Goal: Transaction & Acquisition: Book appointment/travel/reservation

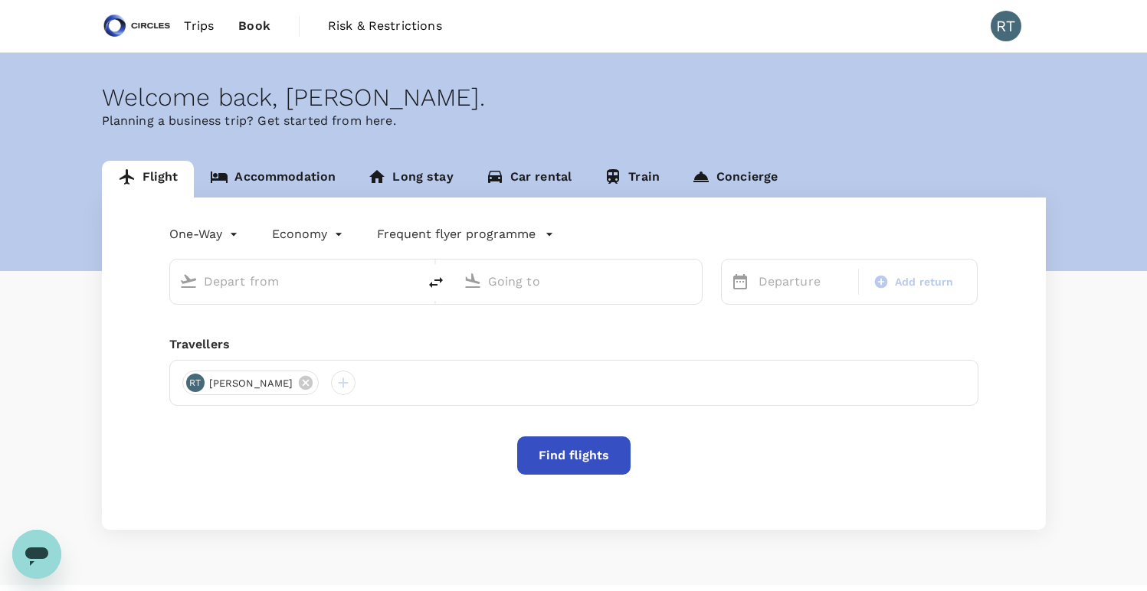
type input "Soekarno-Hatta Intl (CGK)"
type input "Singapore Changi (SIN)"
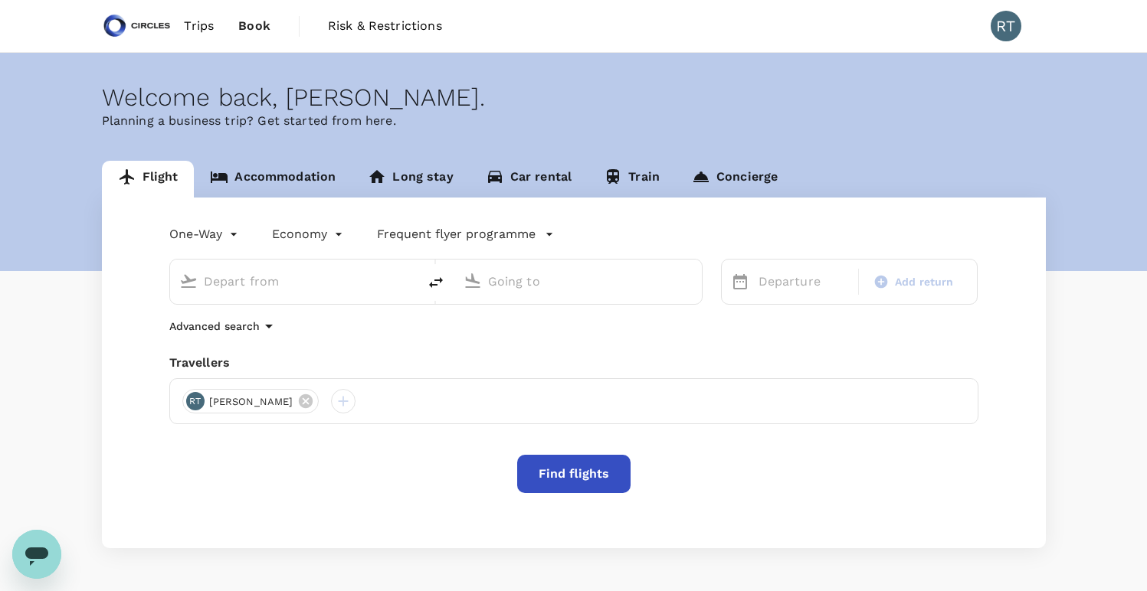
type input "Soekarno-Hatta Intl (CGK)"
type input "Singapore Changi (SIN)"
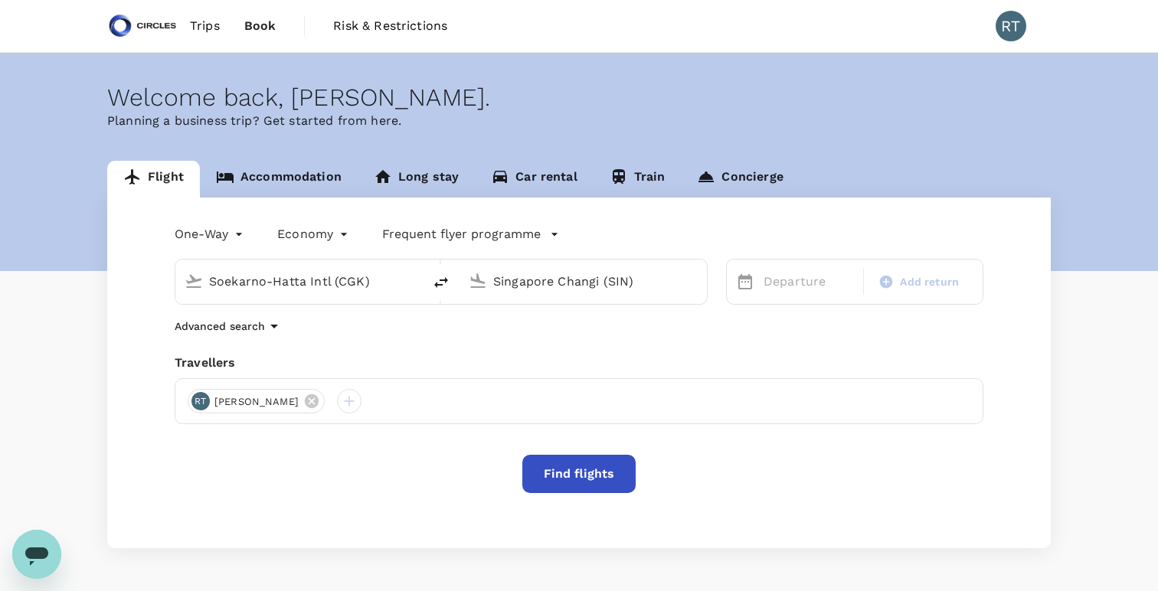
click at [230, 238] on body "Trips Book Risk & Restrictions RT Welcome back , Rick . Planning a business tri…" at bounding box center [579, 322] width 1158 height 645
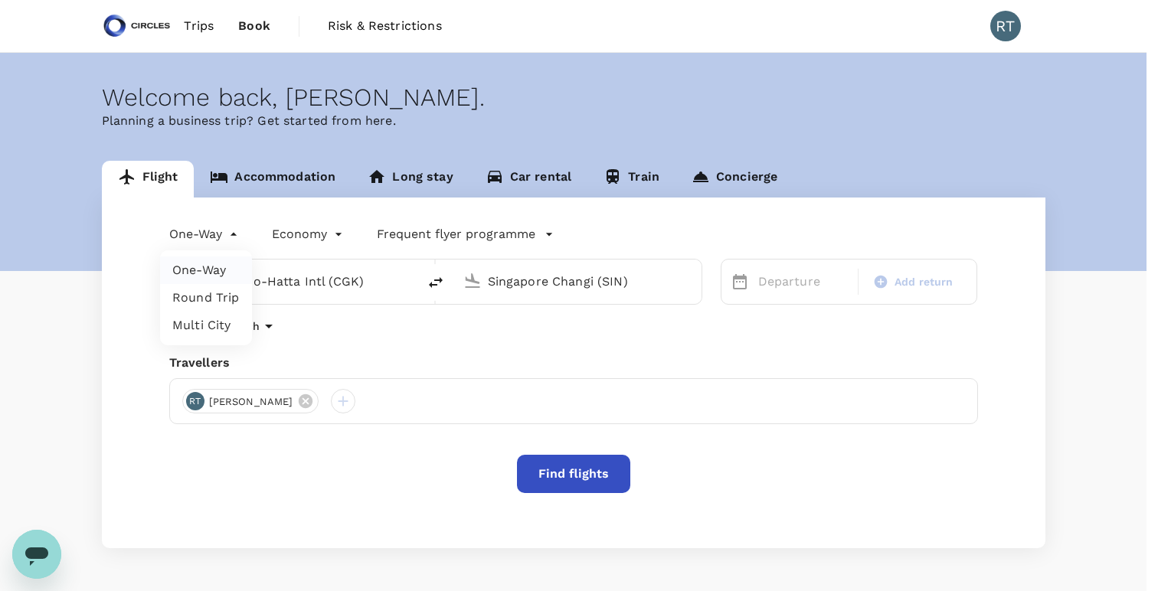
click at [223, 277] on li "One-Way" at bounding box center [206, 271] width 92 height 28
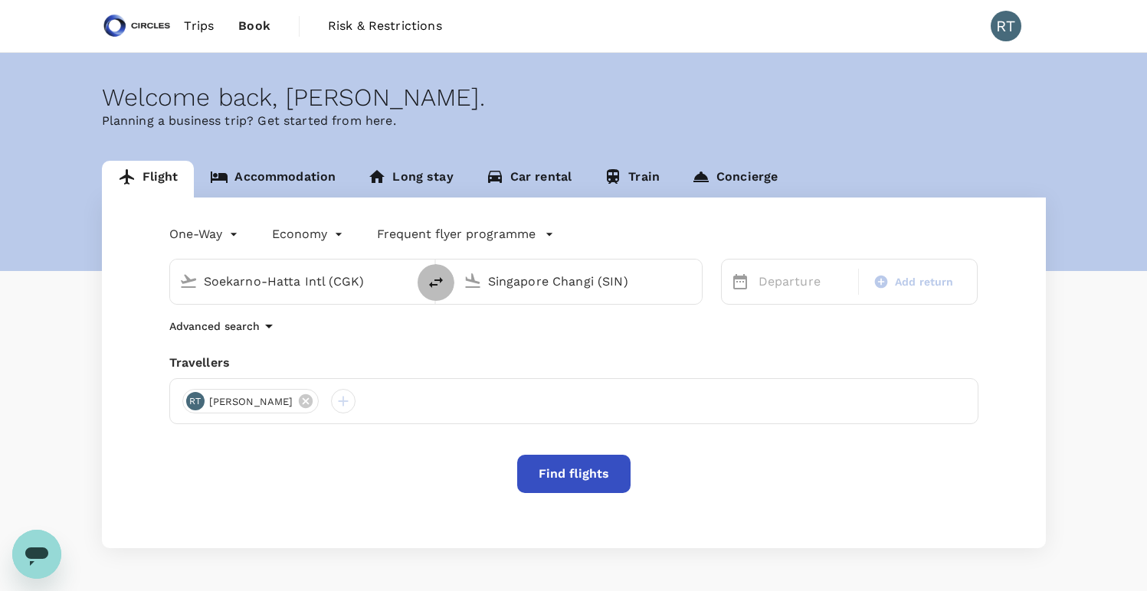
click at [427, 282] on icon "delete" at bounding box center [436, 282] width 18 height 18
type input "Singapore Changi (SIN)"
type input "Soekarno-Hatta Intl (CGK)"
click at [811, 288] on p "Departure" at bounding box center [803, 282] width 90 height 18
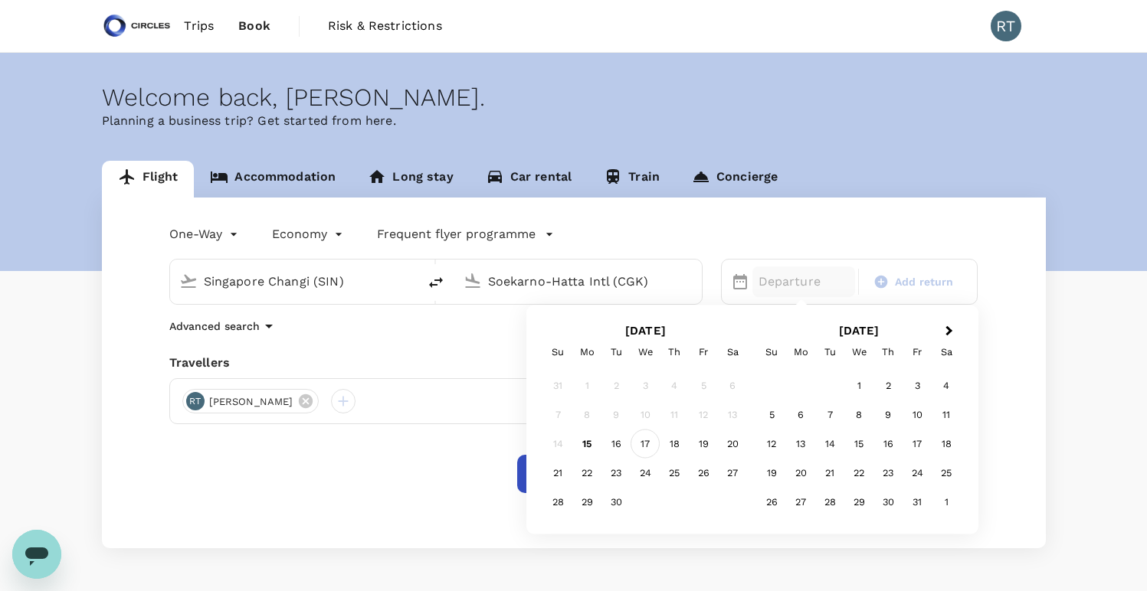
click at [645, 451] on div "17" at bounding box center [644, 444] width 29 height 29
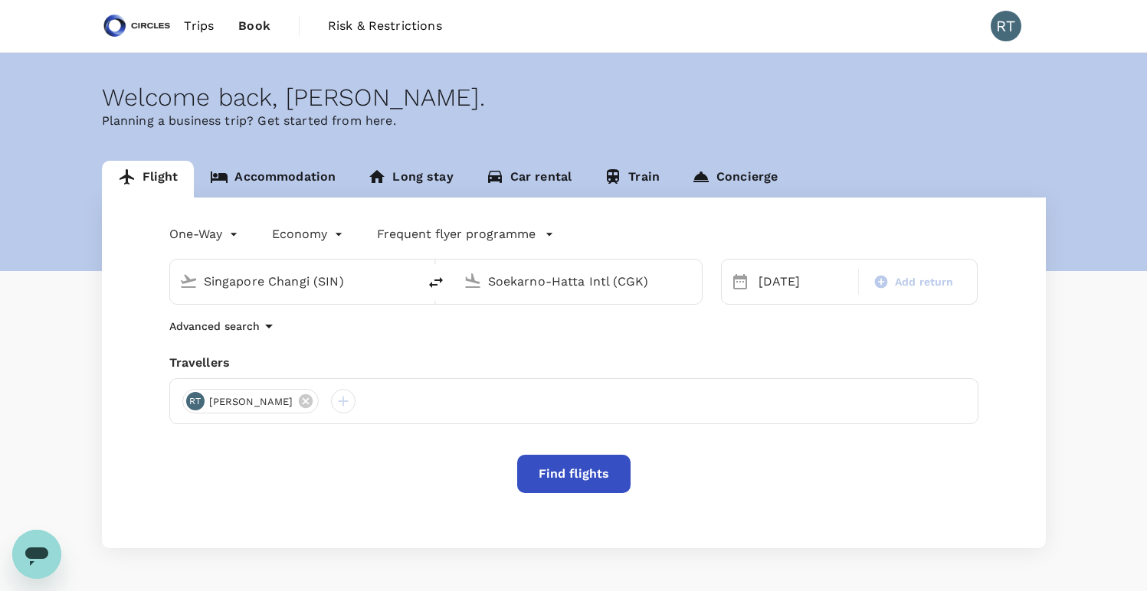
click at [555, 469] on button "Find flights" at bounding box center [573, 474] width 113 height 38
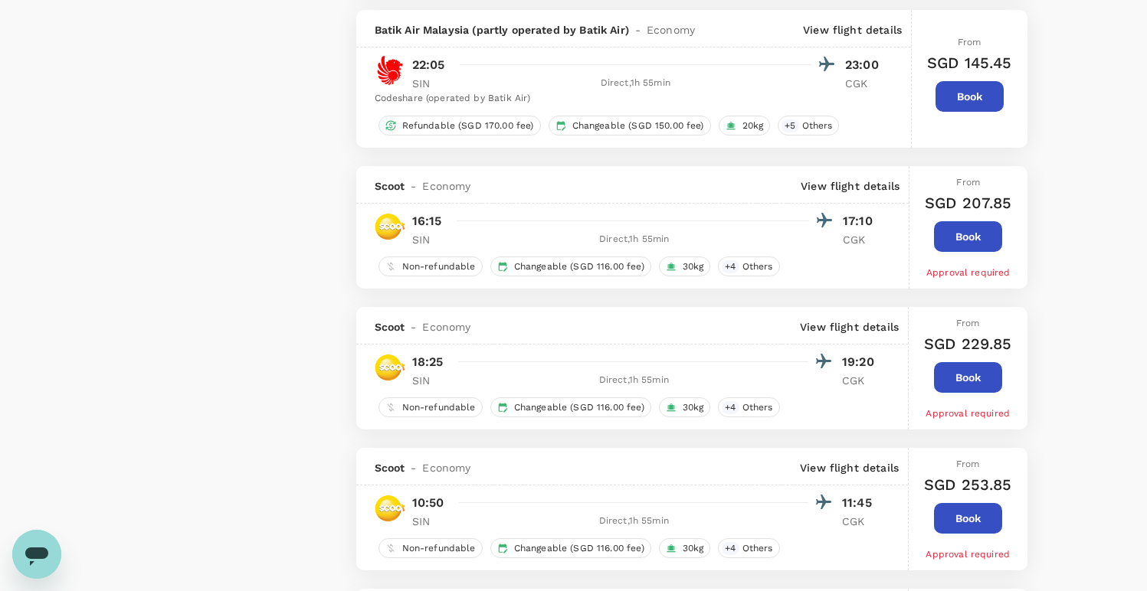
scroll to position [1515, 0]
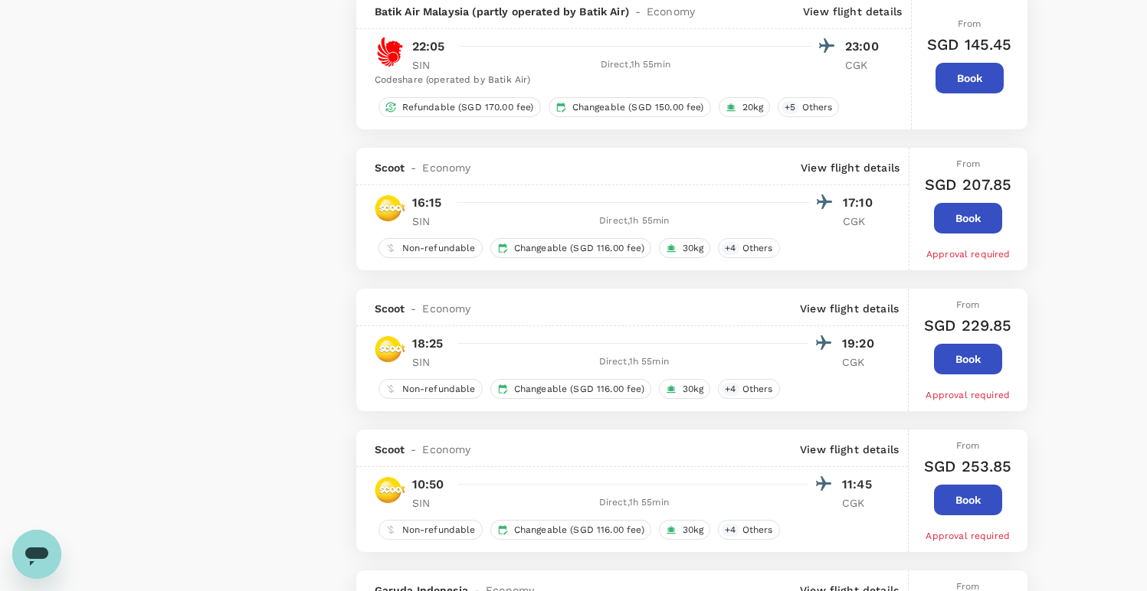
type input "1905"
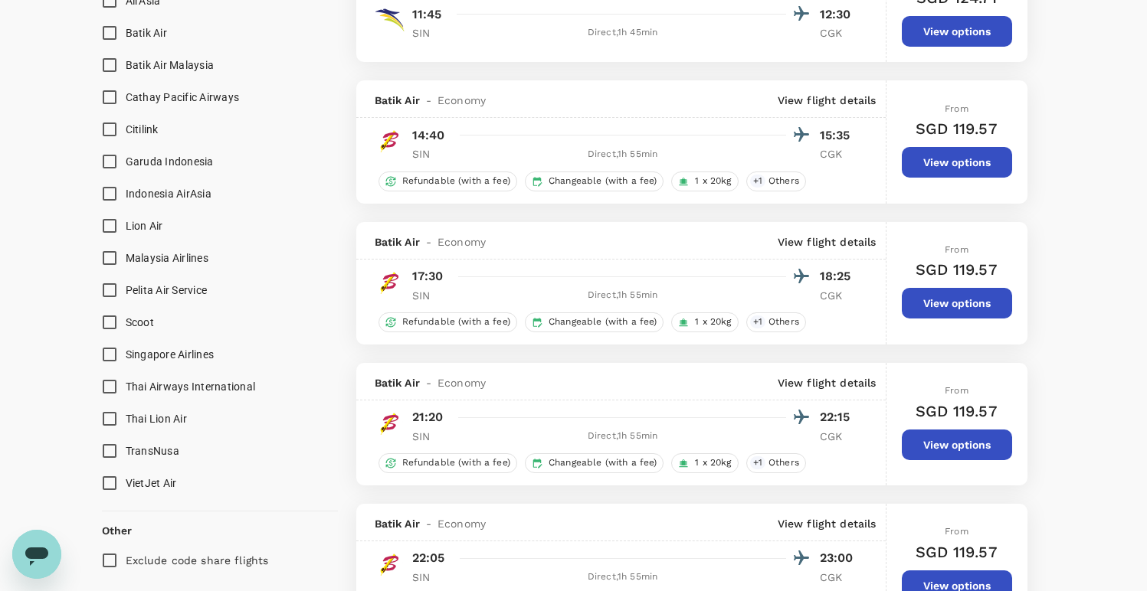
scroll to position [1013, 0]
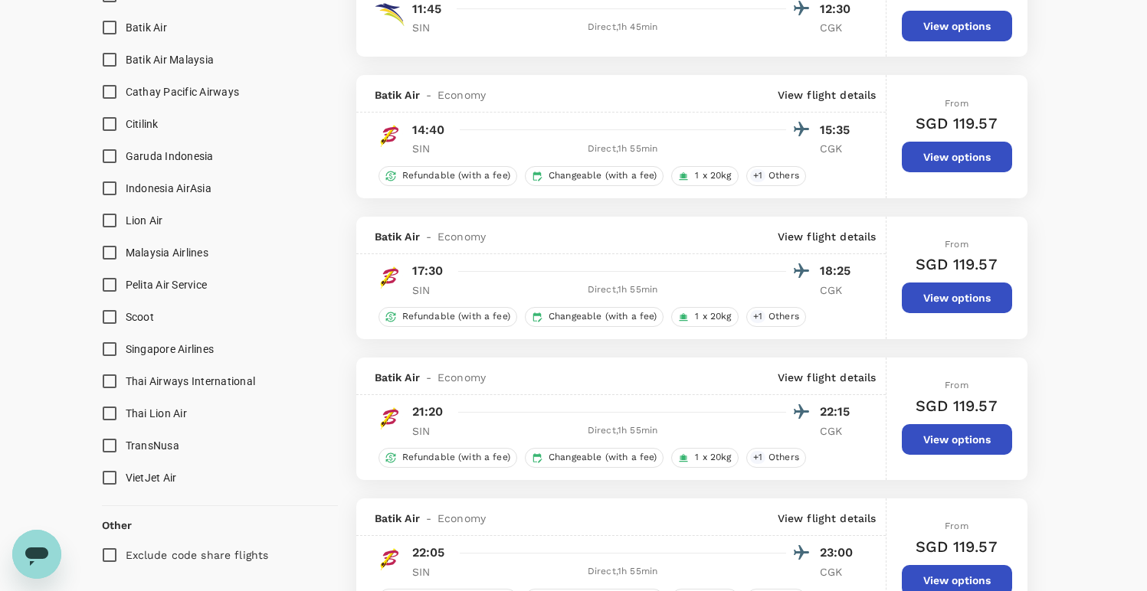
click at [114, 319] on input "Scoot" at bounding box center [109, 317] width 32 height 32
checkbox input "true"
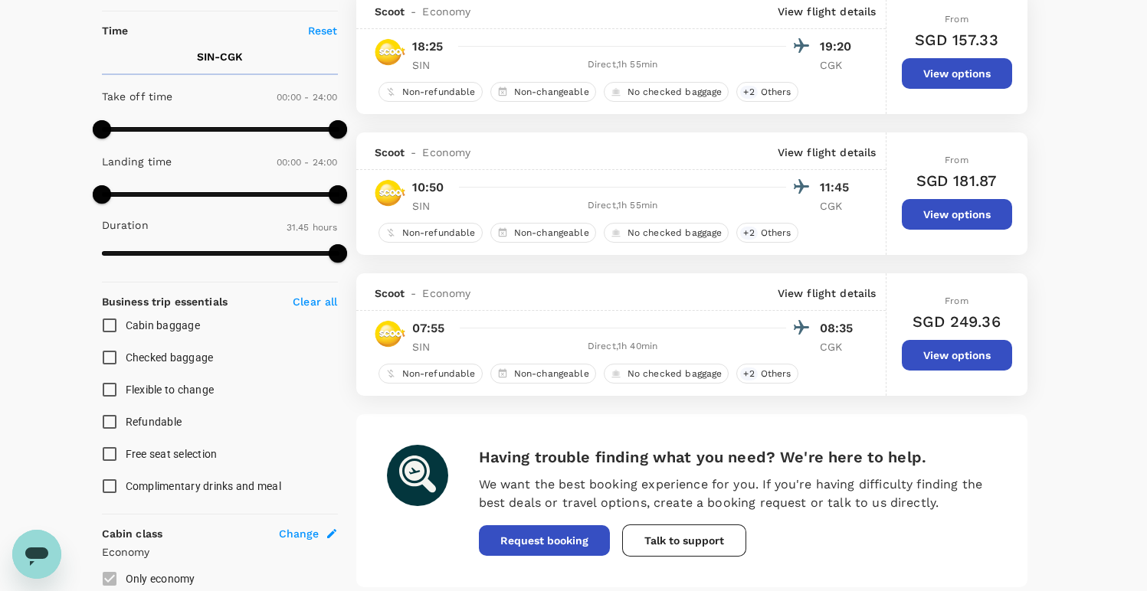
scroll to position [281, 0]
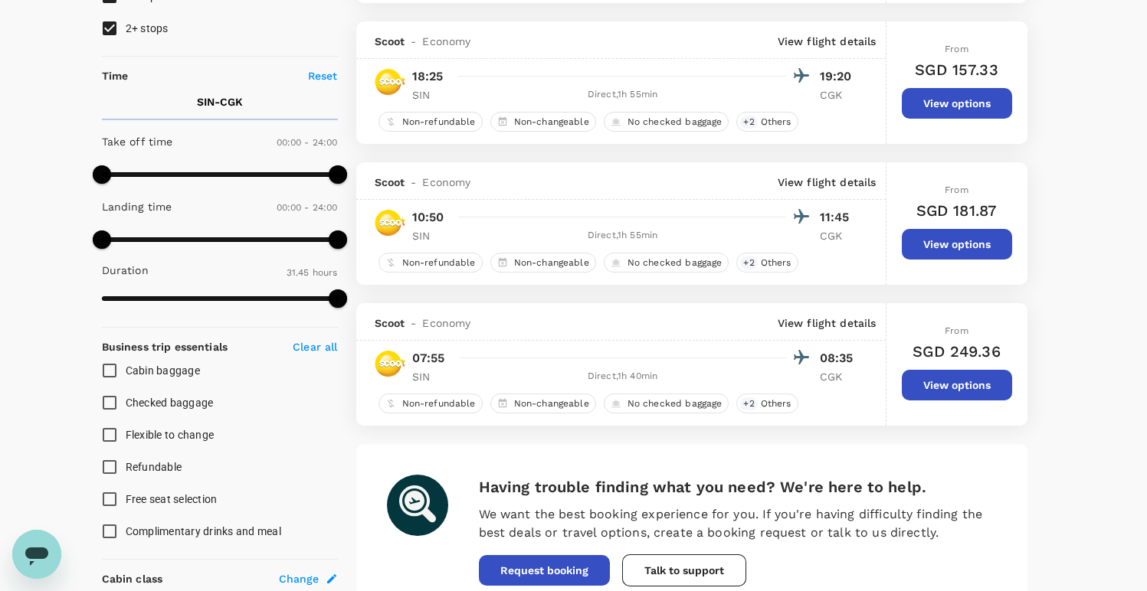
click at [939, 241] on button "View options" at bounding box center [957, 244] width 110 height 31
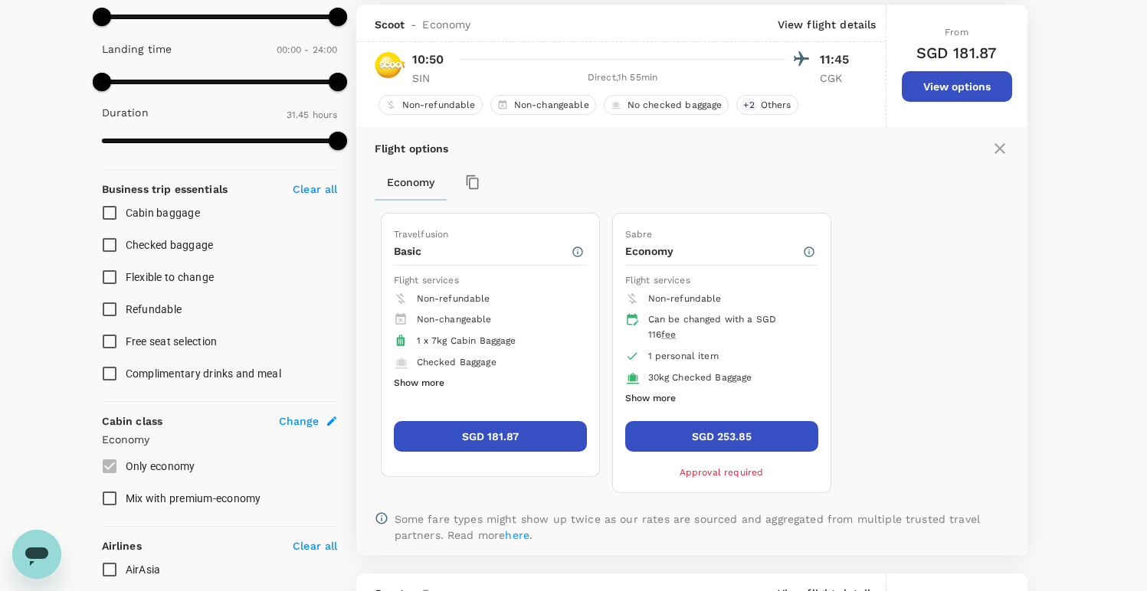
scroll to position [444, 0]
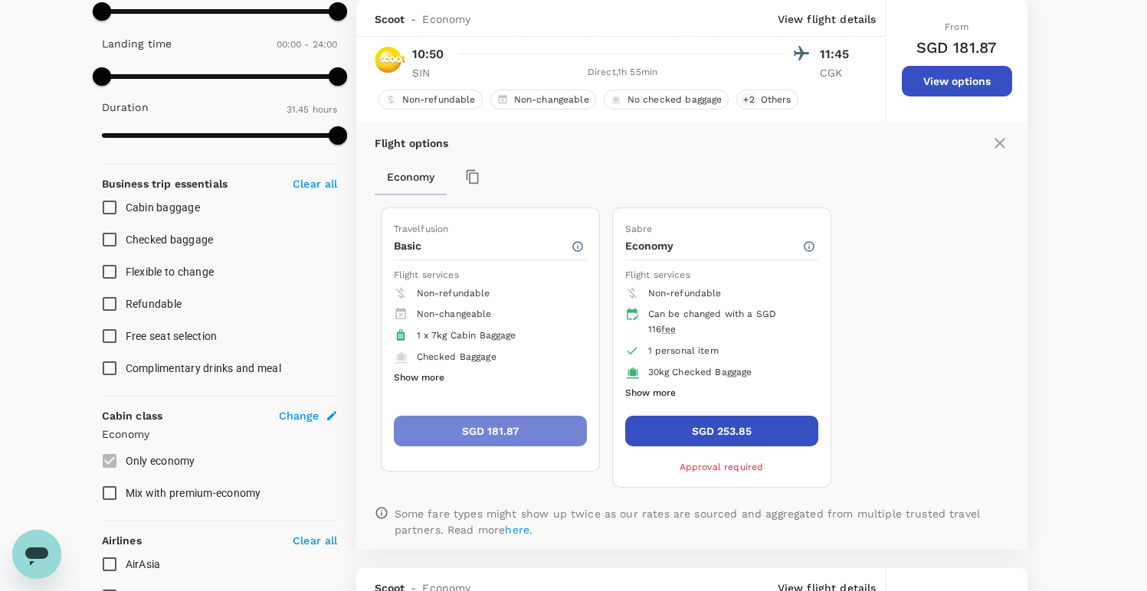
click at [483, 421] on button "SGD 181.87" at bounding box center [490, 431] width 193 height 31
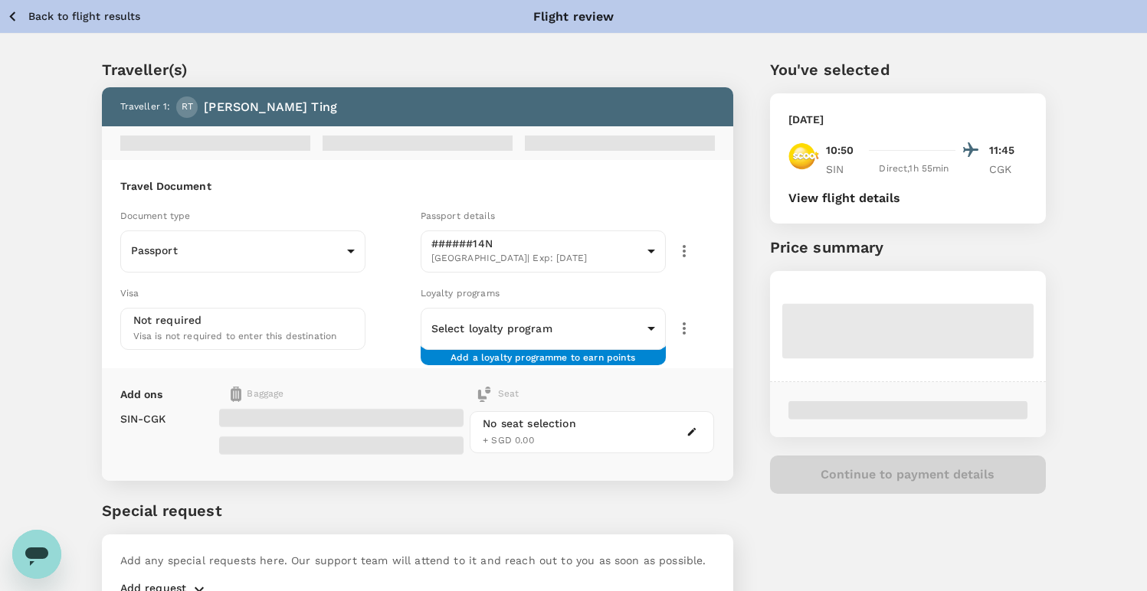
click at [17, 22] on icon "button" at bounding box center [12, 16] width 19 height 19
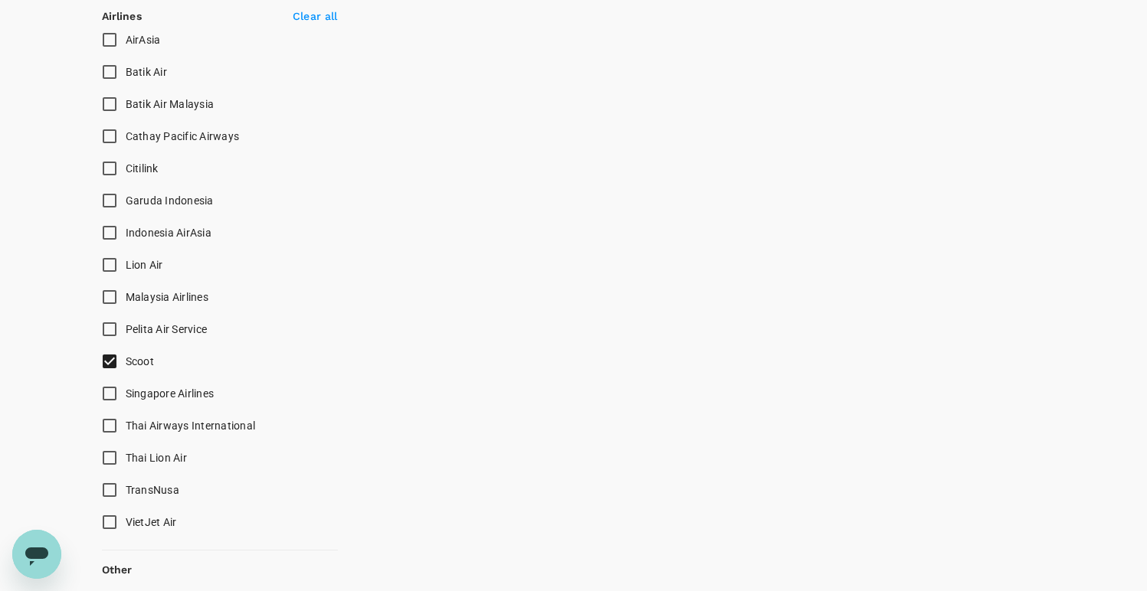
scroll to position [1030, 0]
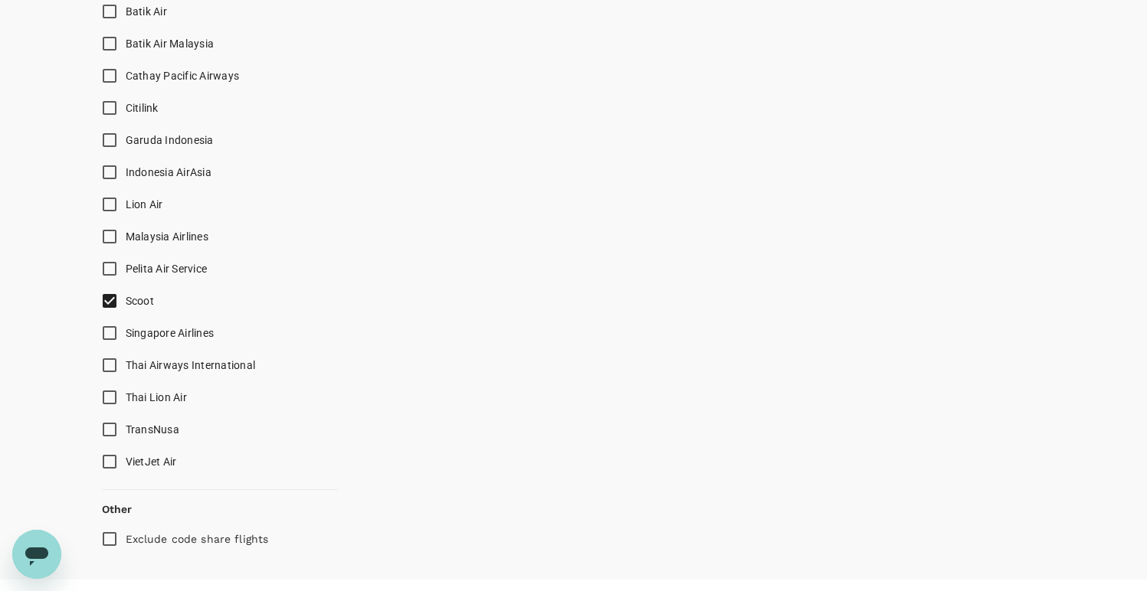
click at [110, 327] on input "Singapore Airlines" at bounding box center [109, 333] width 32 height 32
checkbox input "true"
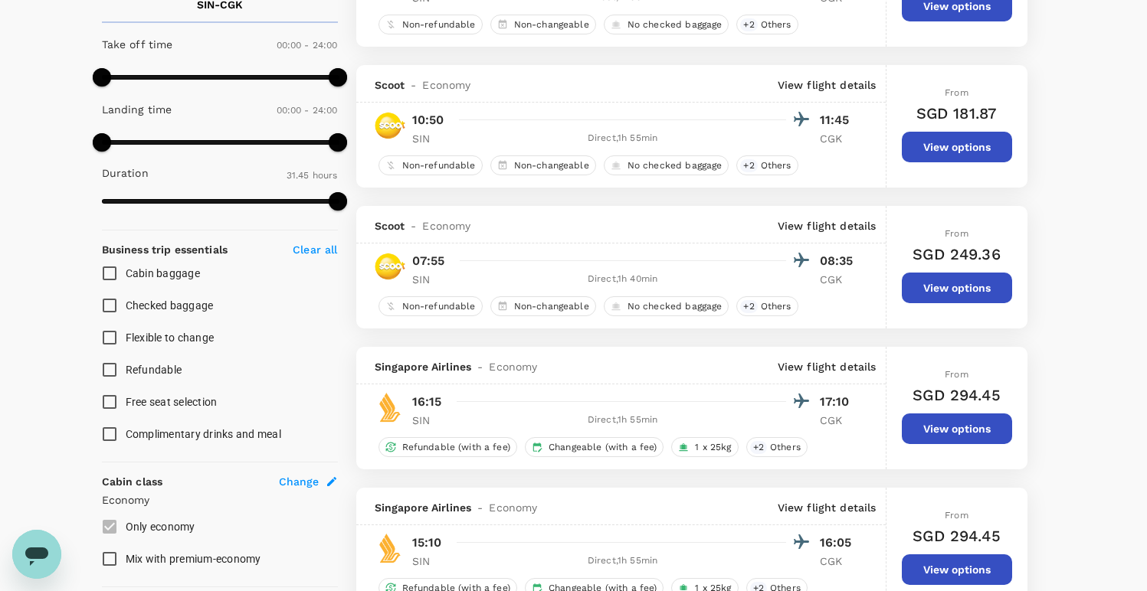
scroll to position [0, 0]
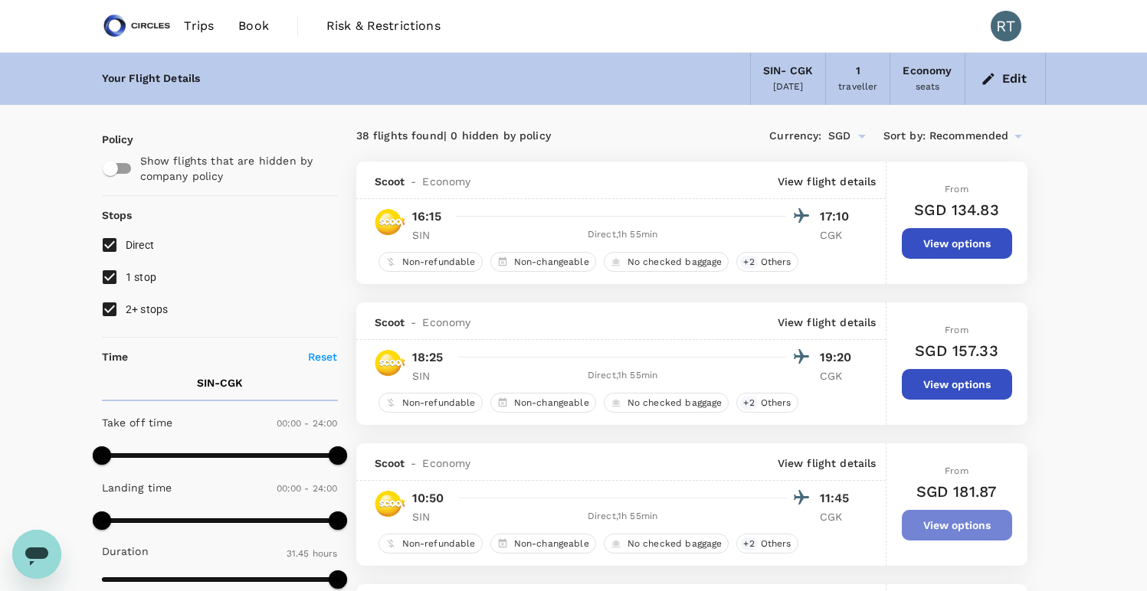
click at [935, 522] on button "View options" at bounding box center [957, 525] width 110 height 31
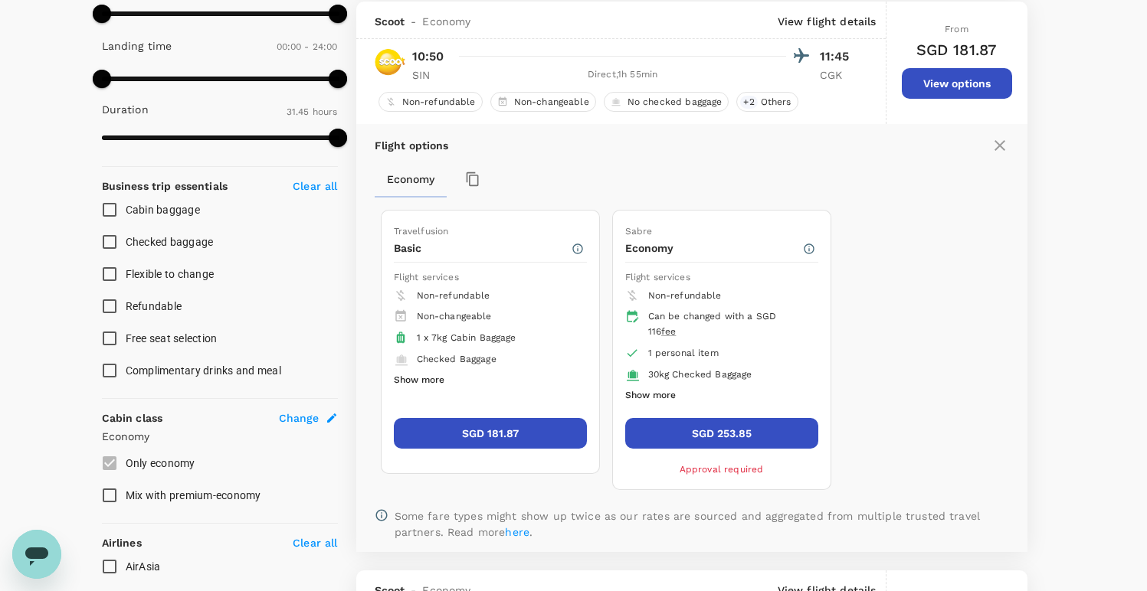
scroll to position [444, 0]
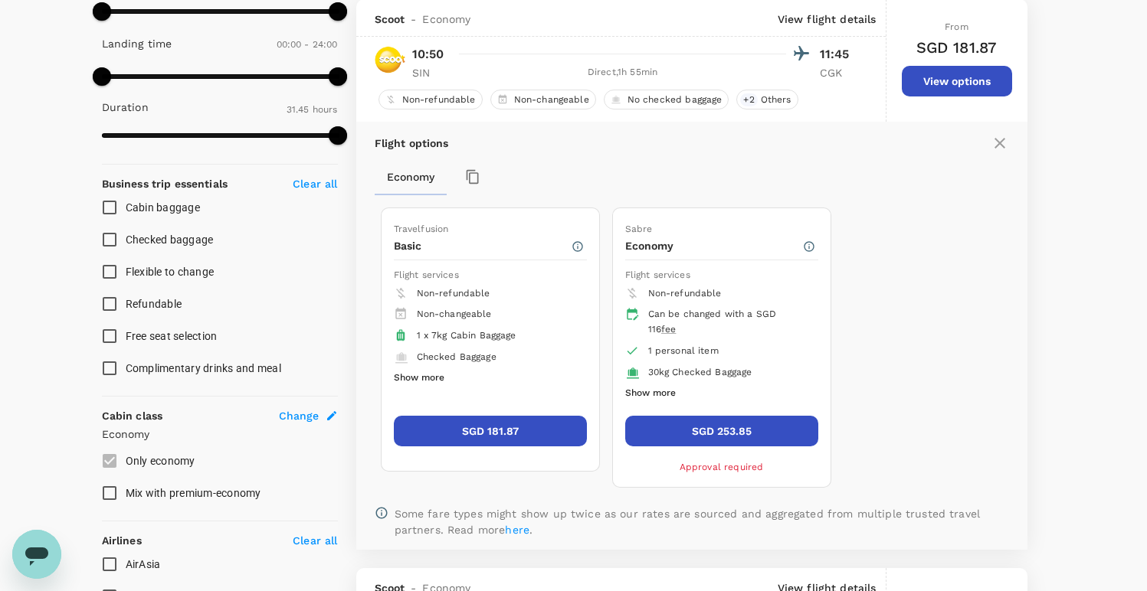
click at [495, 421] on button "SGD 181.87" at bounding box center [490, 431] width 193 height 31
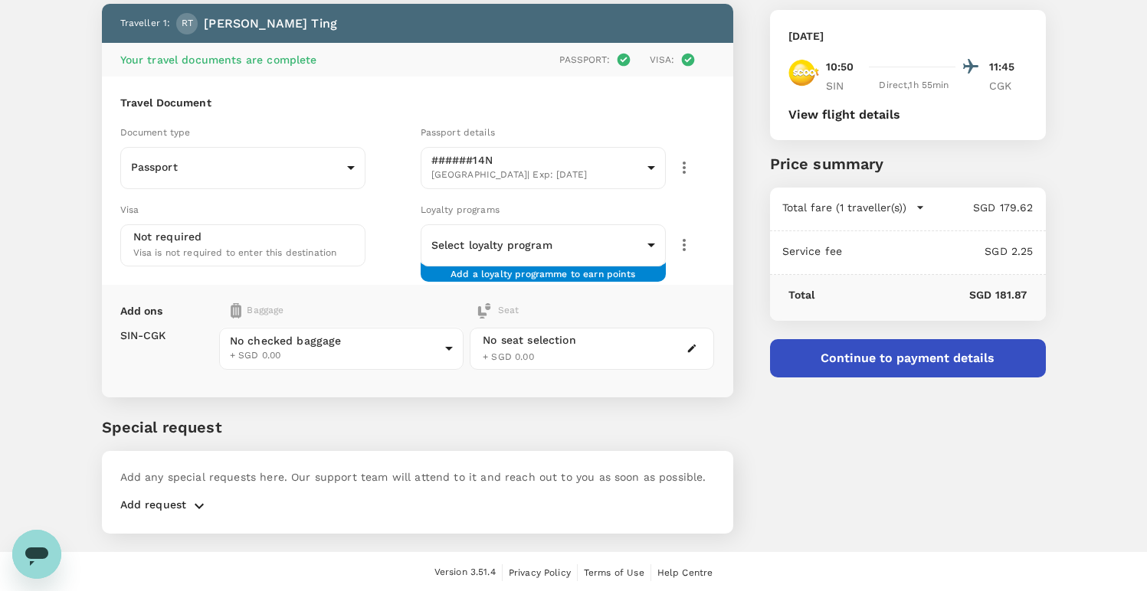
scroll to position [65, 0]
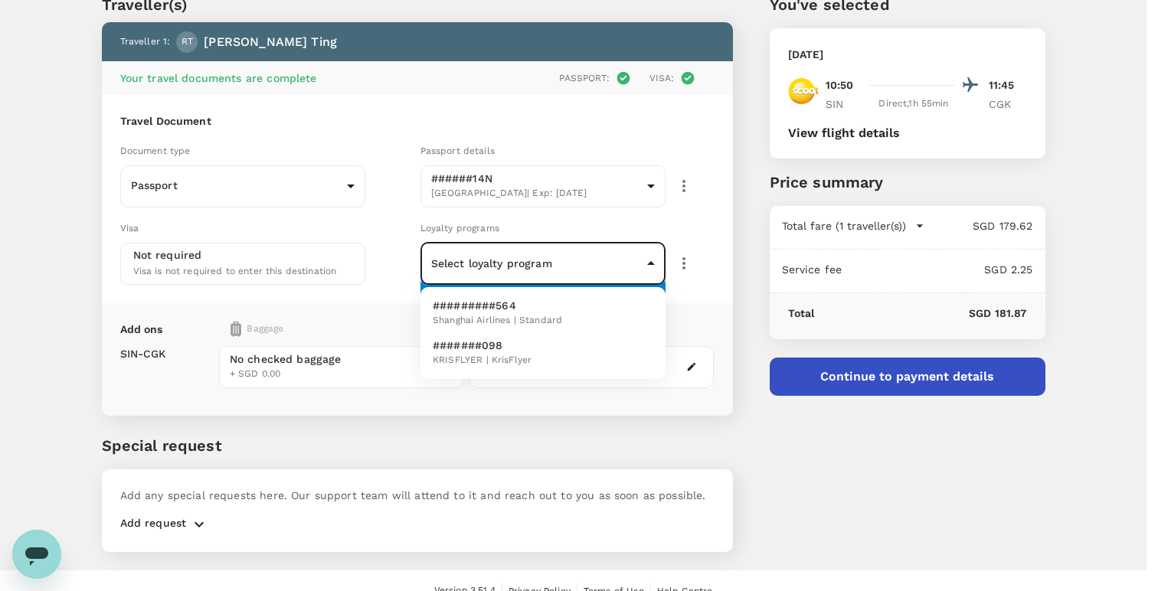
click at [545, 273] on body "Back to flight results Flight review Traveller(s) Traveller 1 : RT Rick Ting Yo…" at bounding box center [579, 273] width 1158 height 677
click at [532, 355] on li "#######098 KRISFLYER | KrisFlyer" at bounding box center [543, 353] width 245 height 40
type input "deadd52b-c238-44ae-81a1-9a210c7d7de7"
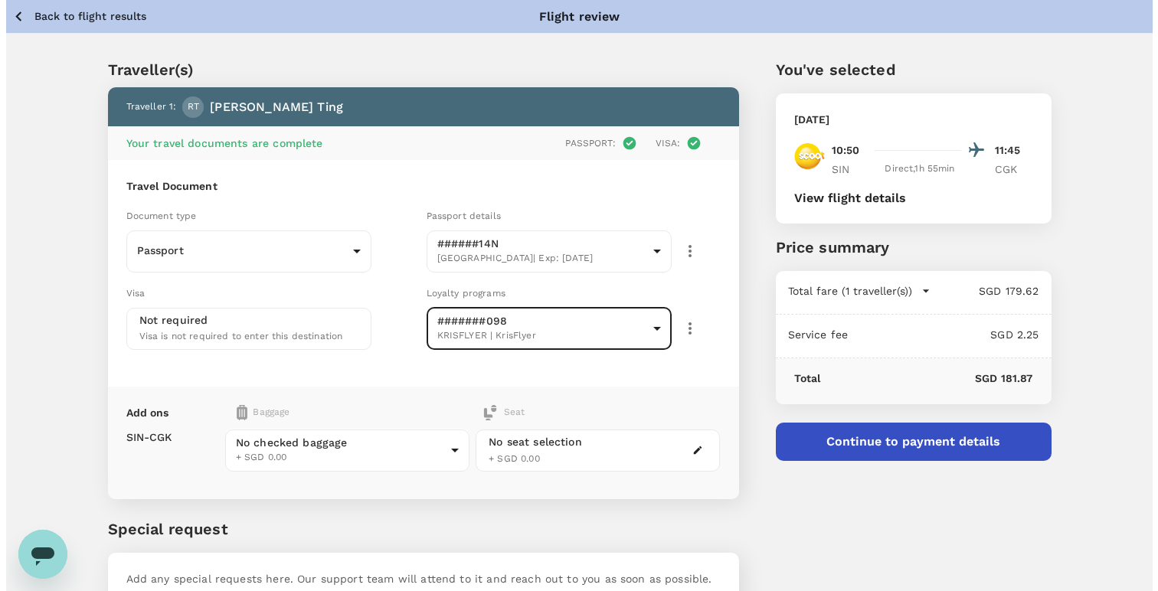
scroll to position [102, 0]
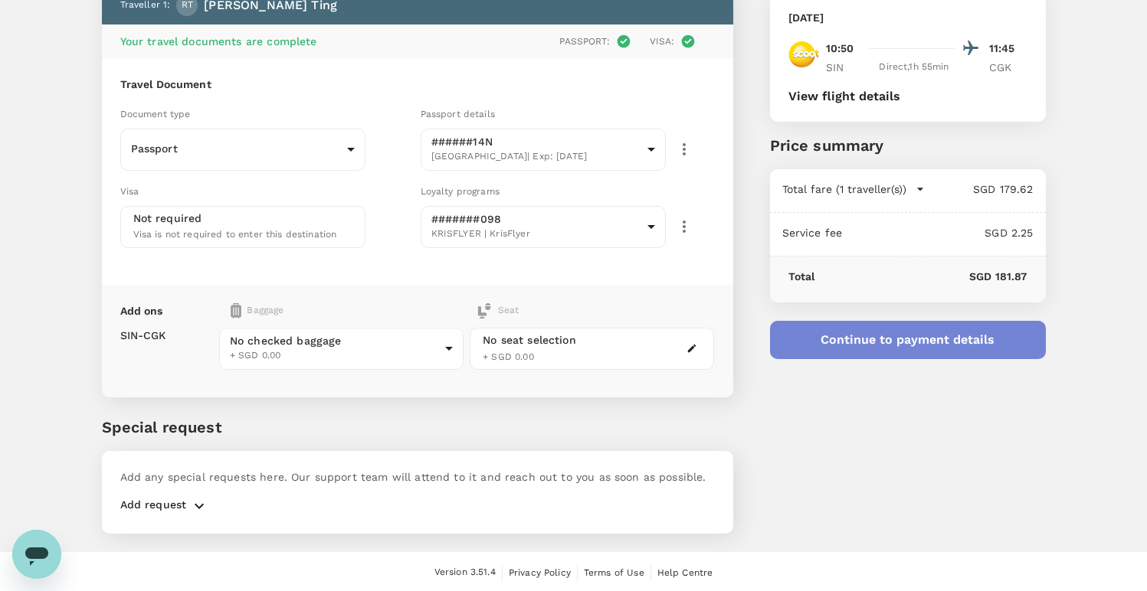
click at [833, 345] on button "Continue to payment details" at bounding box center [908, 340] width 276 height 38
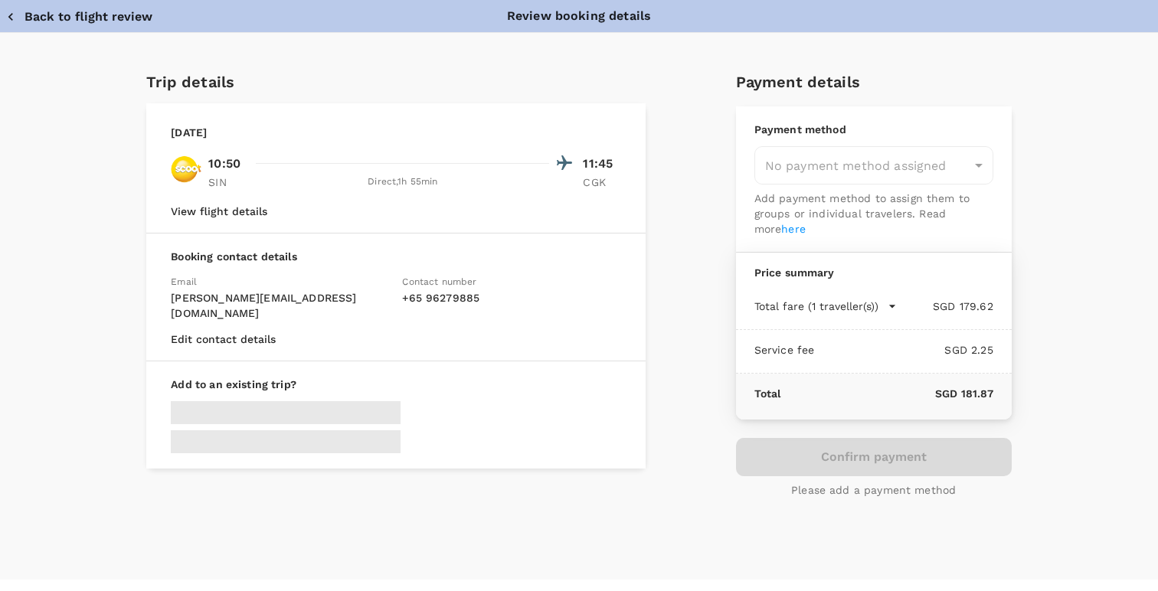
type input "9cb7bd09-647a-4334-94d9-122ca4480a85"
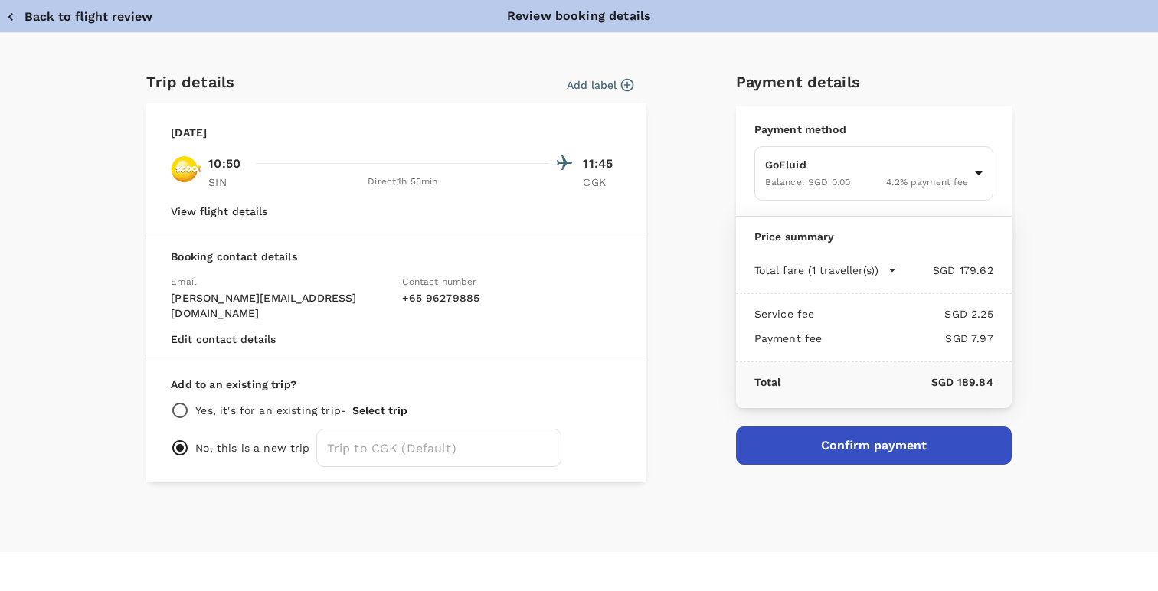
click at [620, 91] on icon "button" at bounding box center [627, 84] width 15 height 15
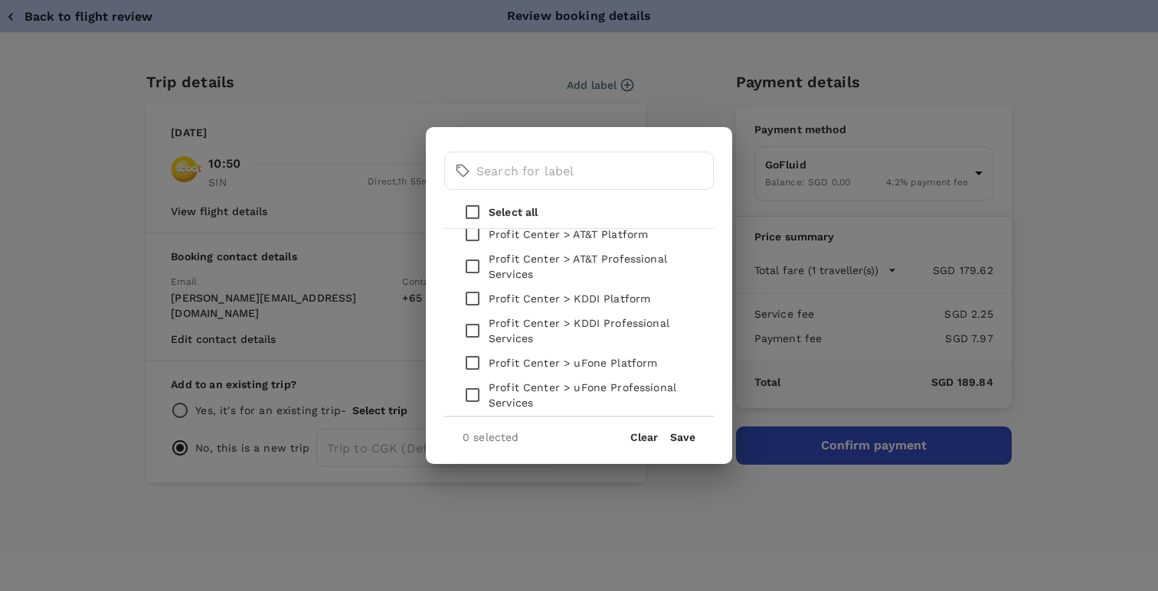
scroll to position [37, 0]
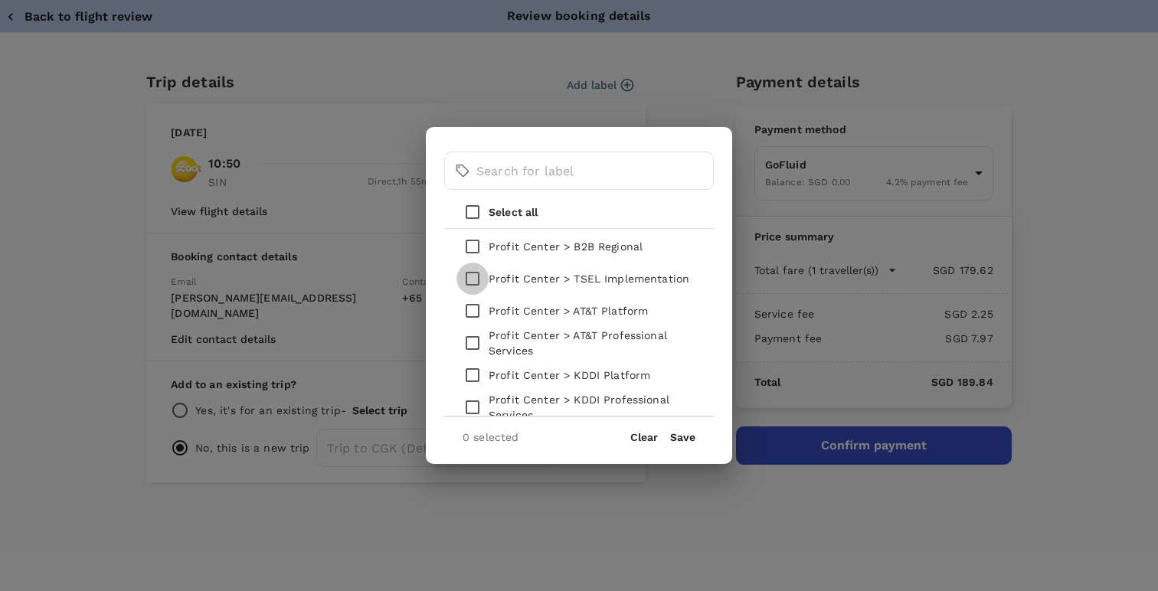
click at [478, 276] on input "checkbox" at bounding box center [473, 279] width 32 height 32
checkbox input "true"
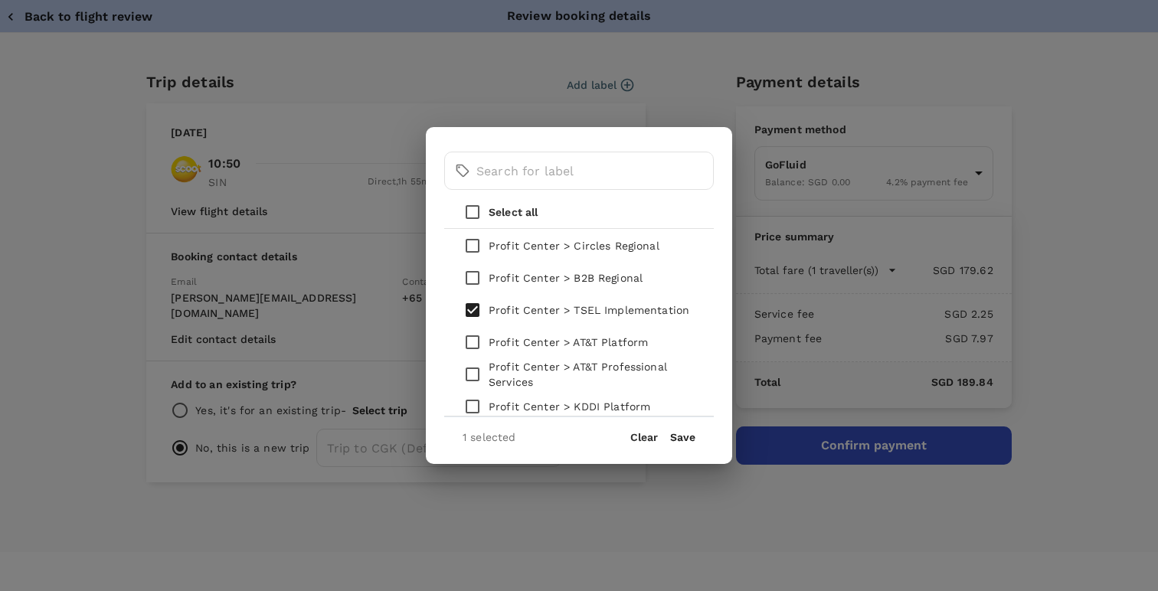
scroll to position [0, 0]
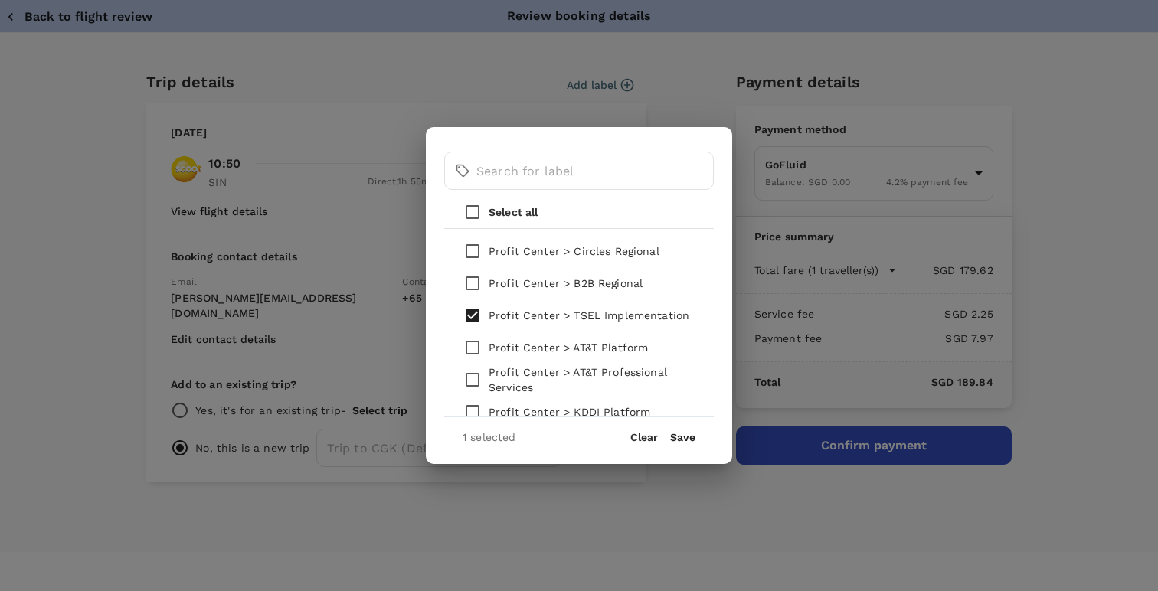
click at [687, 436] on button "Save" at bounding box center [682, 437] width 25 height 12
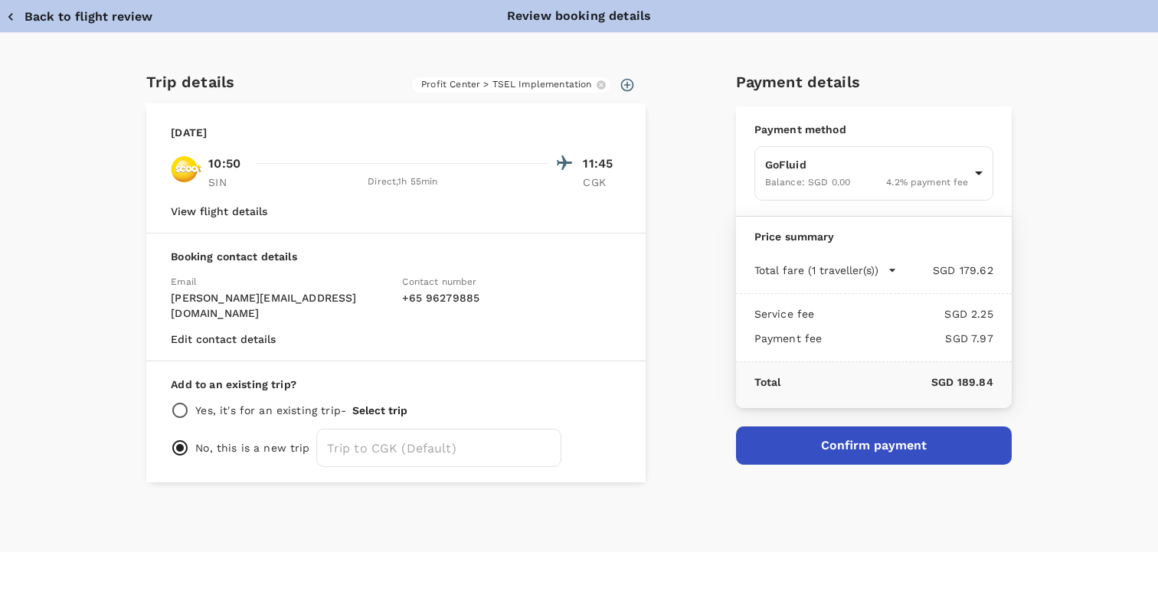
click at [860, 445] on button "Confirm payment" at bounding box center [874, 446] width 276 height 38
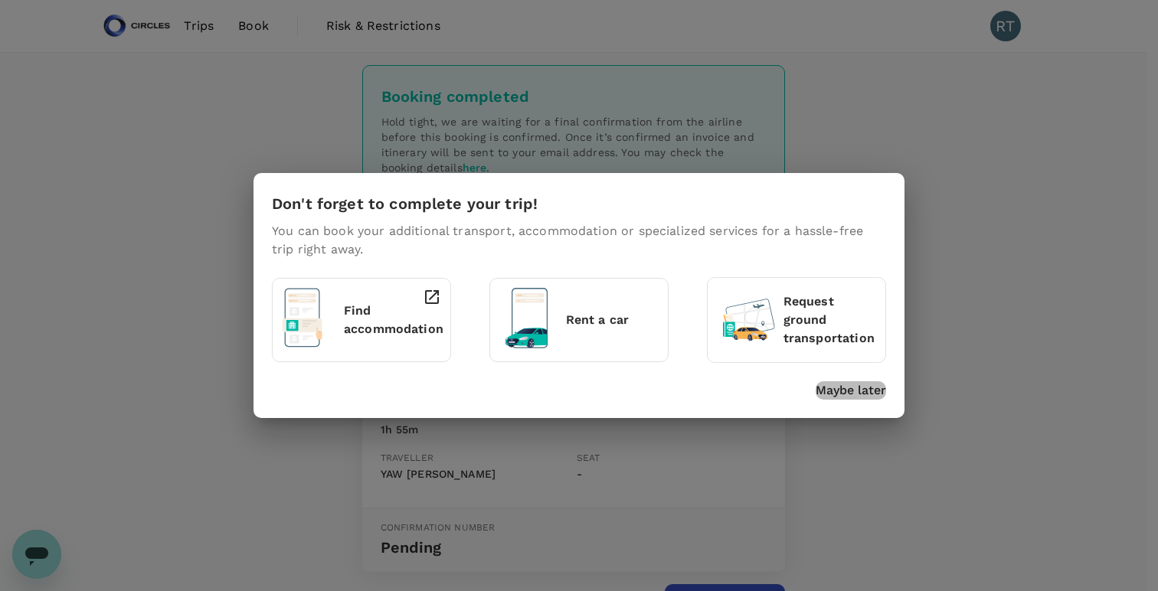
click at [833, 397] on p "Maybe later" at bounding box center [851, 390] width 70 height 18
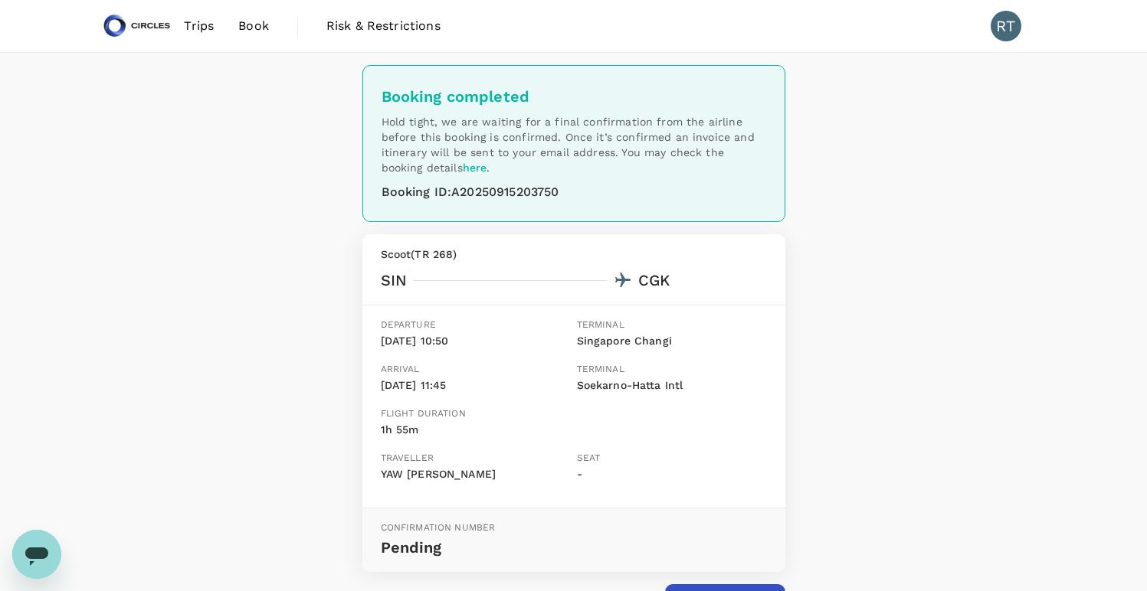
click at [243, 32] on span "Book" at bounding box center [253, 26] width 31 height 18
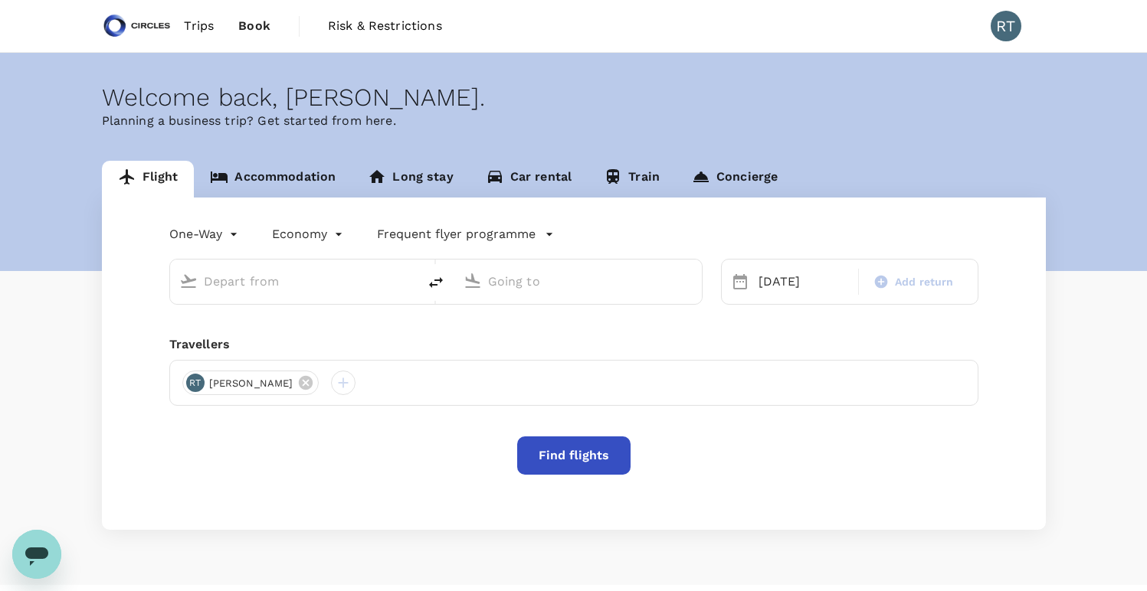
type input "Singapore Changi (SIN)"
type input "Soekarno-Hatta Intl (CGK)"
type input "Singapore Changi (SIN)"
type input "Soekarno-Hatta Intl (CGK)"
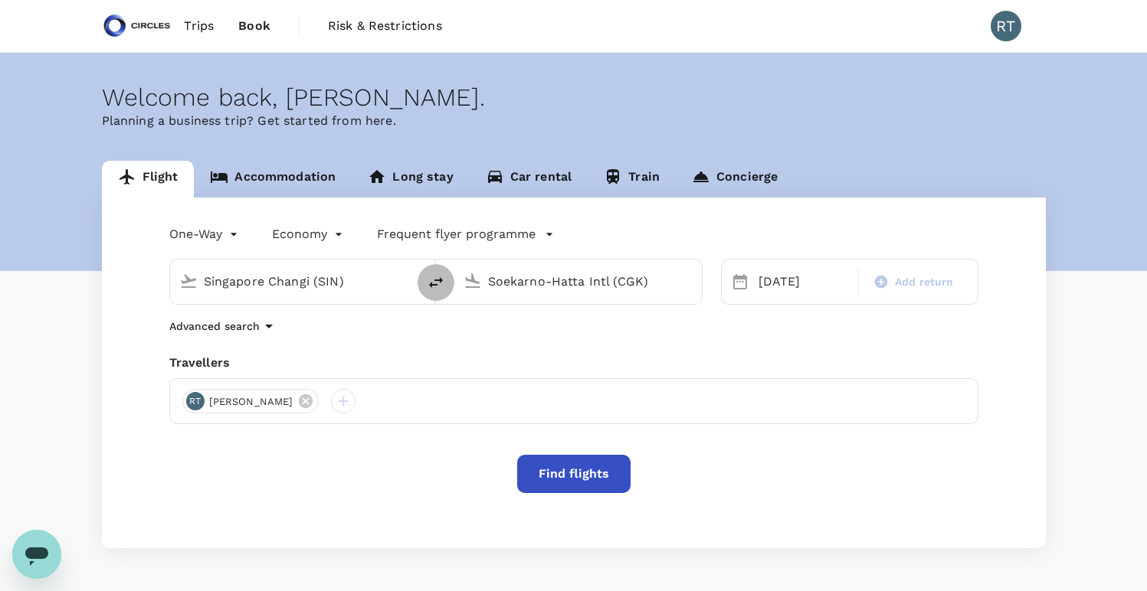
click at [431, 283] on icon "delete" at bounding box center [436, 282] width 18 height 18
type input "Soekarno-Hatta Intl (CGK)"
type input "Singapore Changi (SIN)"
click at [809, 292] on div "17 Sep" at bounding box center [803, 282] width 103 height 31
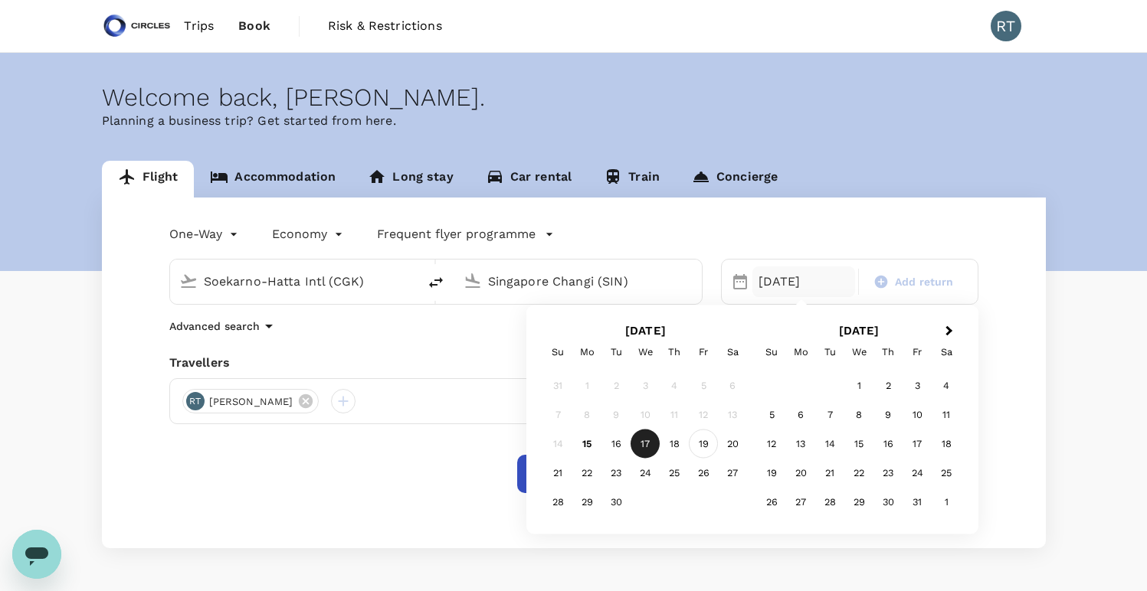
click at [712, 440] on div "19" at bounding box center [703, 444] width 29 height 29
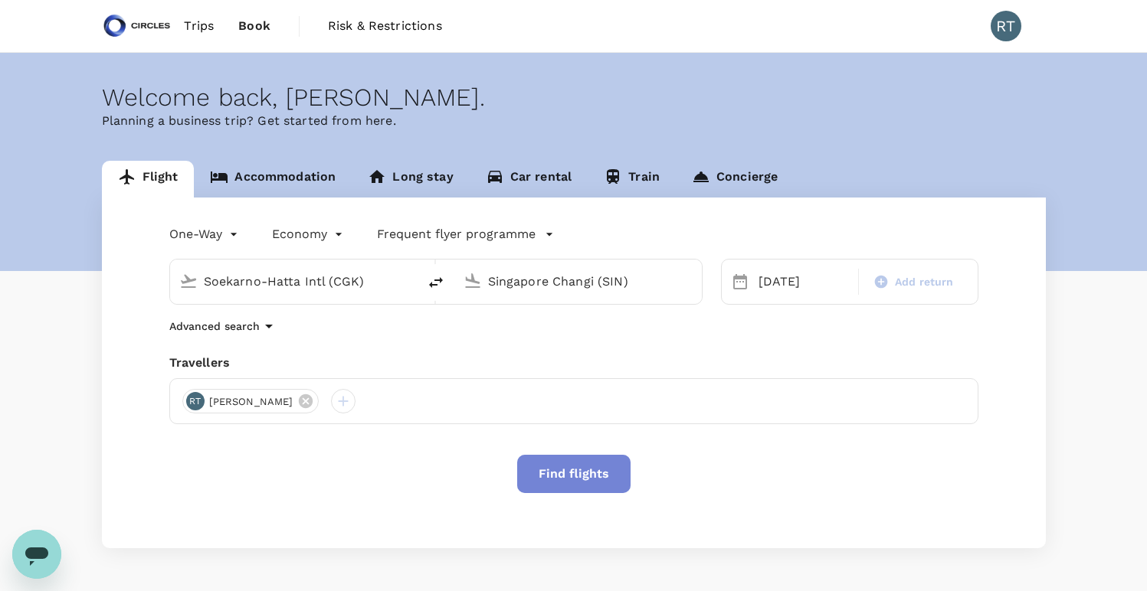
click at [594, 475] on button "Find flights" at bounding box center [573, 474] width 113 height 38
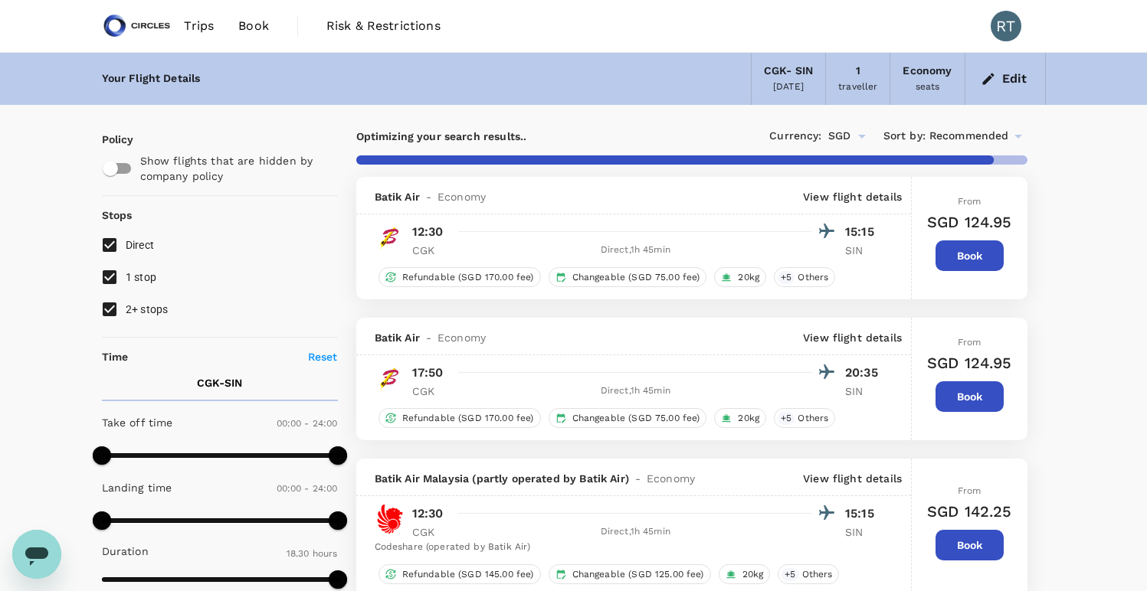
type input "1815"
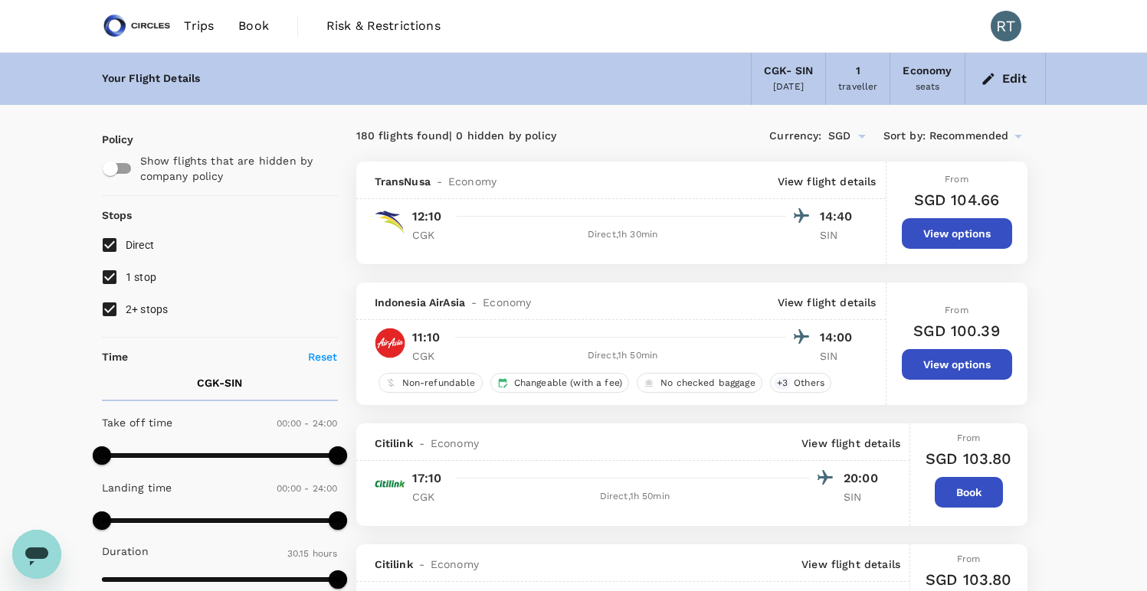
click at [785, 90] on div "19 Sep 2025" at bounding box center [788, 87] width 31 height 15
click at [793, 70] on div "CGK - SIN" at bounding box center [788, 71] width 49 height 17
click at [1008, 68] on button "Edit" at bounding box center [1004, 79] width 55 height 25
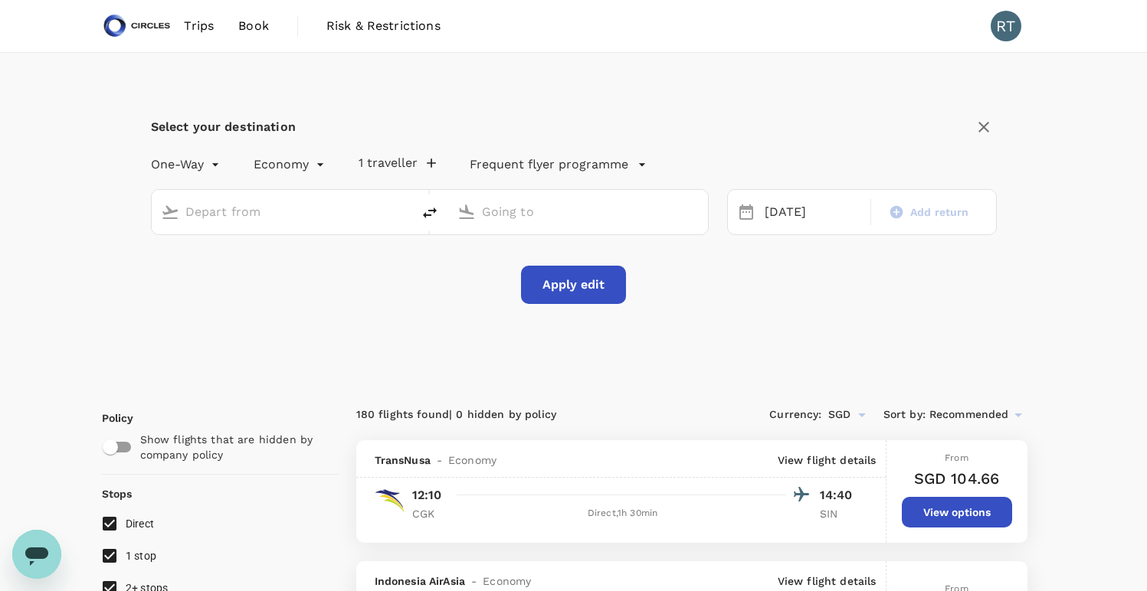
type input "Soekarno-Hatta Intl (CGK)"
type input "Singapore Changi (SIN)"
click at [794, 224] on div "19 Sep" at bounding box center [813, 213] width 110 height 30
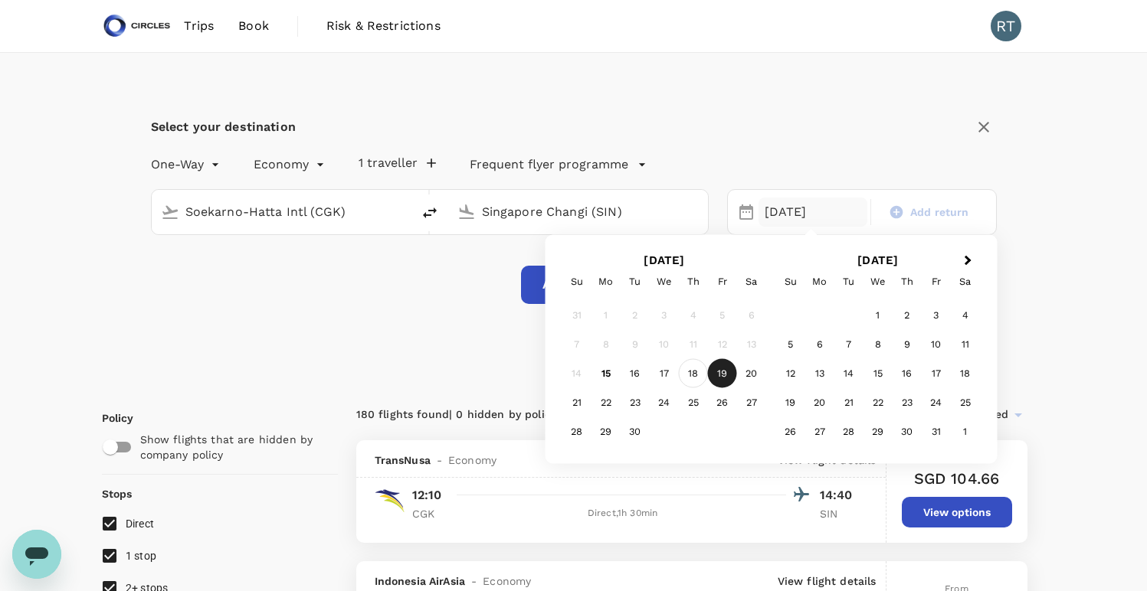
click at [689, 372] on div "18" at bounding box center [692, 373] width 29 height 29
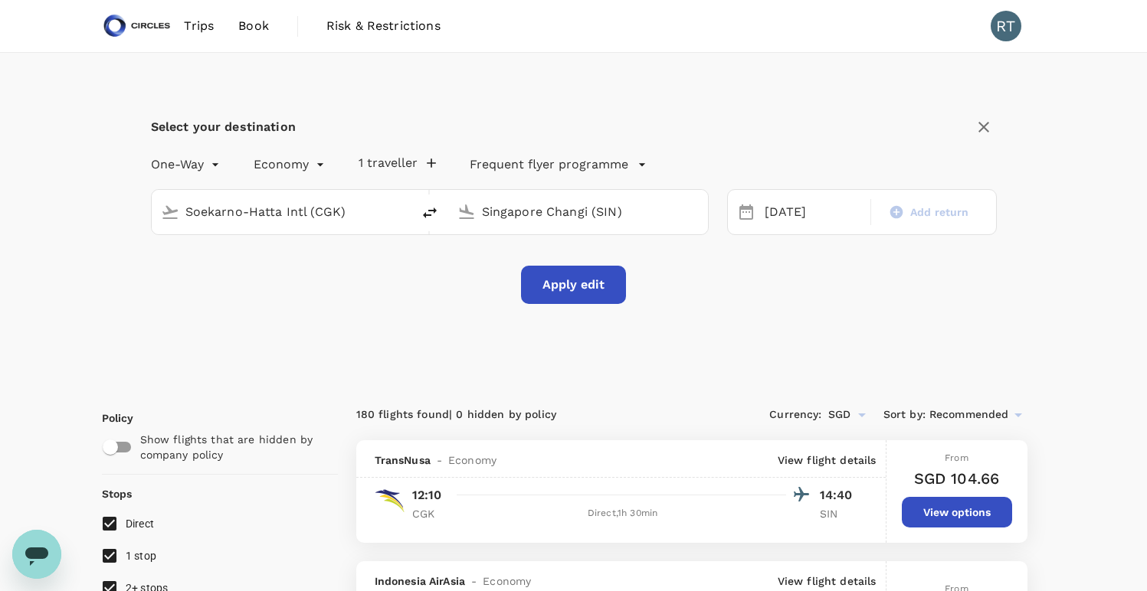
click at [584, 273] on button "Apply edit" at bounding box center [573, 285] width 105 height 38
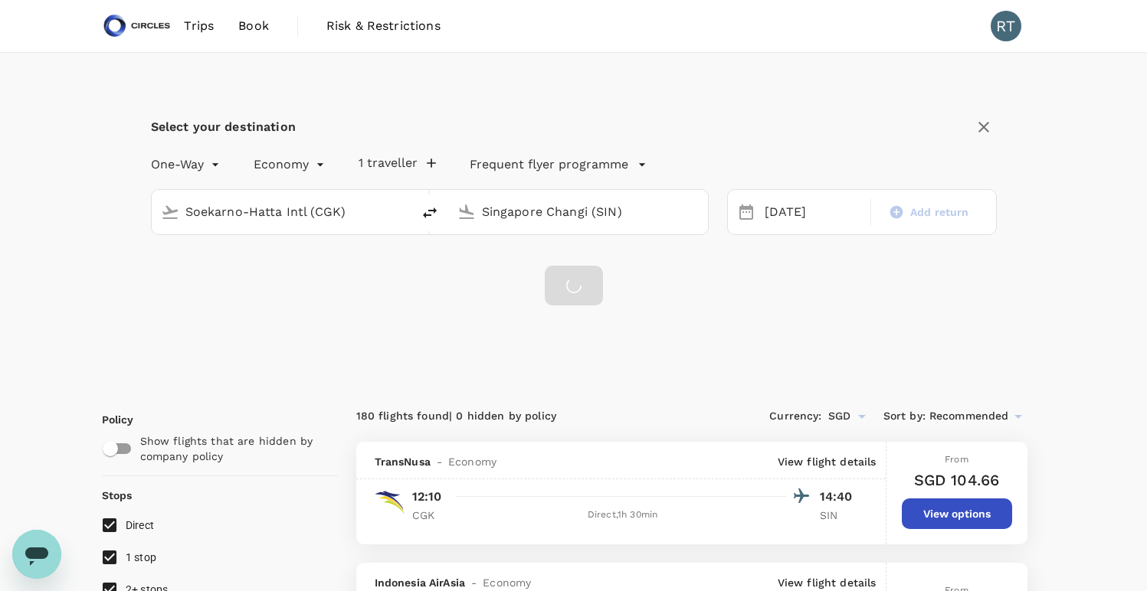
checkbox input "false"
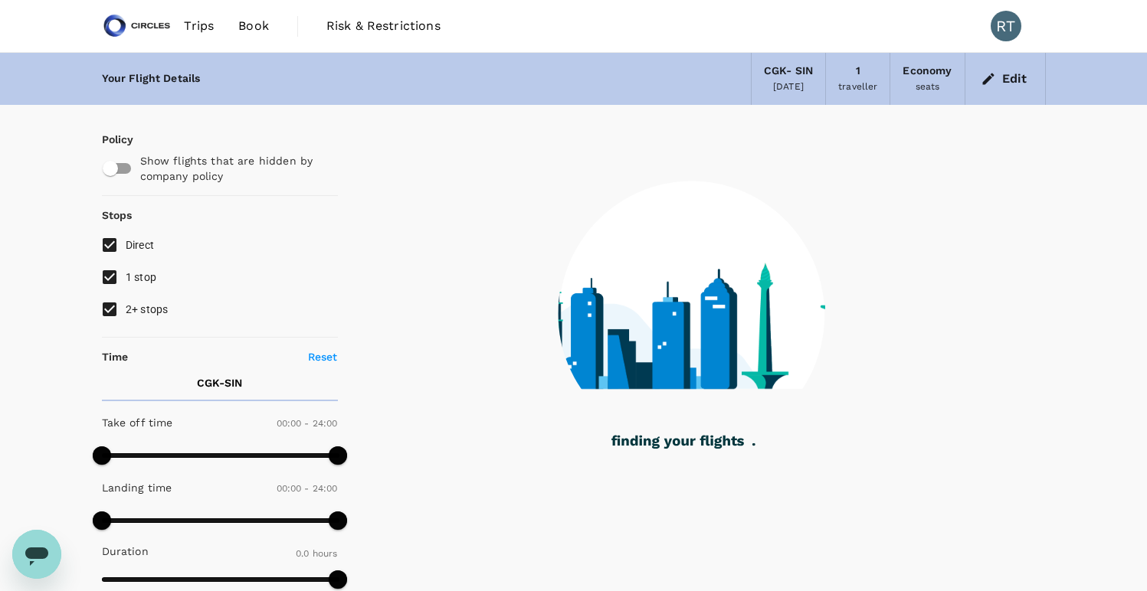
type input "1010"
checkbox input "true"
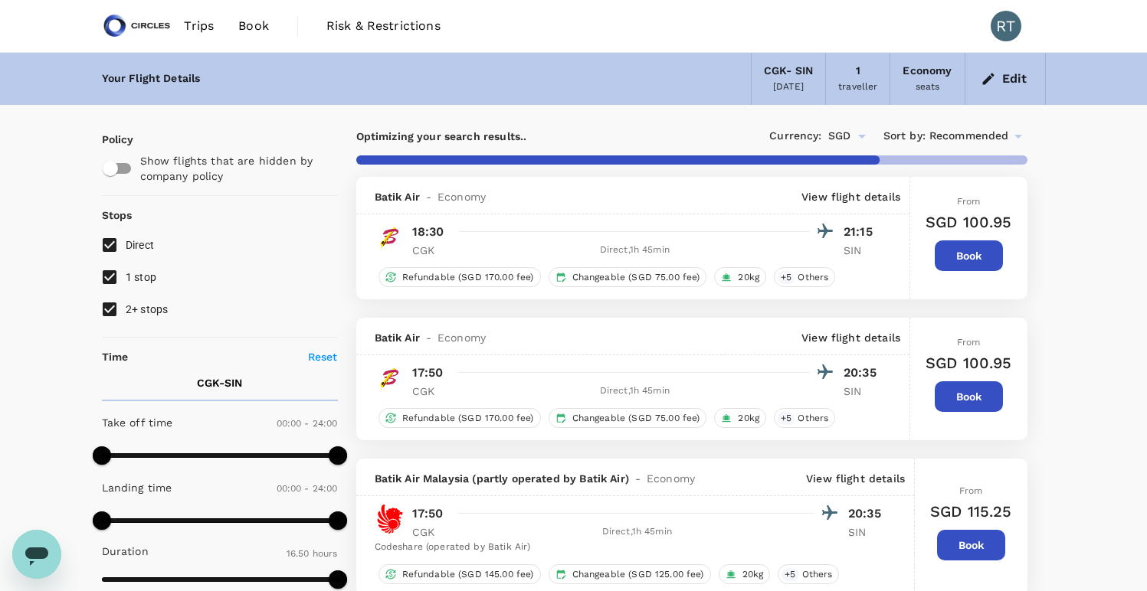
type input "1230"
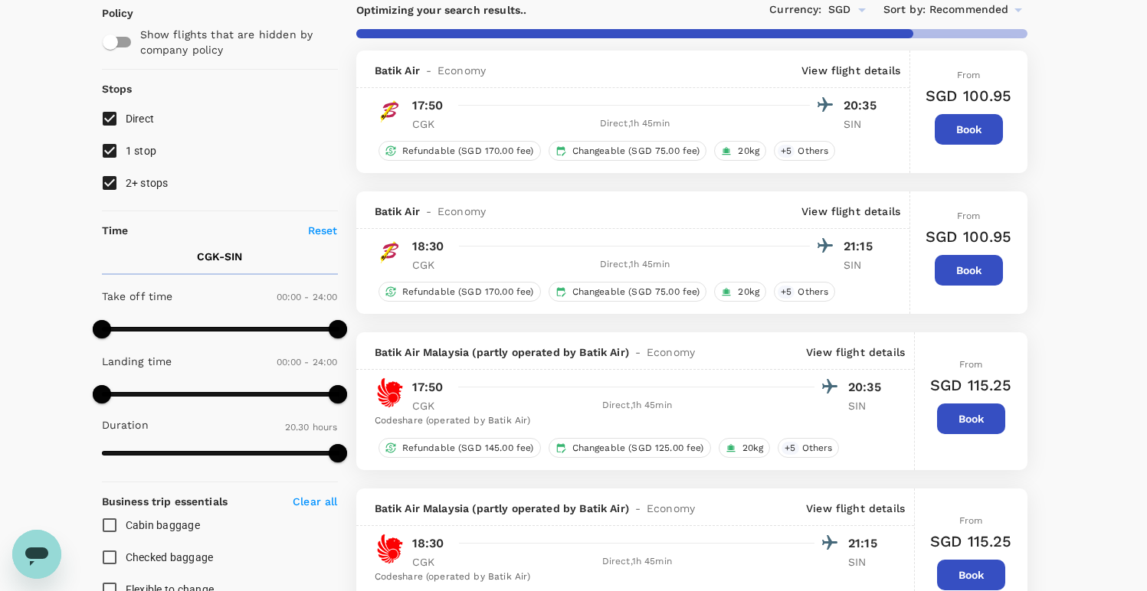
scroll to position [113, 0]
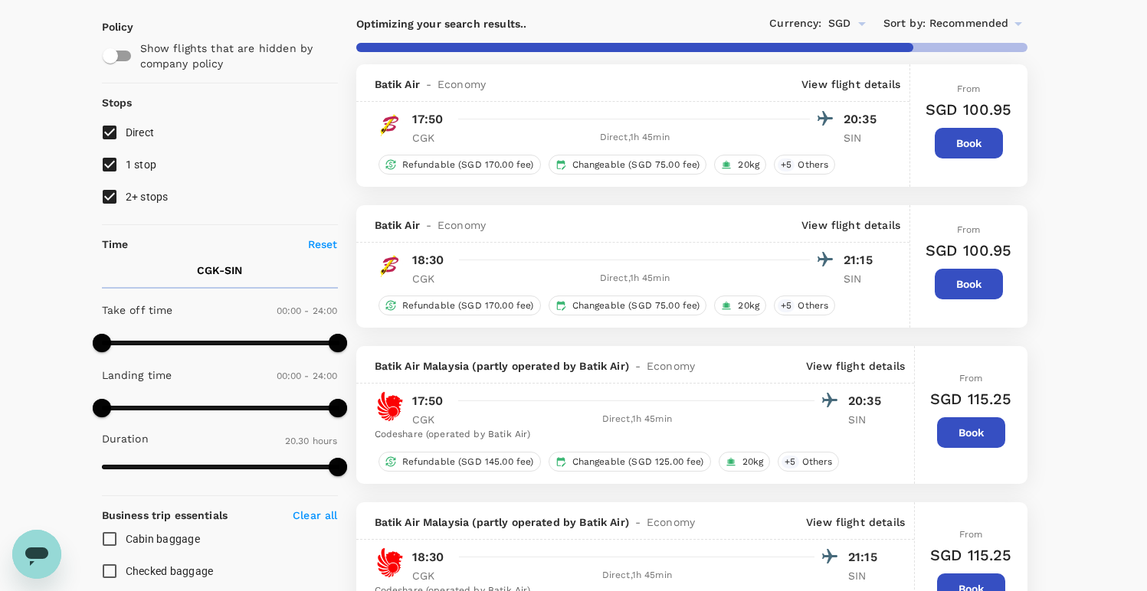
click at [116, 158] on input "1 stop" at bounding box center [109, 165] width 32 height 32
checkbox input "false"
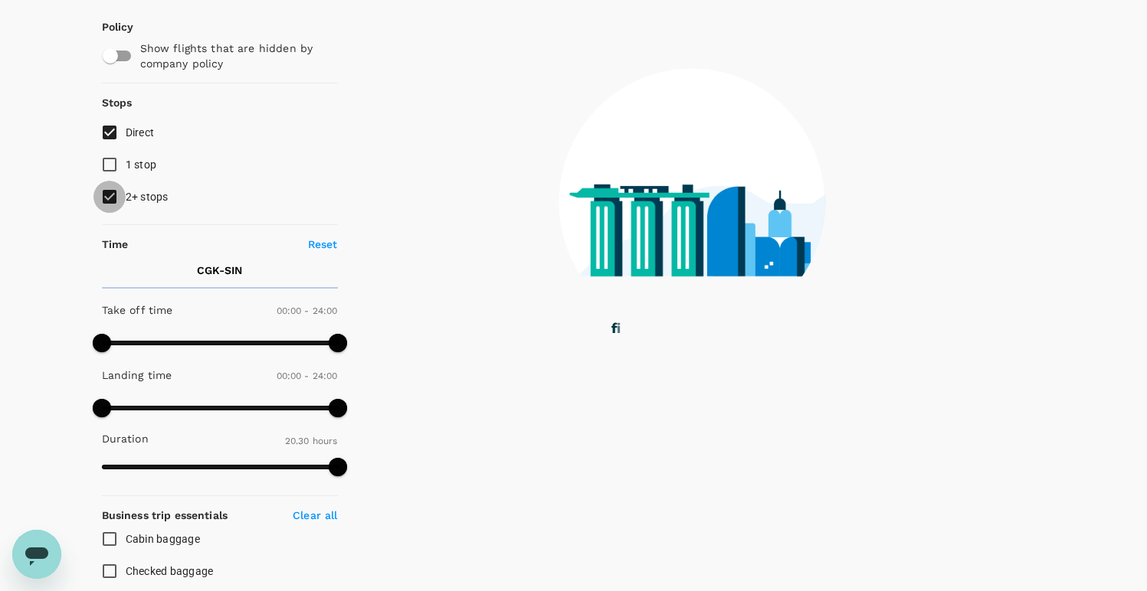
click at [103, 198] on input "2+ stops" at bounding box center [109, 197] width 32 height 32
checkbox input "false"
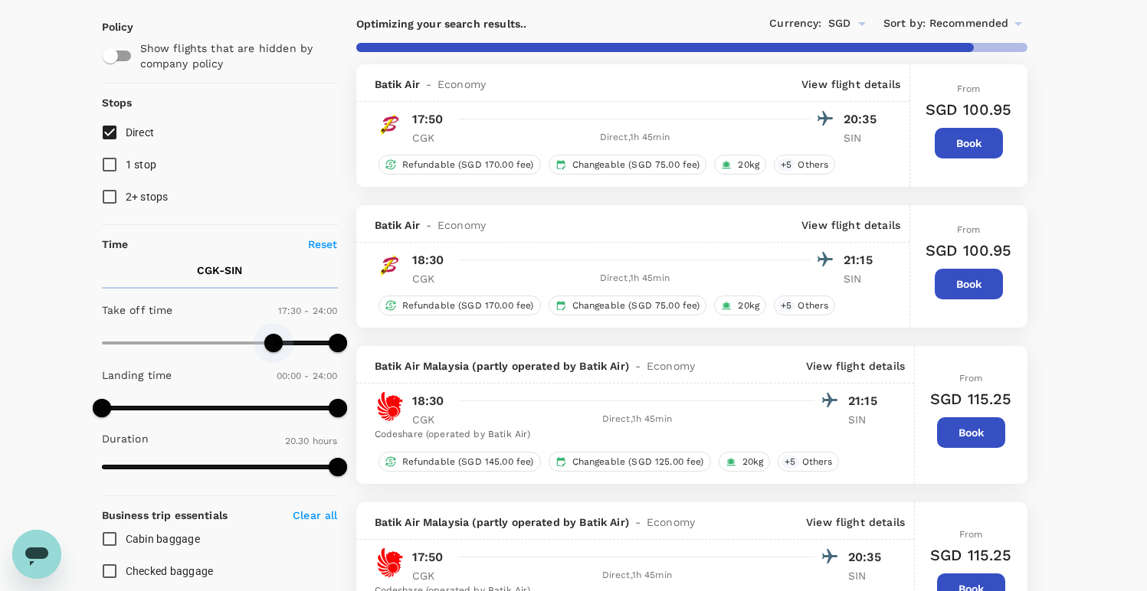
type input "1110"
drag, startPoint x: 110, startPoint y: 338, endPoint x: 285, endPoint y: 335, distance: 174.7
click at [285, 335] on span at bounding box center [283, 343] width 18 height 18
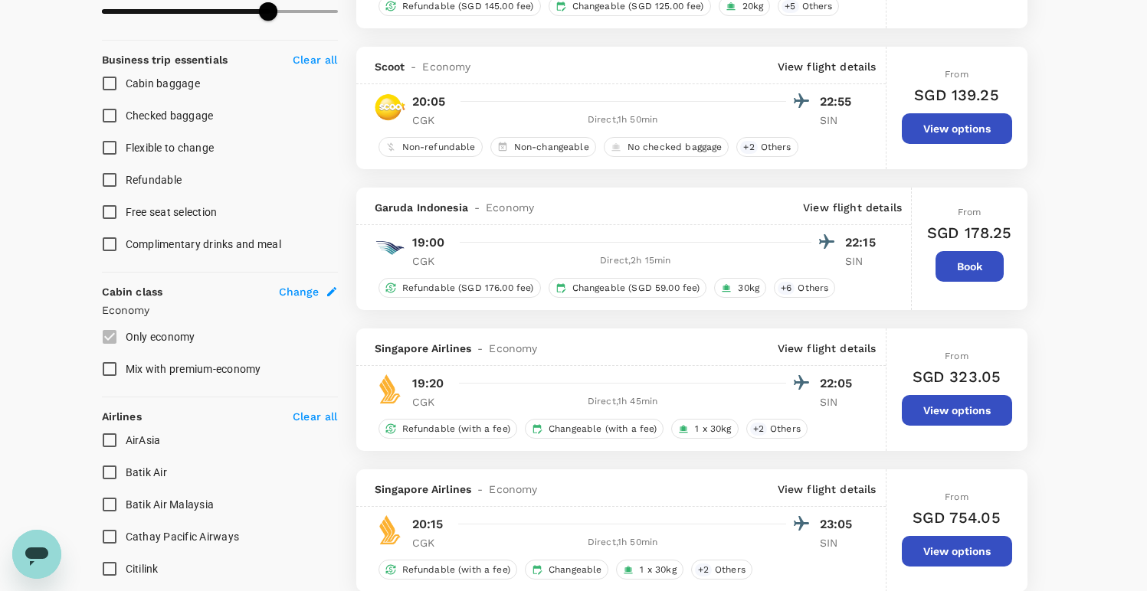
scroll to position [452, 0]
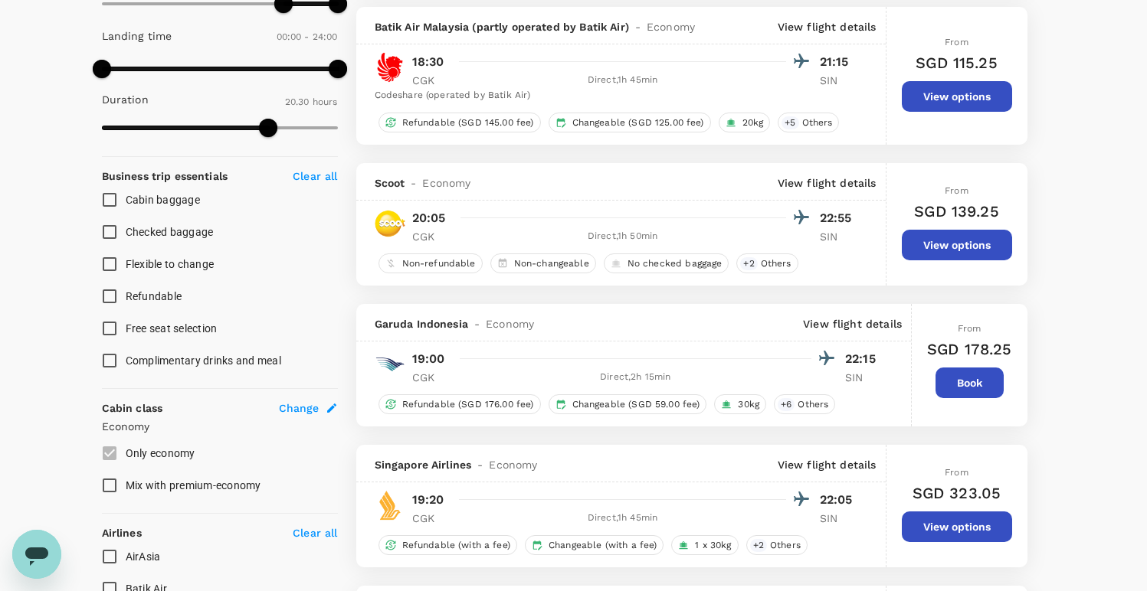
click at [928, 254] on button "View options" at bounding box center [957, 245] width 110 height 31
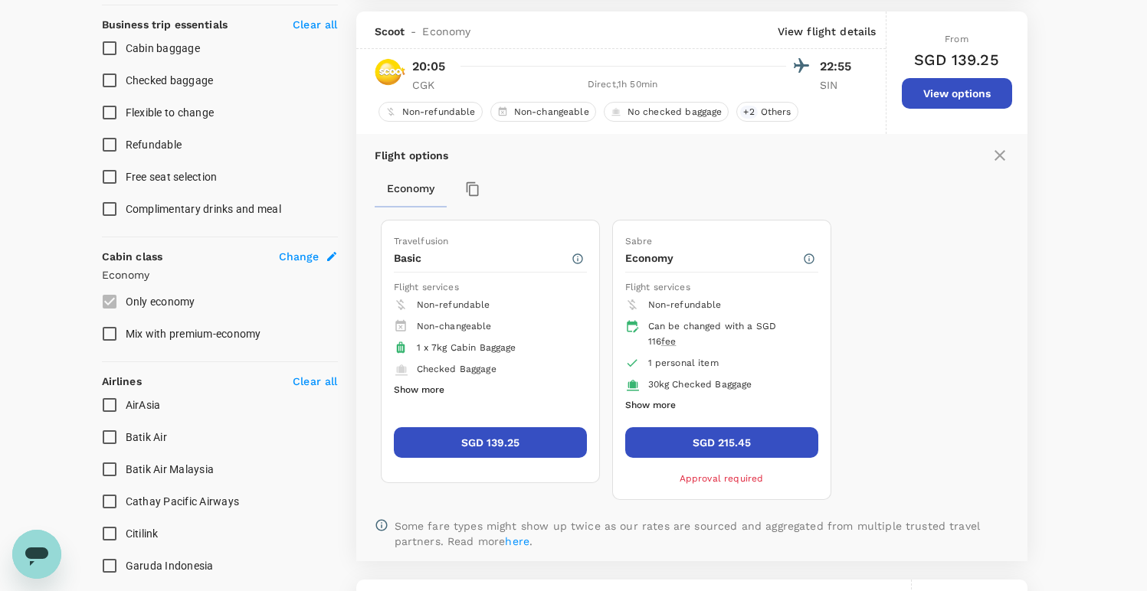
scroll to position [616, 0]
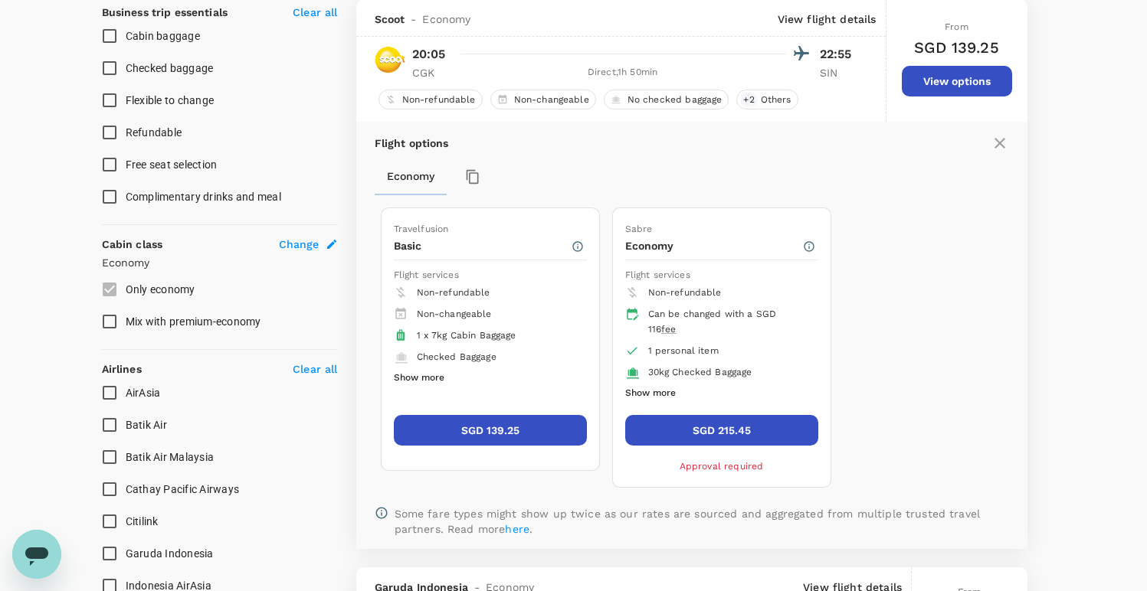
click at [487, 437] on button "SGD 139.25" at bounding box center [490, 430] width 193 height 31
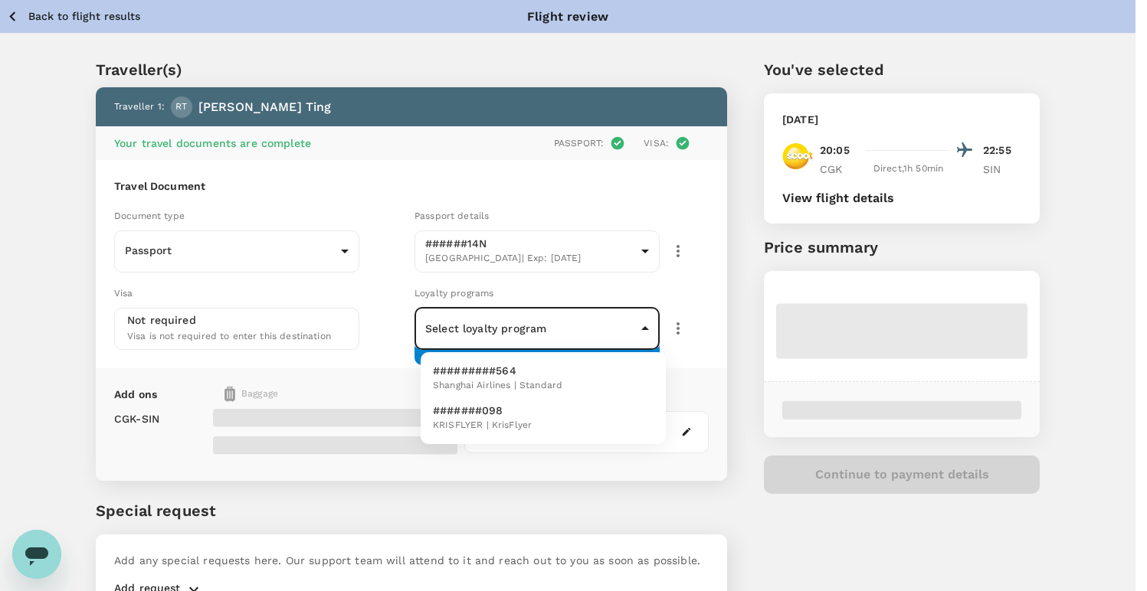
click at [535, 331] on body "Back to flight results Flight review Traveller(s) Traveller 1 : RT Rick Ting Yo…" at bounding box center [573, 338] width 1147 height 677
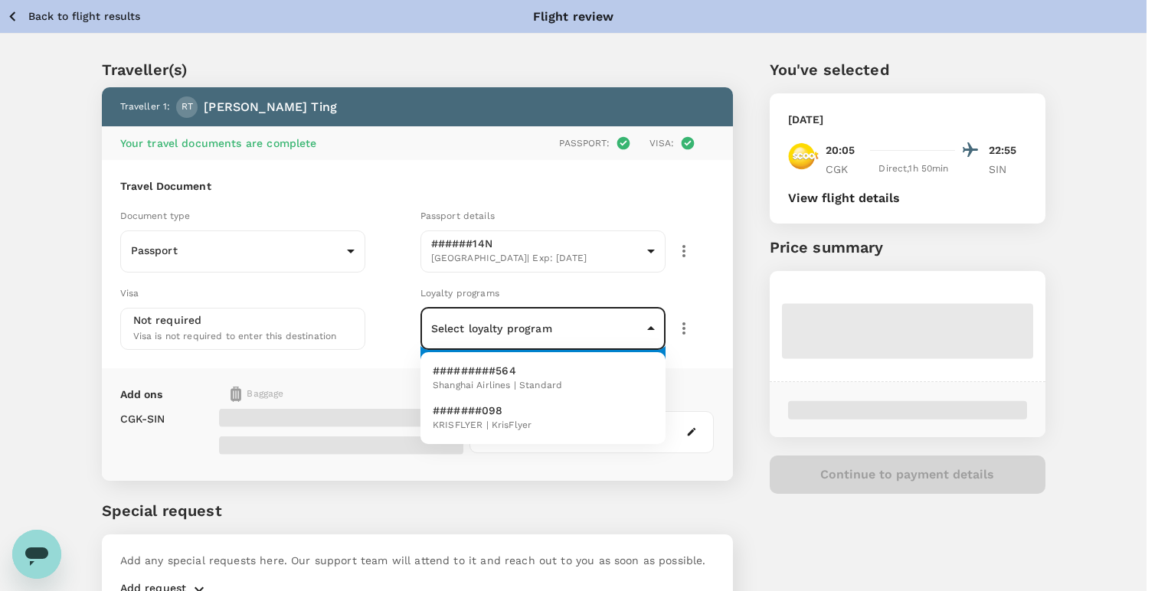
click at [518, 416] on p "#######098" at bounding box center [482, 410] width 99 height 15
type input "deadd52b-c238-44ae-81a1-9a210c7d7de7"
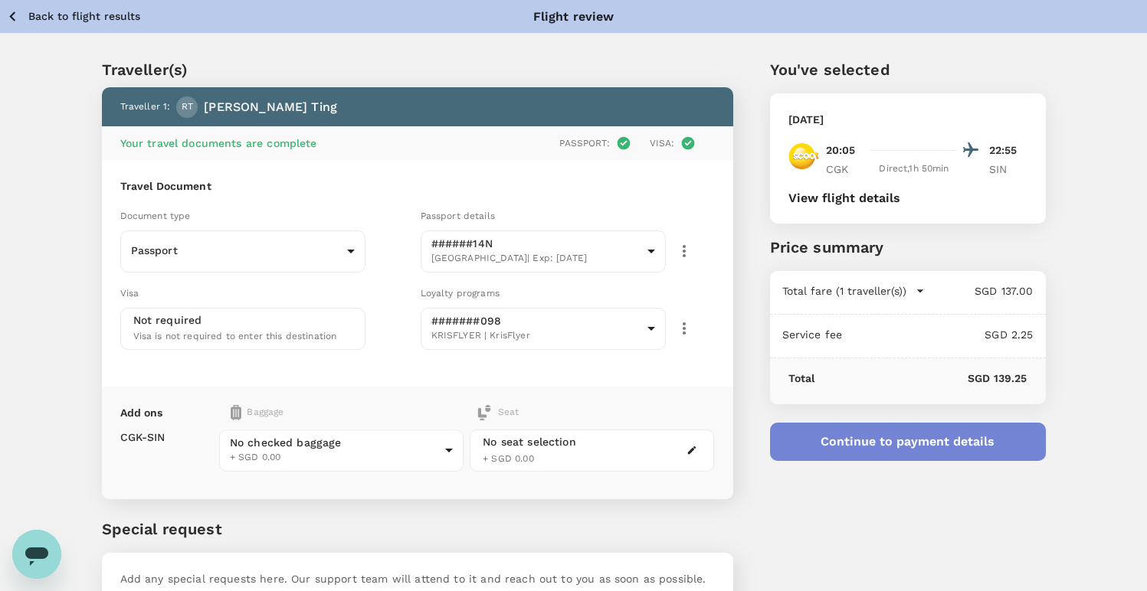
click at [882, 436] on button "Continue to payment details" at bounding box center [908, 442] width 276 height 38
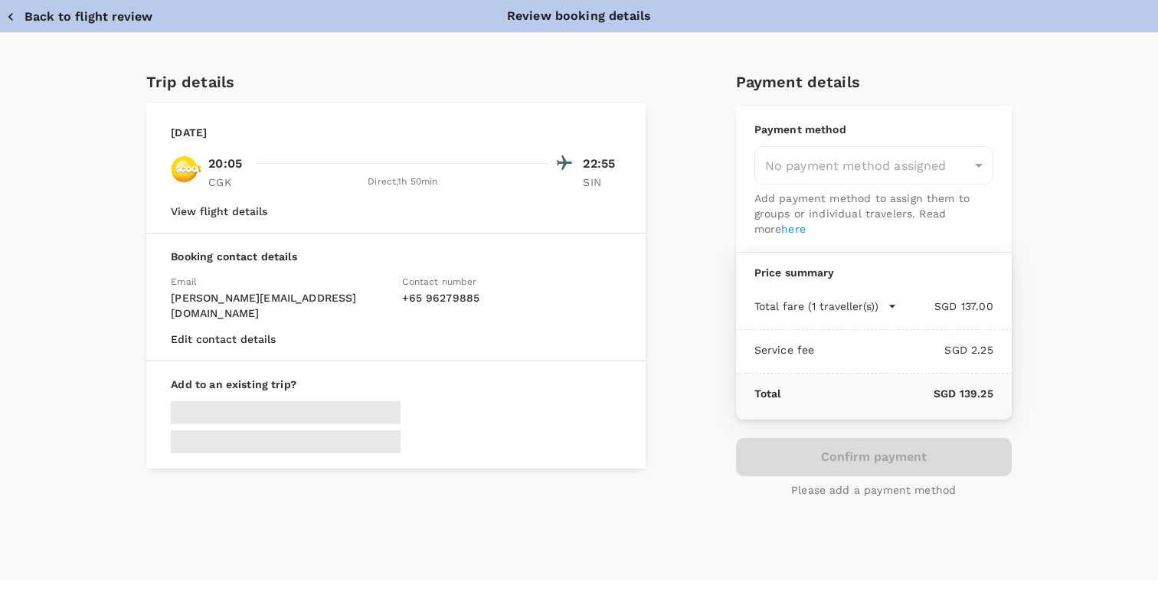
type input "9cb7bd09-647a-4334-94d9-122ca4480a85"
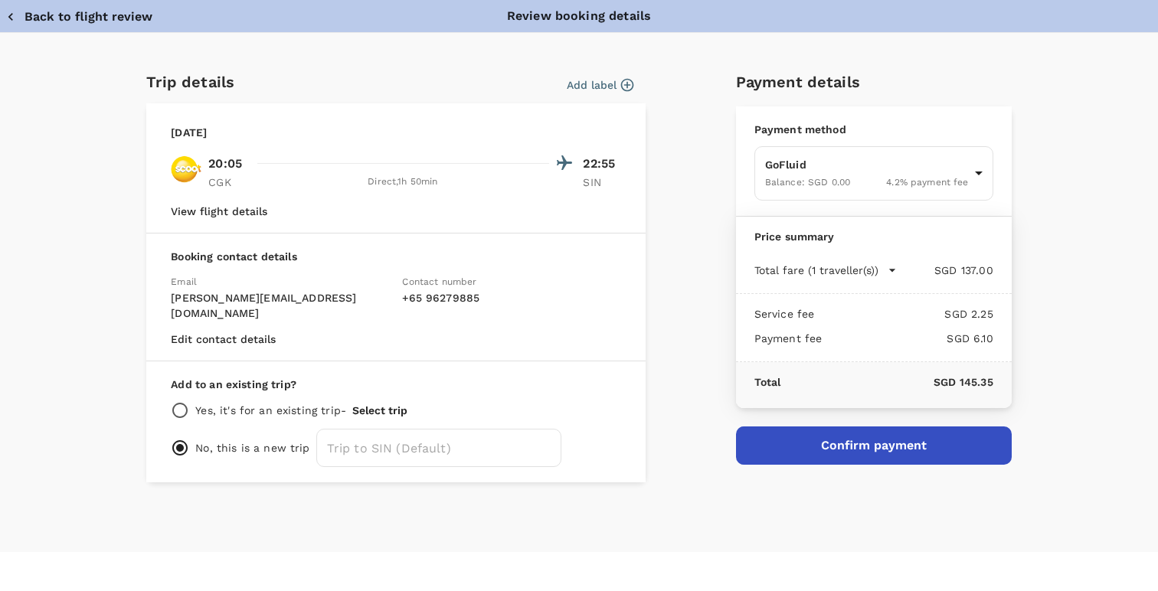
click at [601, 87] on button "Add label" at bounding box center [600, 84] width 67 height 15
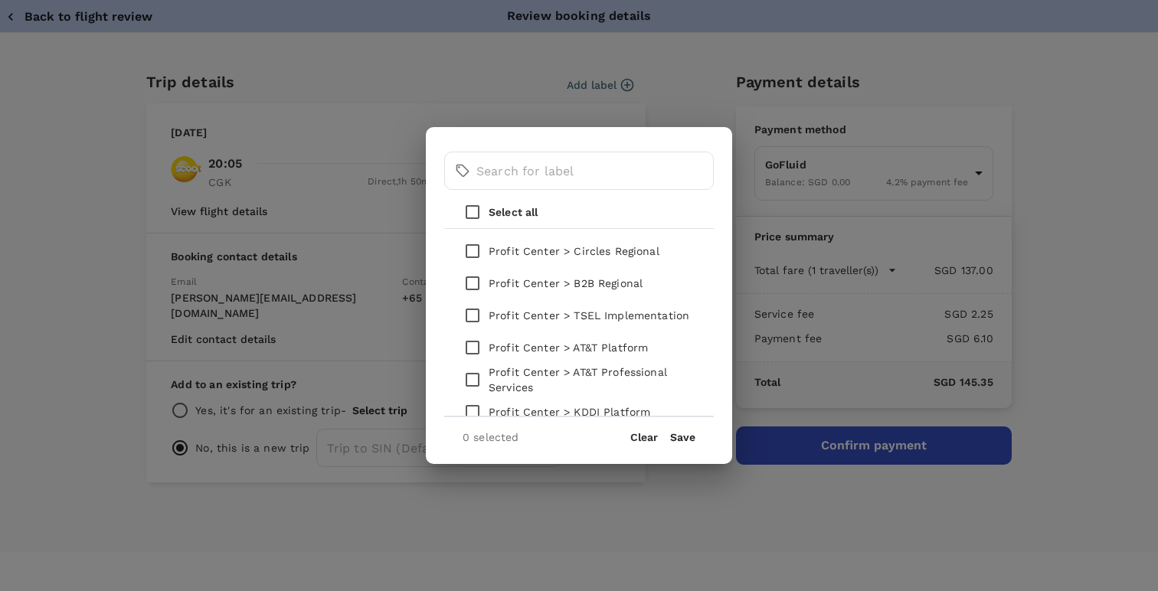
click at [473, 252] on input "checkbox" at bounding box center [473, 251] width 32 height 32
checkbox input "true"
click at [685, 432] on button "Save" at bounding box center [682, 437] width 25 height 12
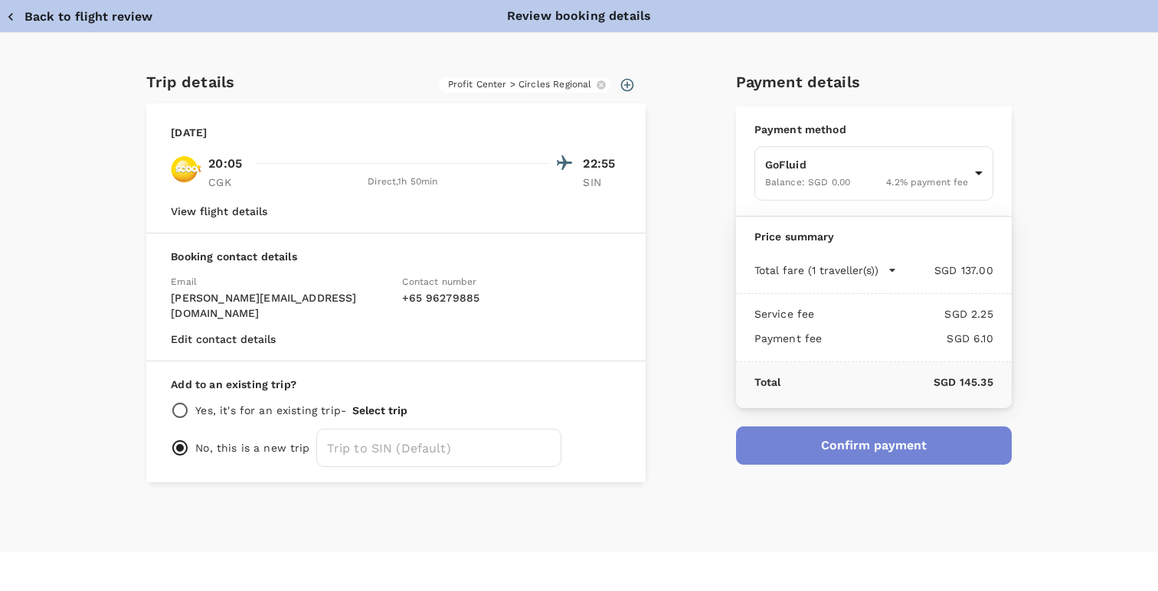
click at [798, 444] on button "Confirm payment" at bounding box center [874, 446] width 276 height 38
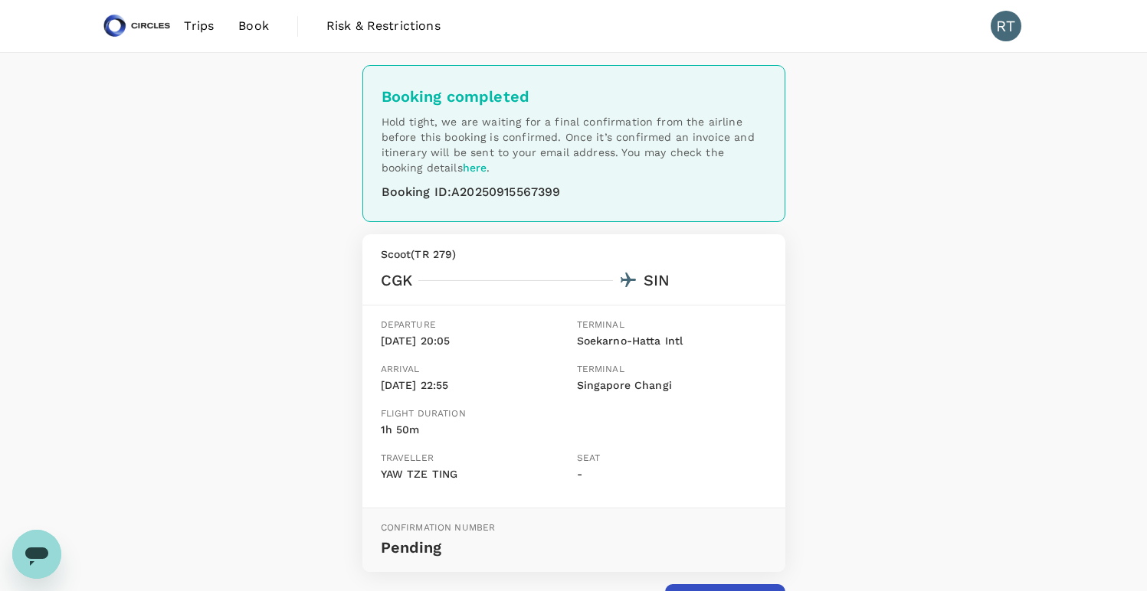
click at [264, 29] on span "Book" at bounding box center [253, 26] width 31 height 18
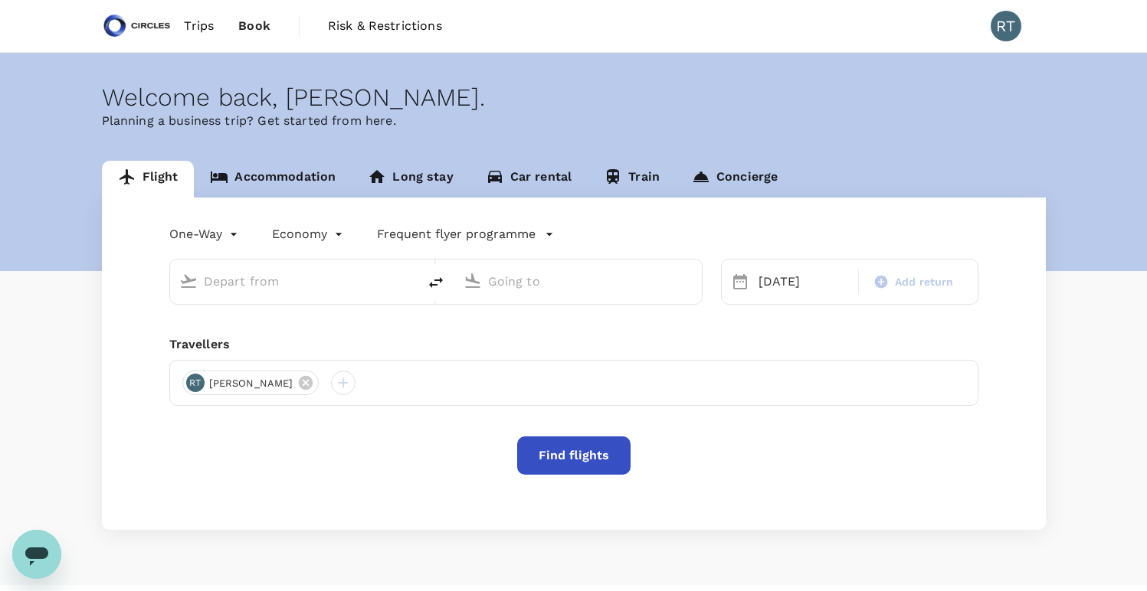
type input "Soekarno-Hatta Intl (CGK)"
type input "Singapore Changi (SIN)"
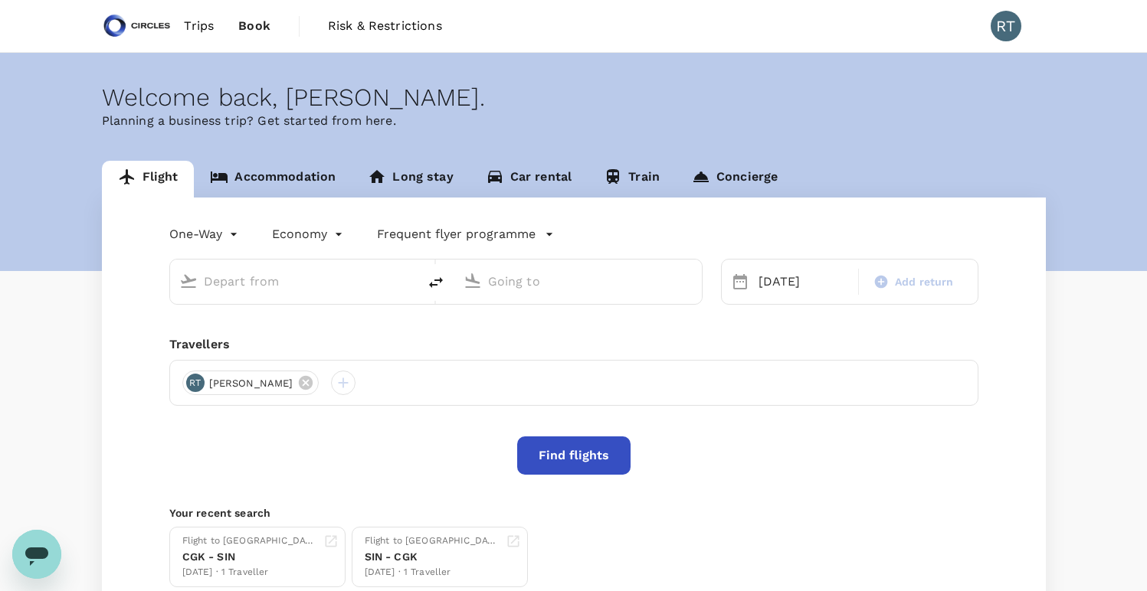
type input "Soekarno-Hatta Intl (CGK)"
type input "Singapore Changi (SIN)"
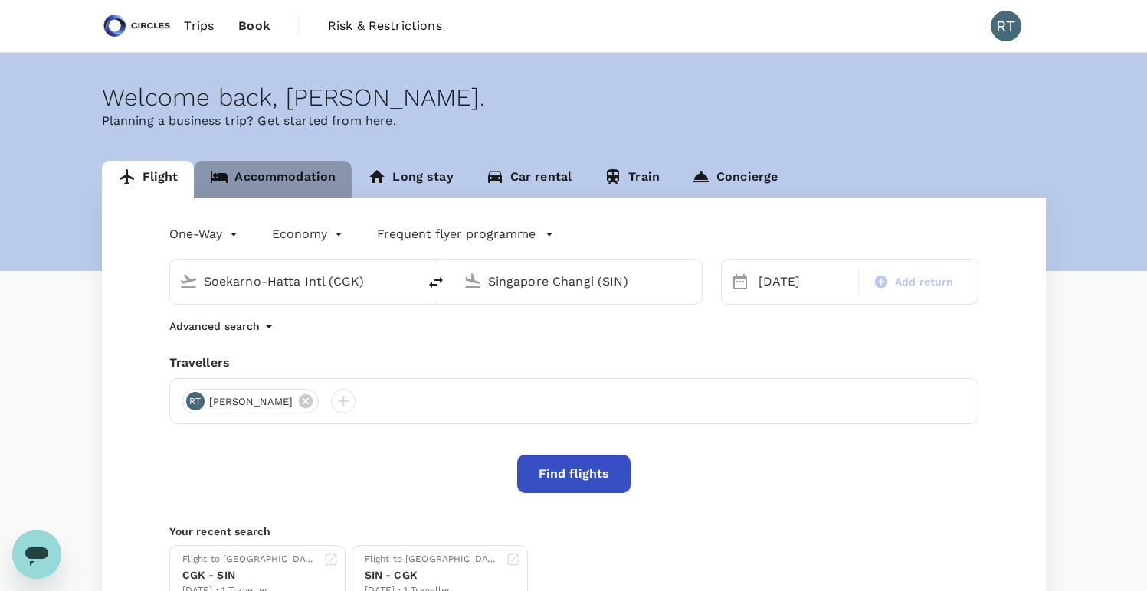
click at [283, 183] on link "Accommodation" at bounding box center [273, 179] width 158 height 37
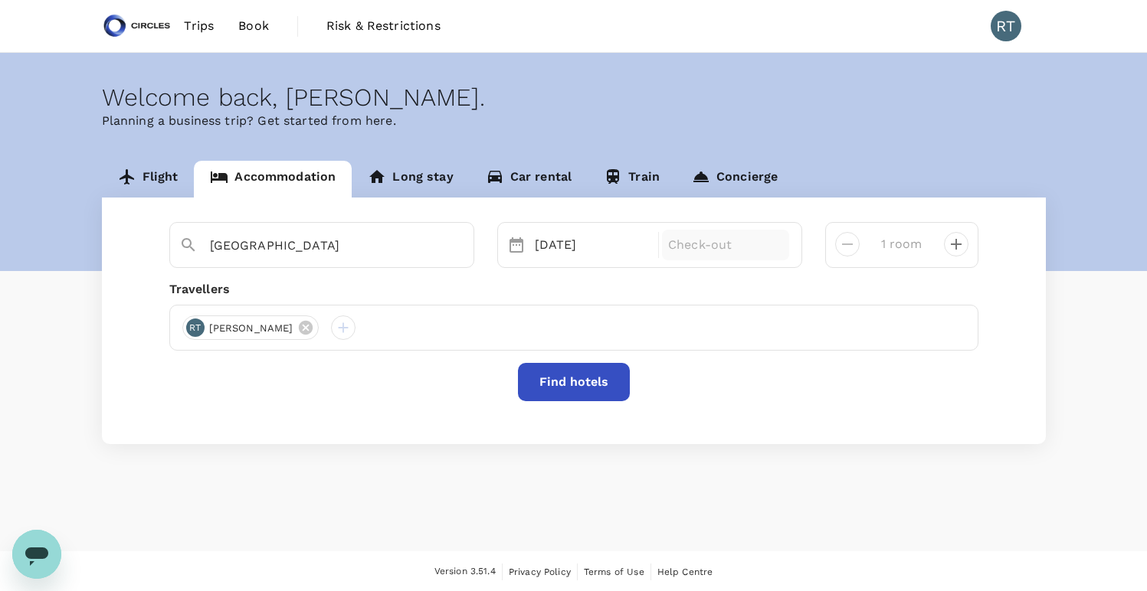
click at [713, 241] on p "Check-out" at bounding box center [725, 245] width 115 height 18
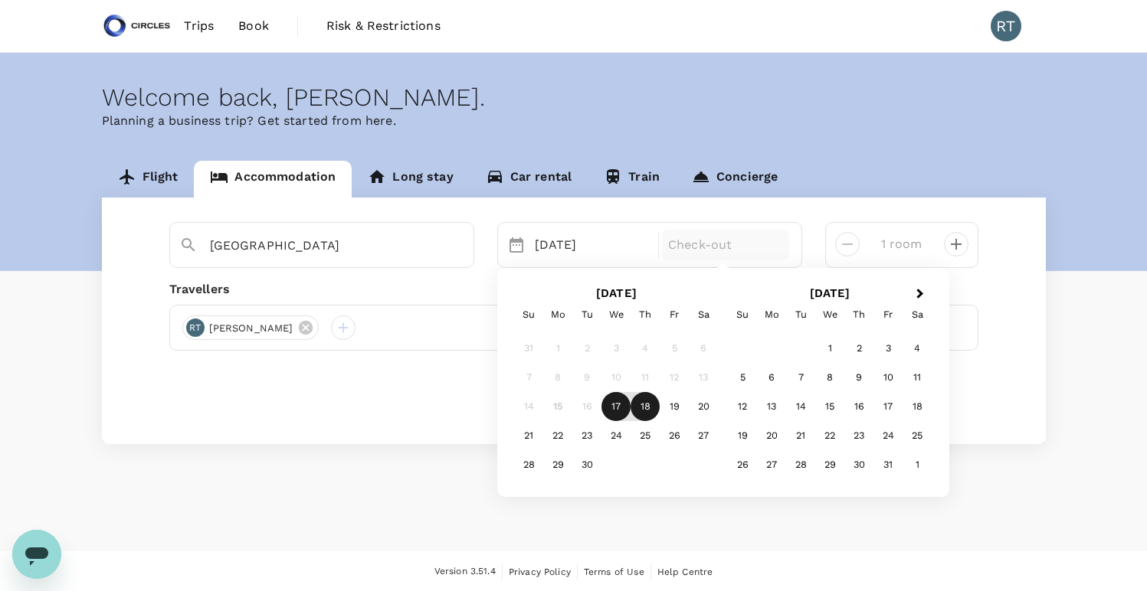
click at [644, 399] on div "18" at bounding box center [644, 407] width 29 height 29
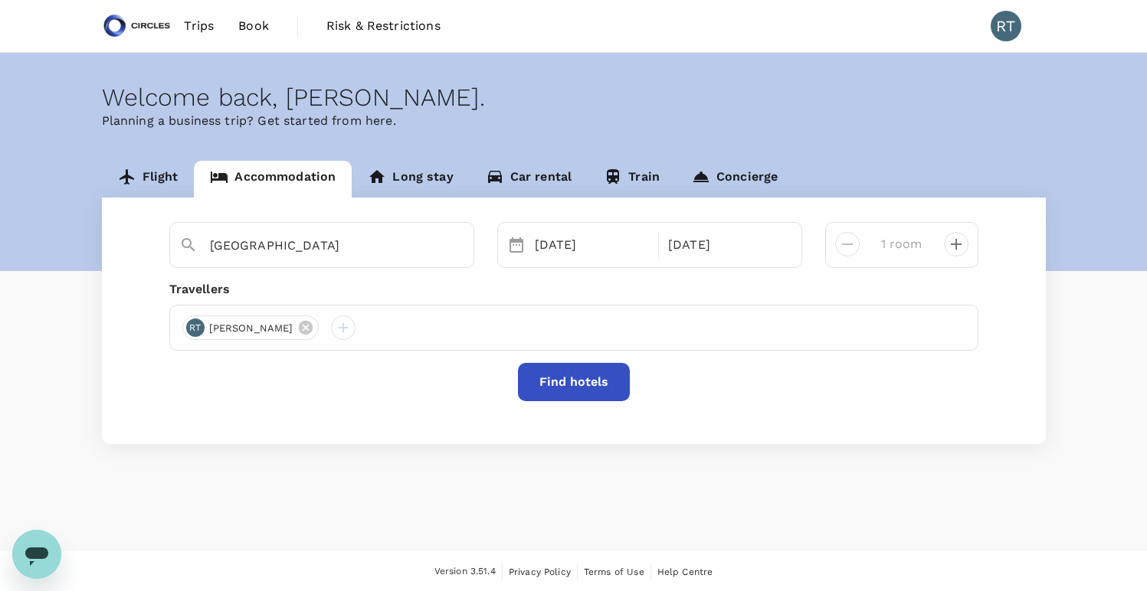
click at [576, 391] on button "Find hotels" at bounding box center [574, 382] width 112 height 38
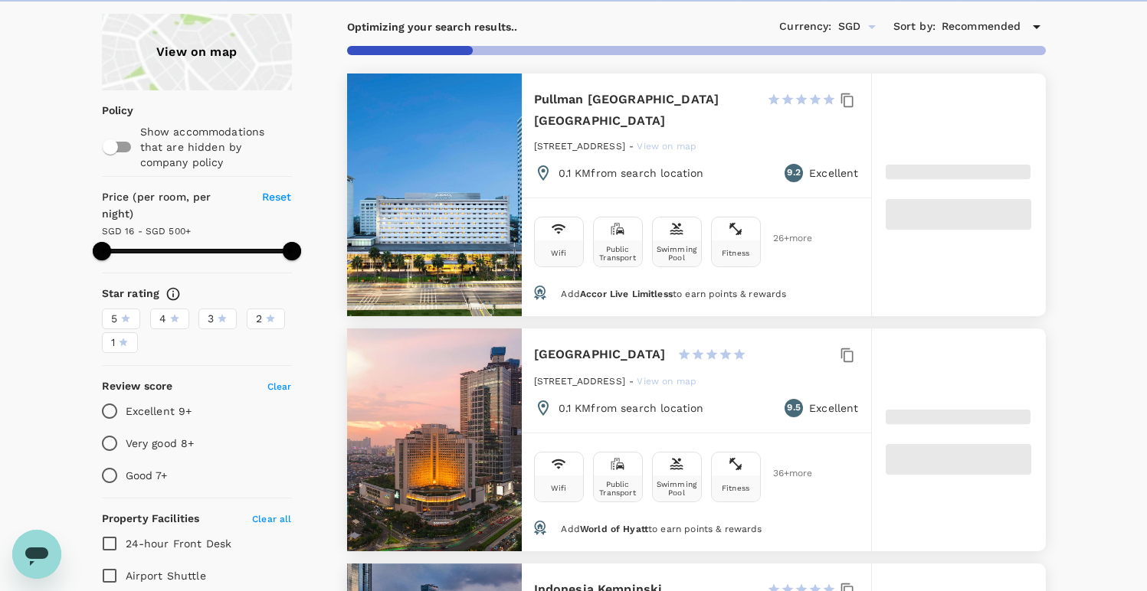
type input "499.54"
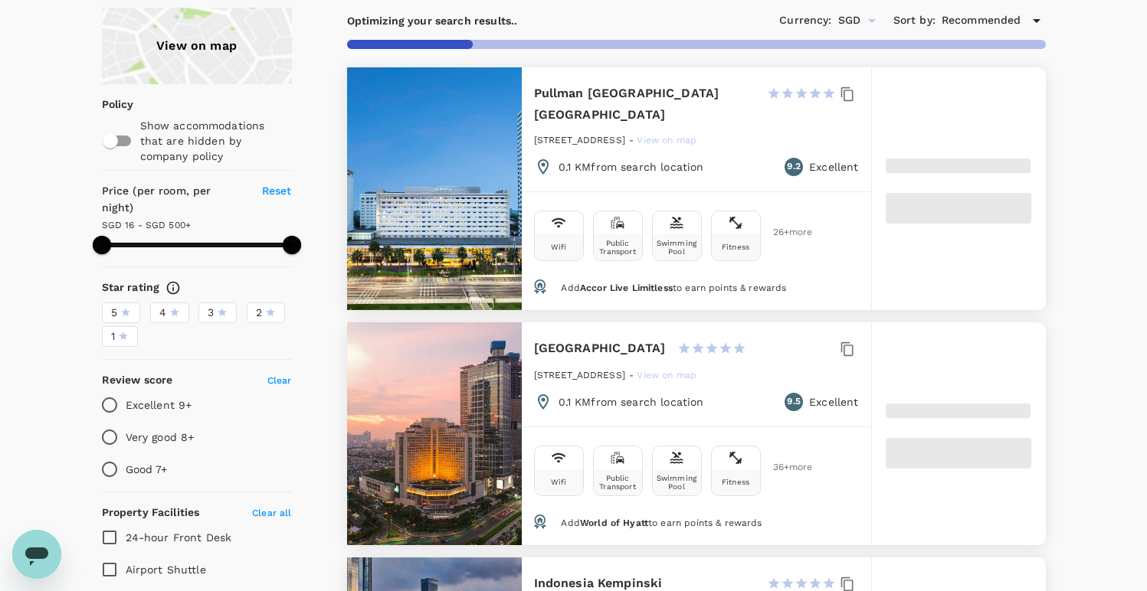
type input "153.54"
type input "499.54"
click at [155, 243] on span at bounding box center [198, 245] width 192 height 5
type input "153.54"
type input "499.54"
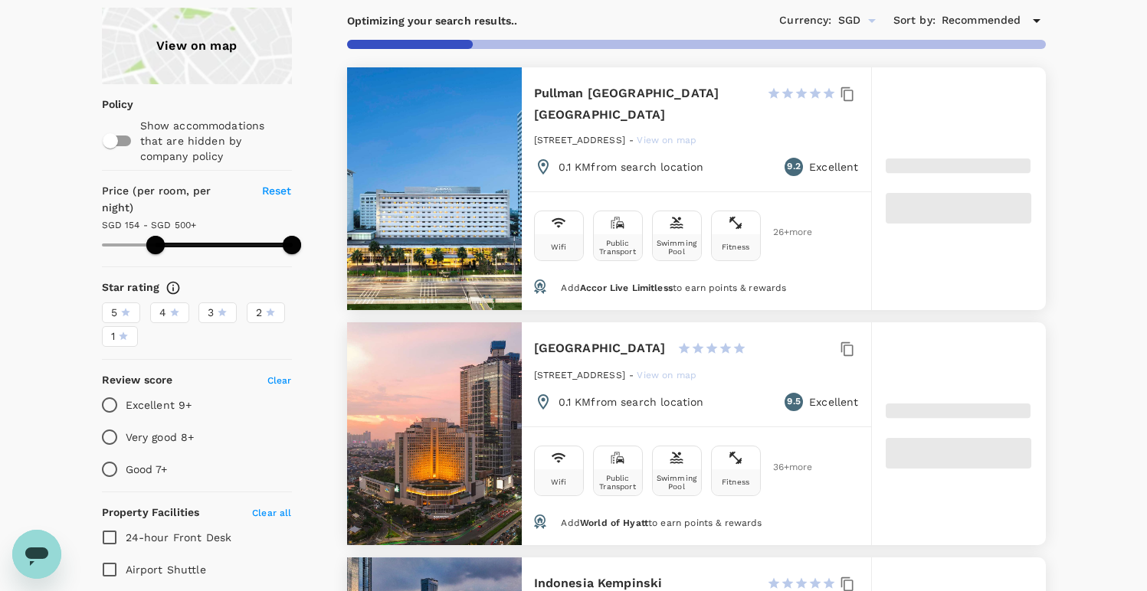
type input "153.54"
type input "499.54"
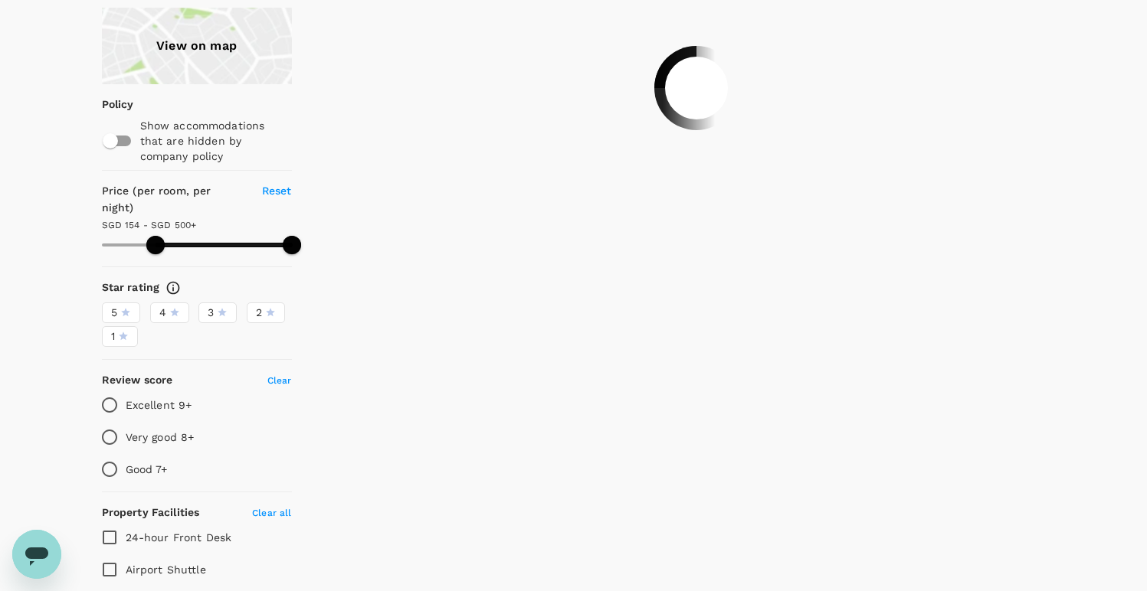
type input "143.54"
type input "499.54"
type input "143.54"
type input "499.54"
type input "139.54"
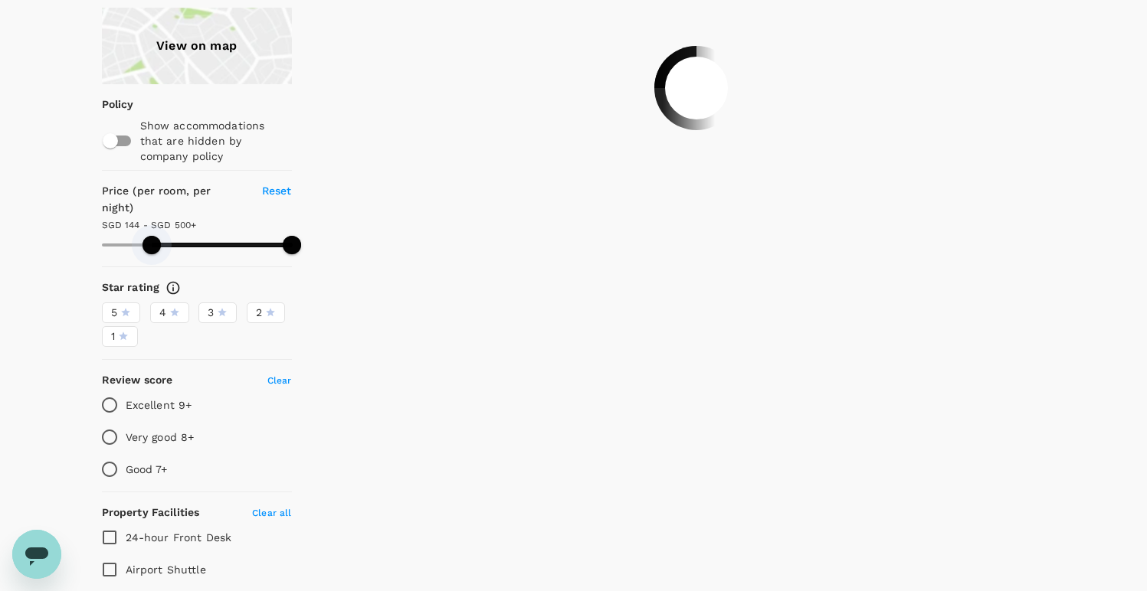
type input "499.54"
type input "129.54"
type input "499.54"
type input "121.54"
type input "499.54"
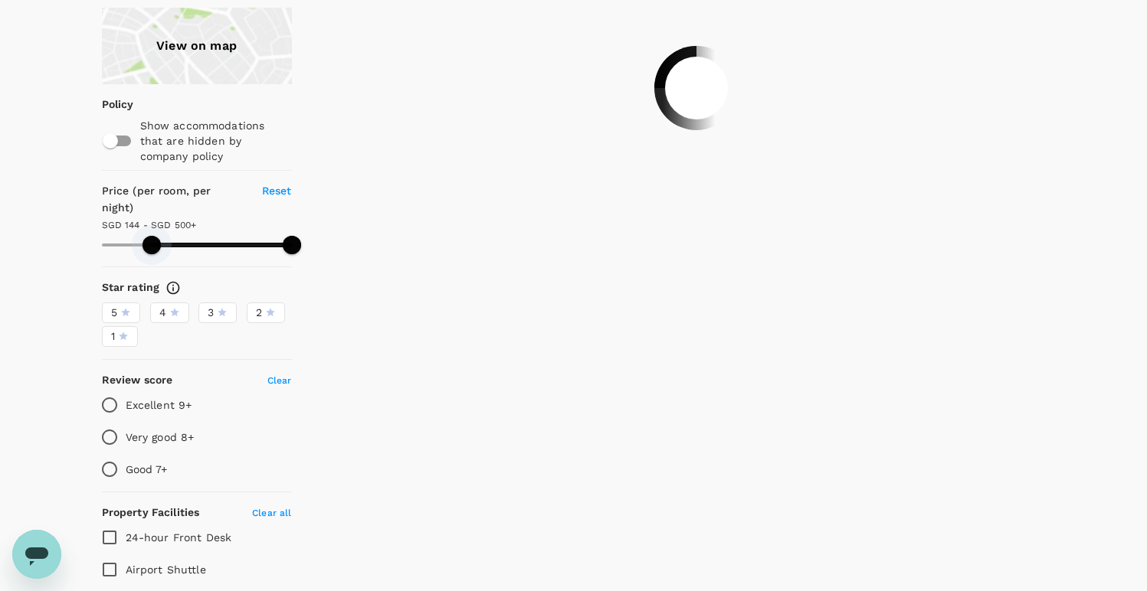
type input "118.54"
type input "499.54"
type input "108.54"
type input "499.54"
type input "104.54"
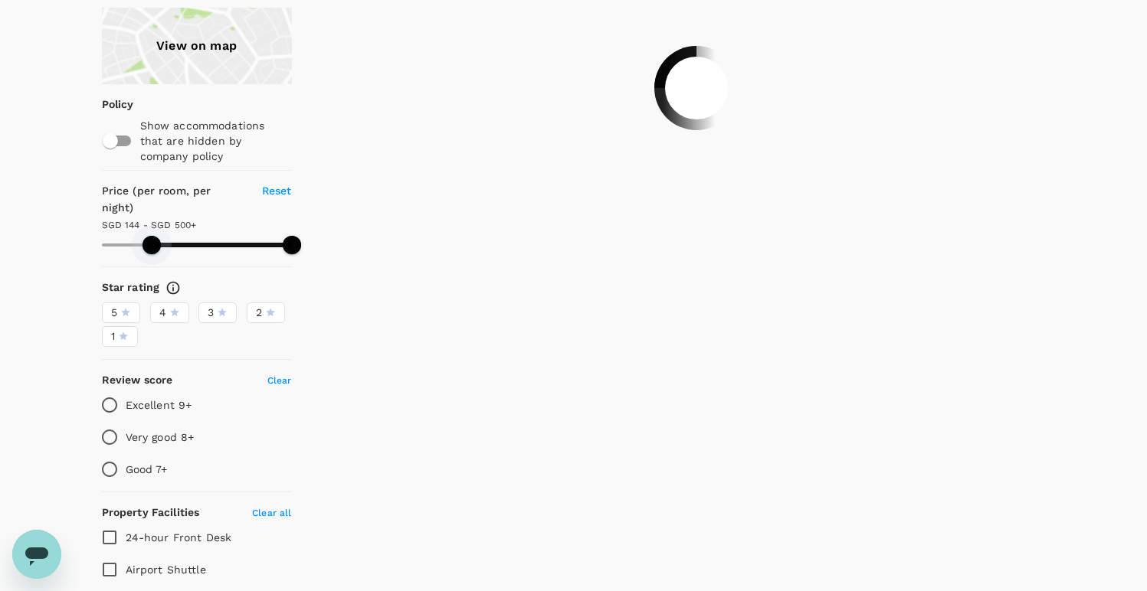
type input "499.54"
type input "100.54"
type input "499.54"
type input "96.54"
type input "499.54"
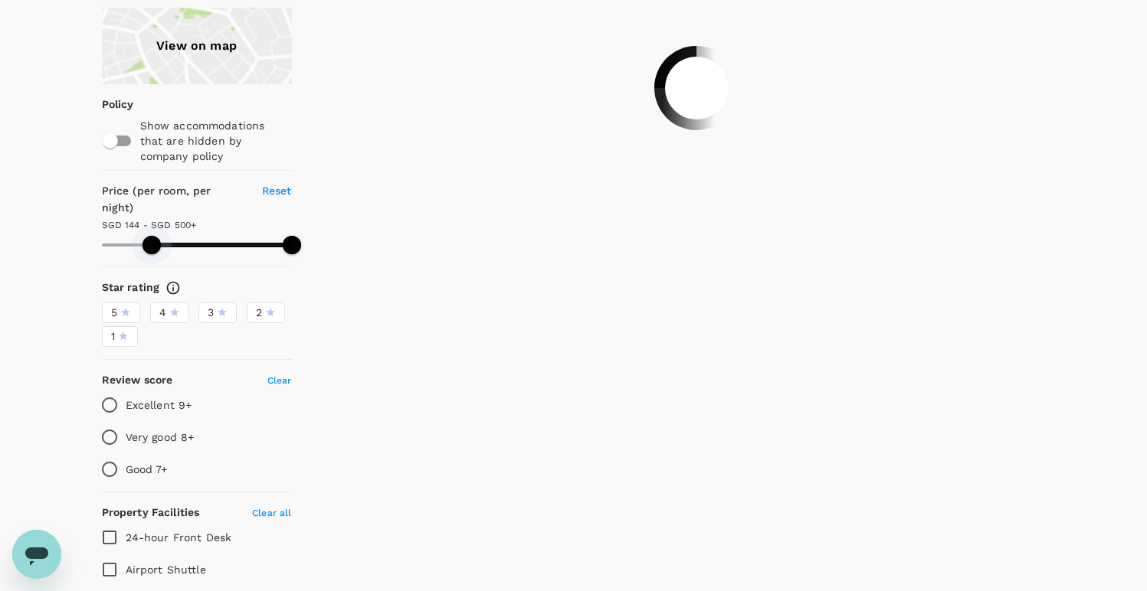
type input "92.54"
type input "499.54"
type input "86.54"
type input "499.54"
type input "82.54"
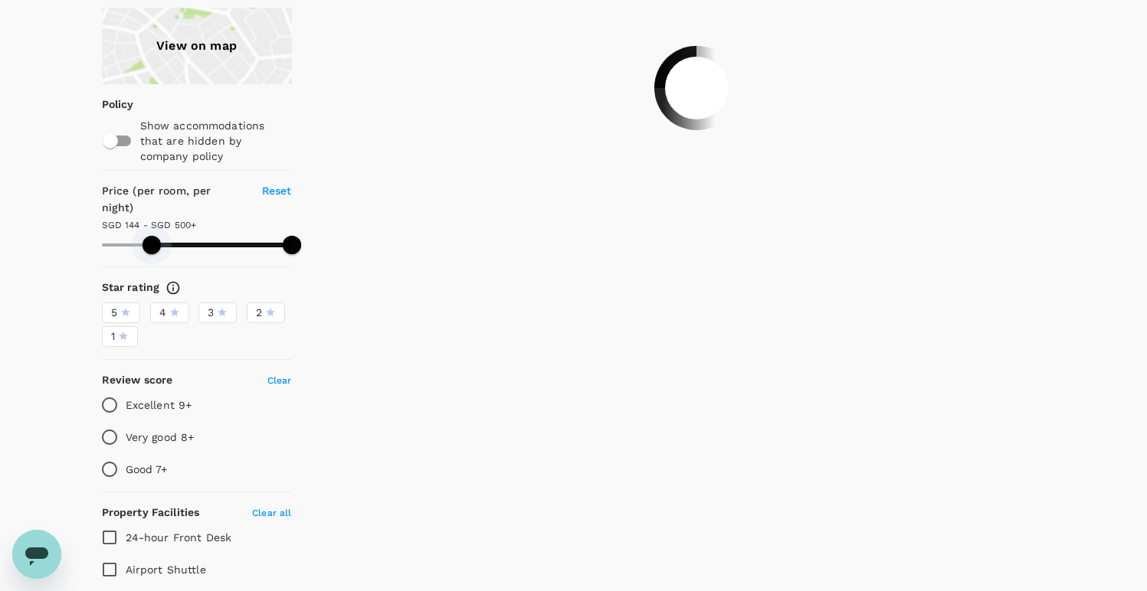
type input "499.54"
type input "78.54"
type input "499.54"
type input "75.54"
type input "499.54"
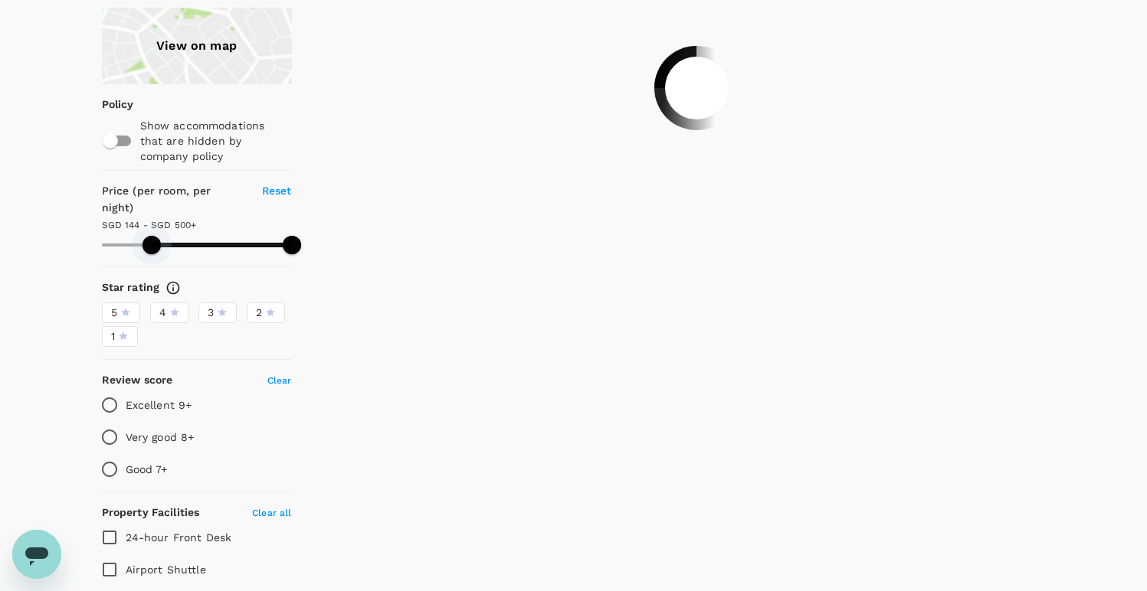
type input "75.54"
type input "499.54"
type input "69.54"
type input "499.54"
type input "67.54"
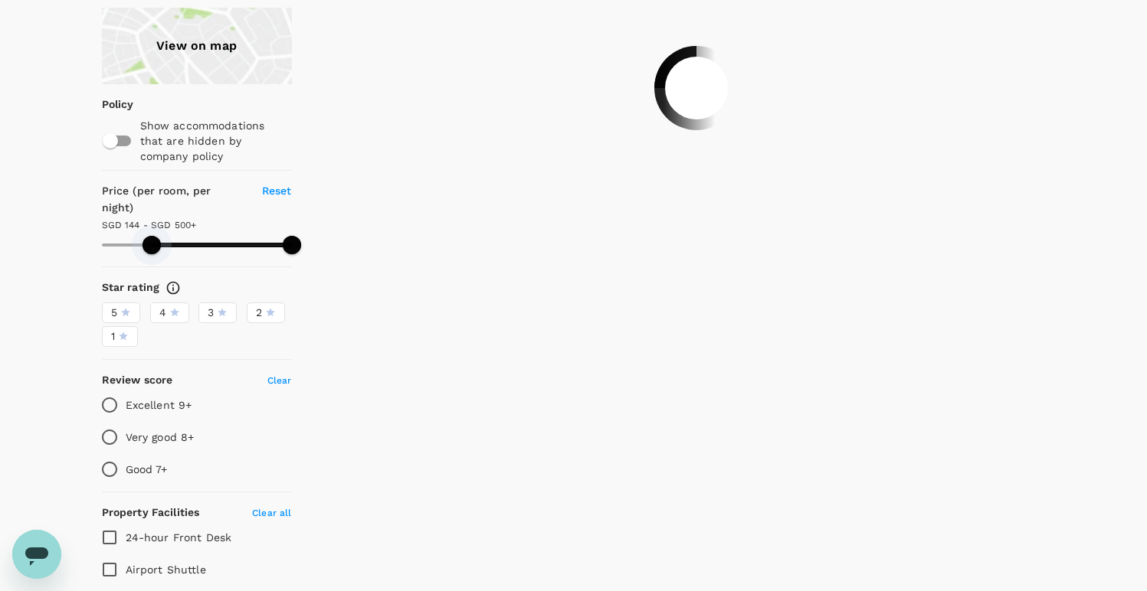
type input "499.54"
type input "65.54"
type input "499.54"
type input "63.54"
type input "499.54"
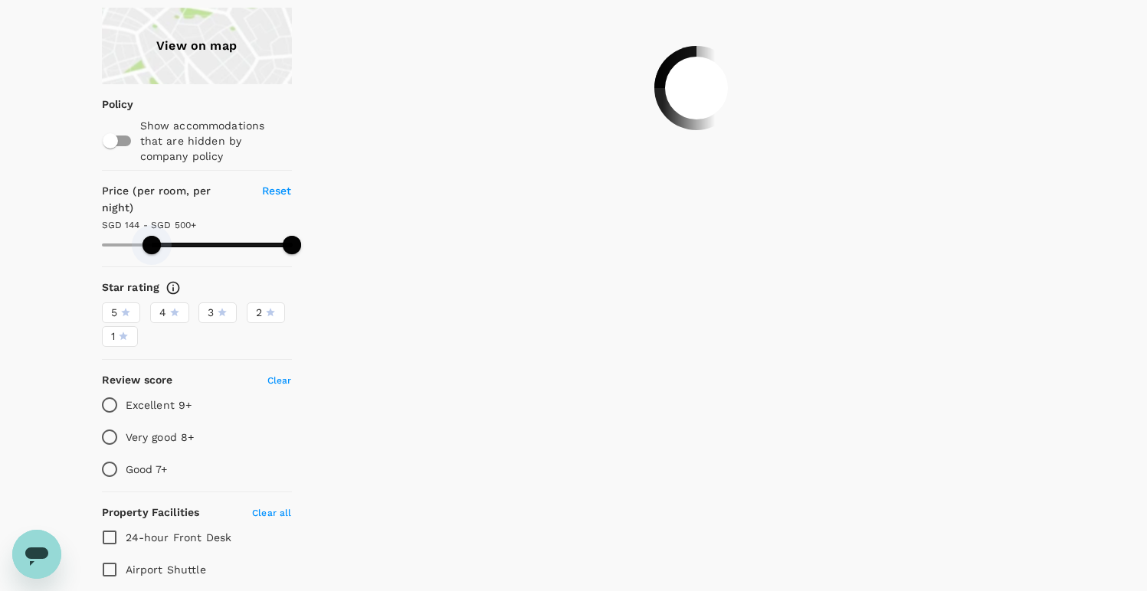
type input "63.54"
type input "499.54"
type input "57.54"
type input "499.54"
type input "57.54"
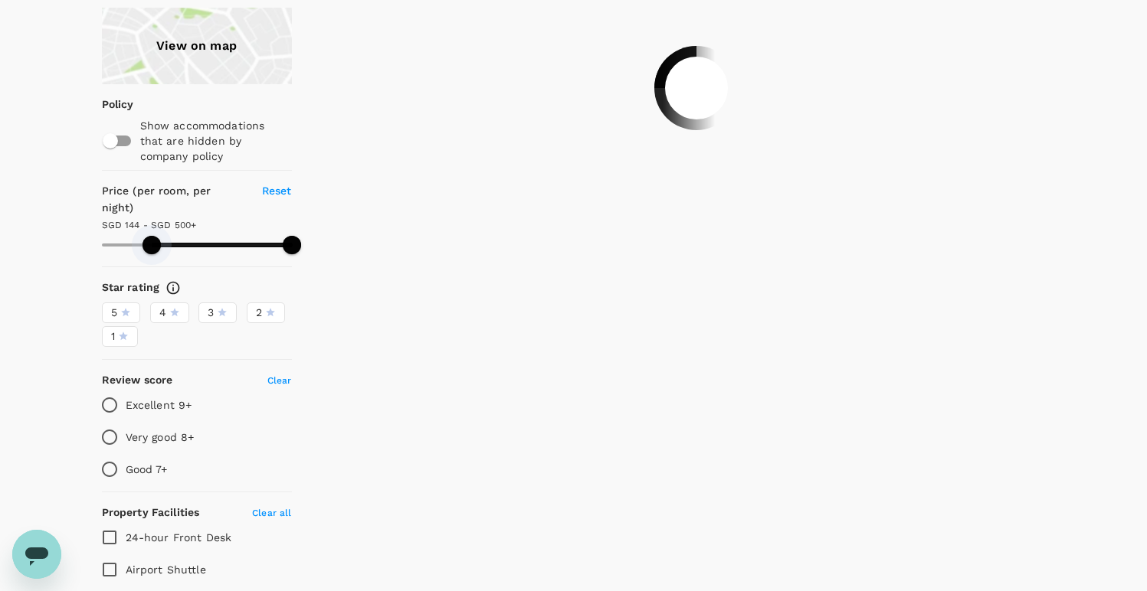
type input "499.54"
type input "55.54"
type input "499.54"
type input "53.54"
type input "499.54"
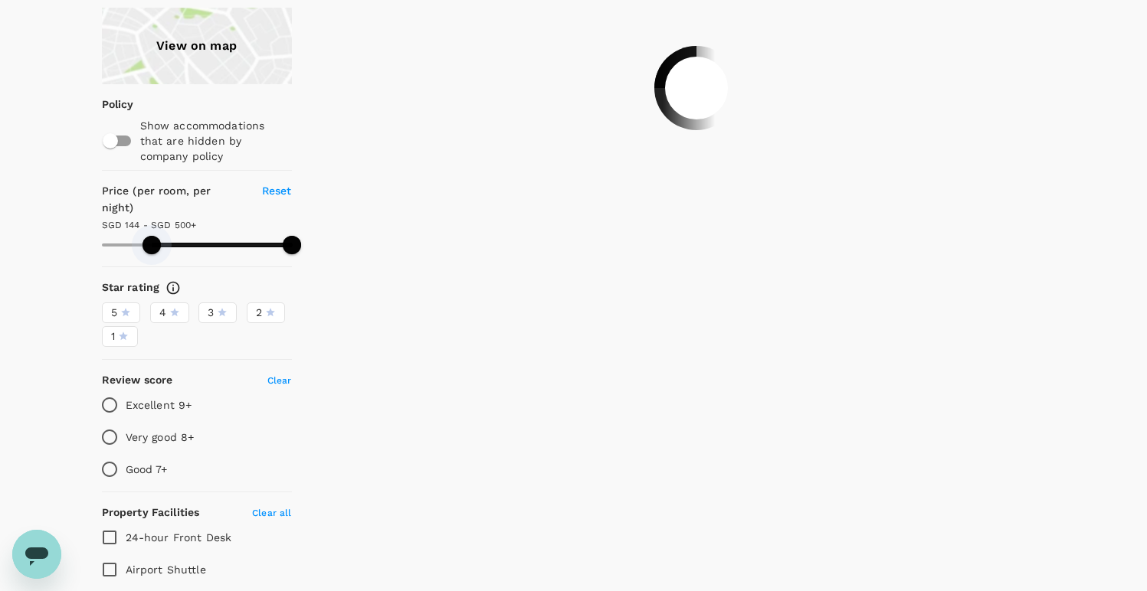
type input "51.54"
type input "499.54"
type input "49.54"
type input "499.54"
type input "45.54"
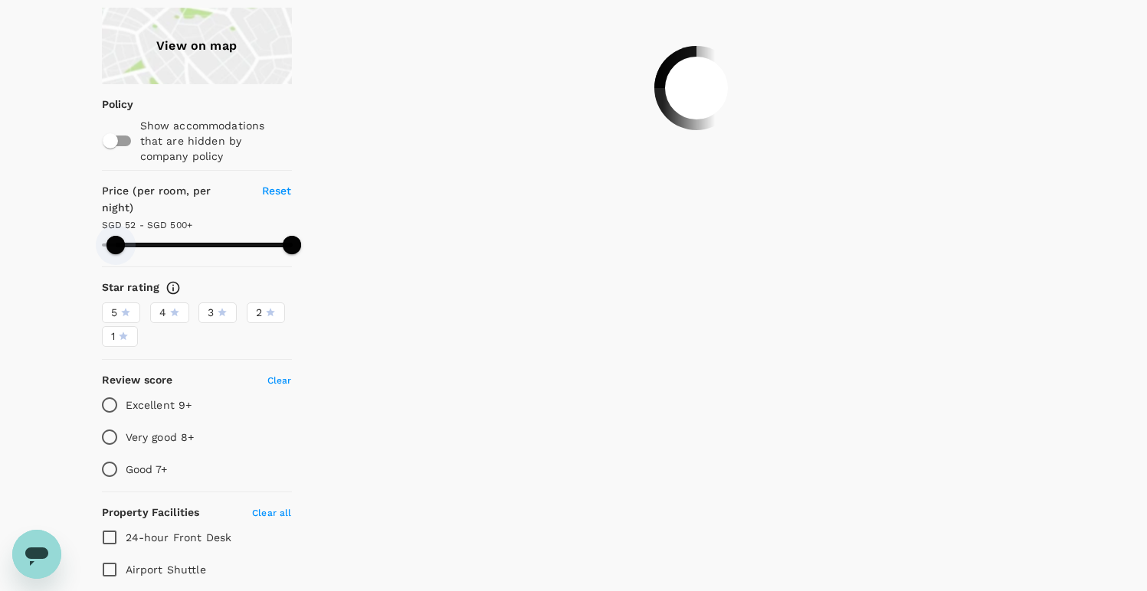
type input "499.54"
type input "43.54"
type input "499.54"
type input "39.54"
type input "499.54"
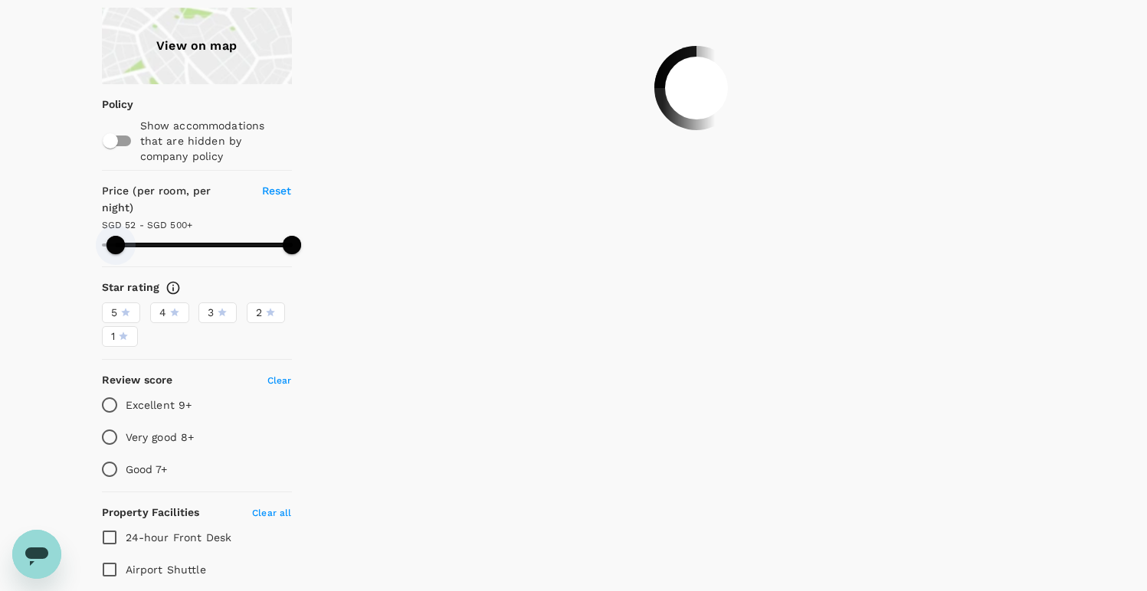
type input "39.54"
type input "499.54"
type input "36.54"
type input "499.54"
type input "34.54"
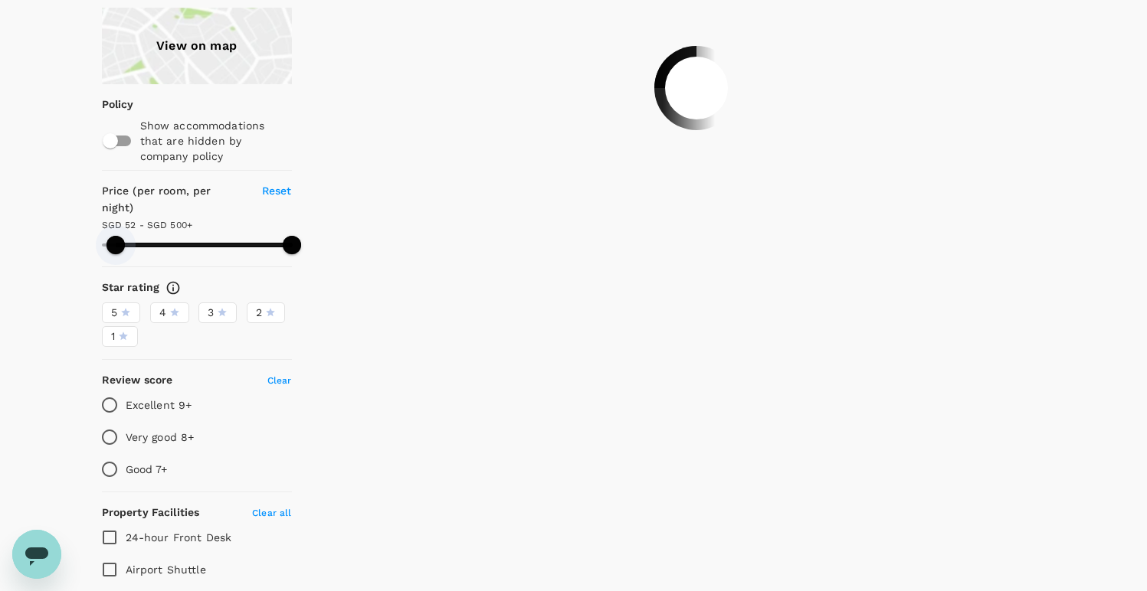
type input "499.54"
type input "30.54"
type input "499.54"
type input "28.54"
type input "499.54"
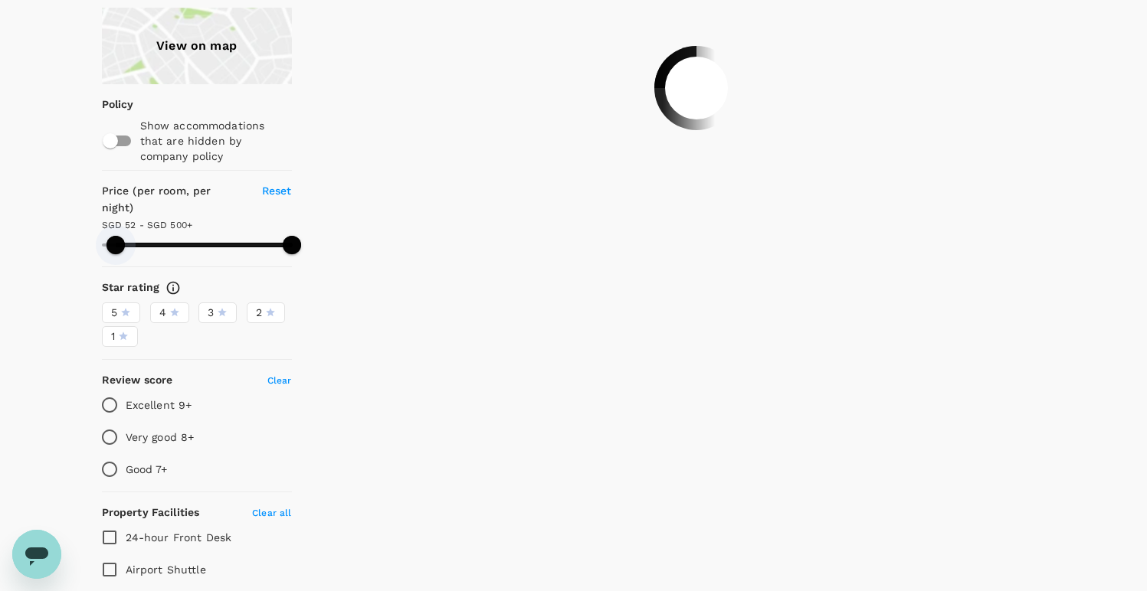
type input "28.54"
type input "499.54"
type input "26.54"
type input "499.54"
type input "24.54"
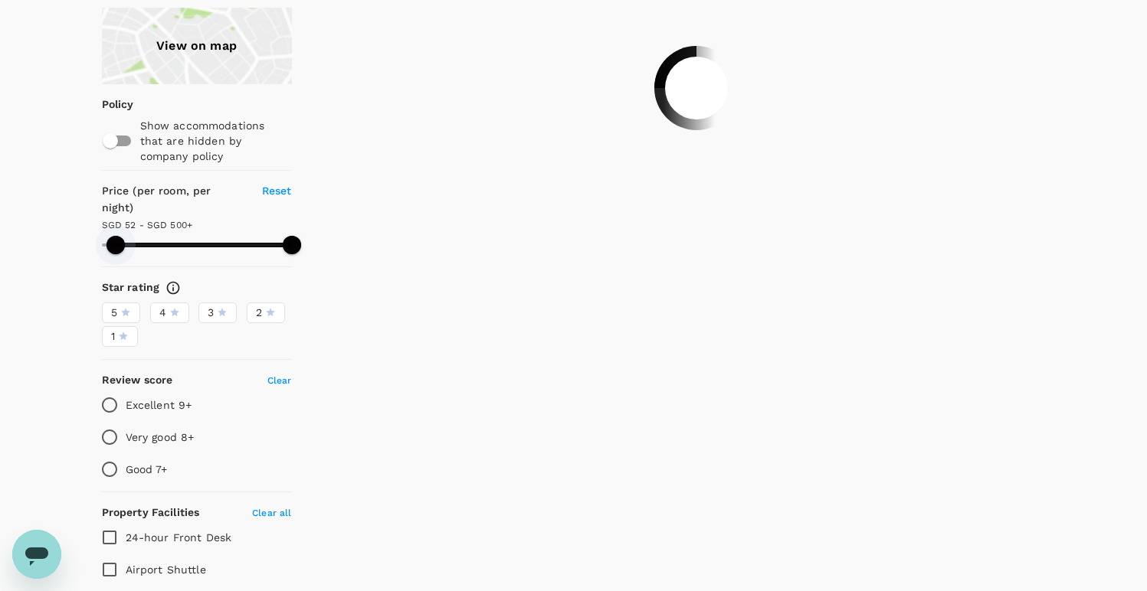
type input "499.54"
type input "24.54"
type input "499.54"
type input "22.54"
type input "499.54"
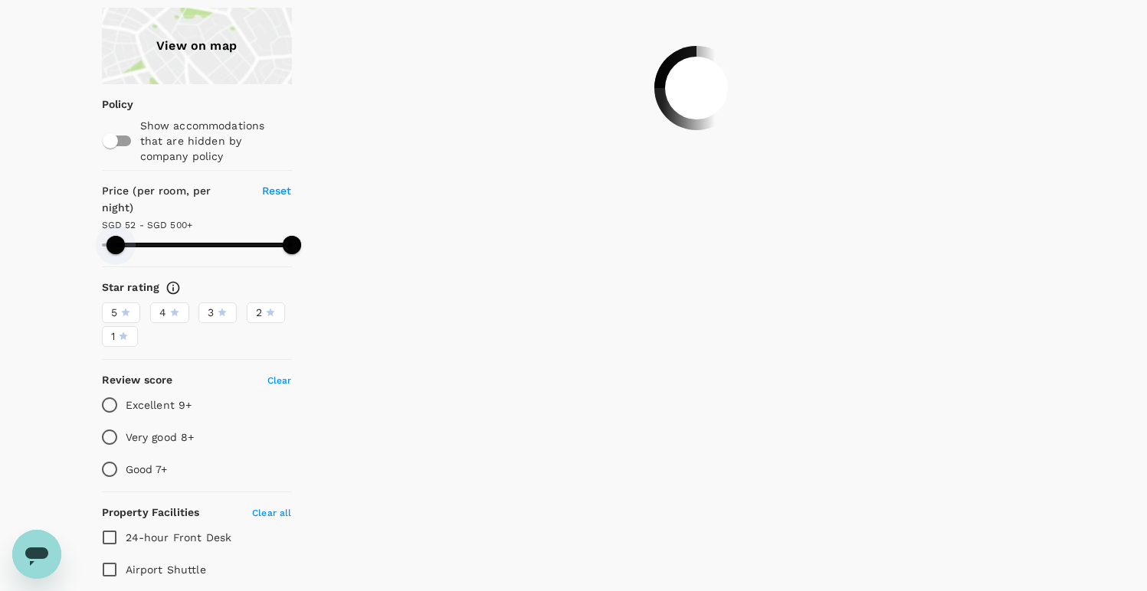
type input "22.54"
type input "499.54"
type input "20.54"
type input "499.54"
type input "20.54"
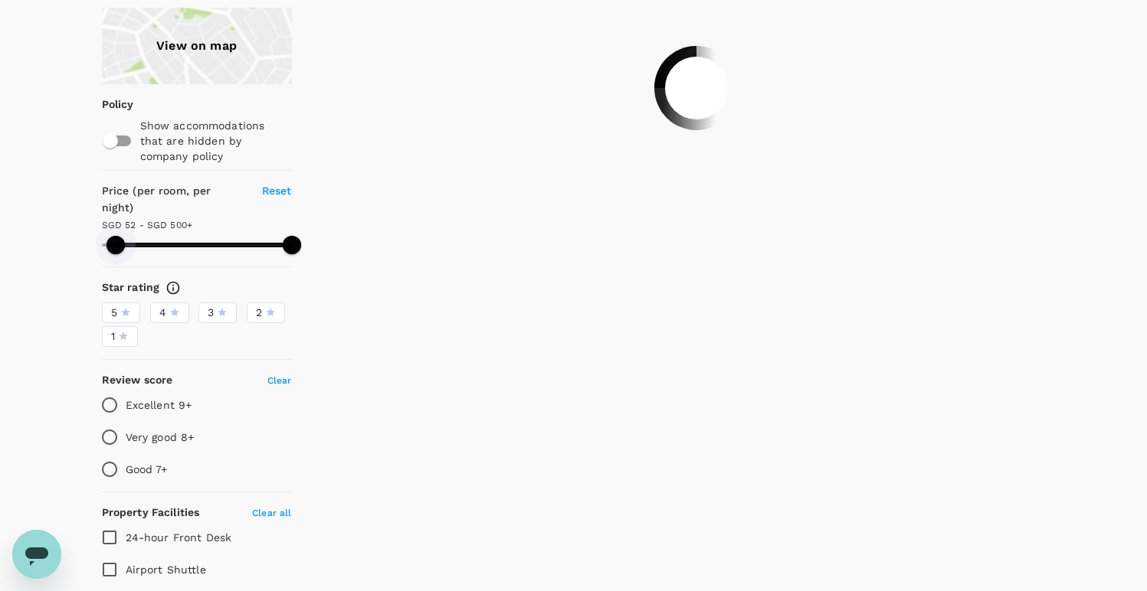
type input "499.54"
type input "18.54"
type input "499.54"
type input "16.54"
type input "499.54"
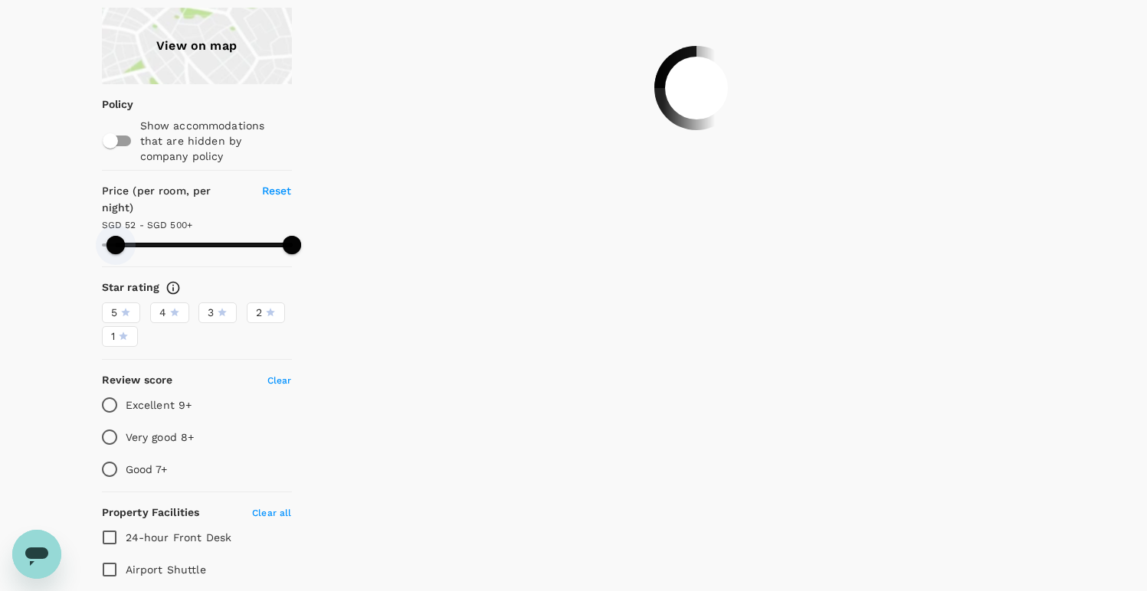
type input "16.54"
type input "499.54"
type input "15.54"
drag, startPoint x: 152, startPoint y: 224, endPoint x: 98, endPoint y: 218, distance: 53.9
click at [98, 236] on span at bounding box center [102, 245] width 18 height 18
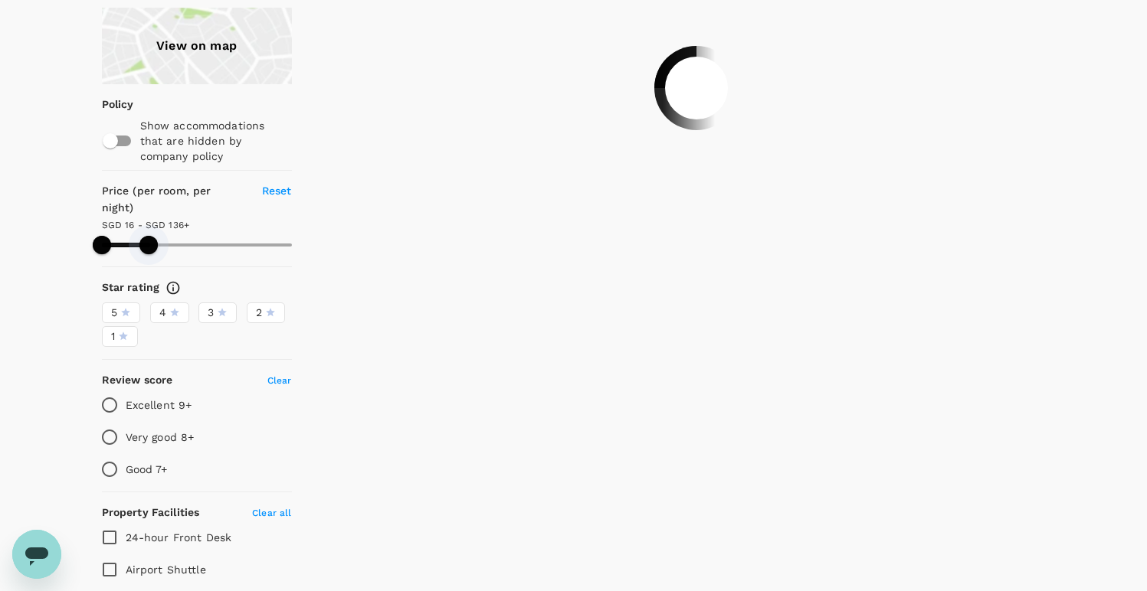
drag, startPoint x: 282, startPoint y: 224, endPoint x: 149, endPoint y: 218, distance: 133.4
click at [149, 236] on span at bounding box center [148, 245] width 18 height 18
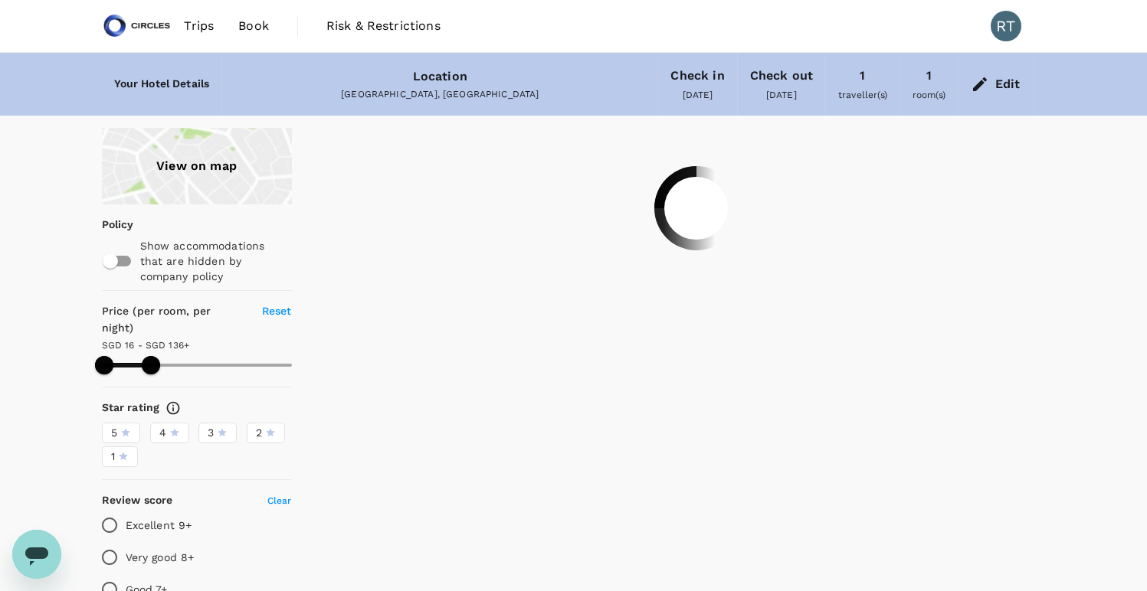
type input "135.64"
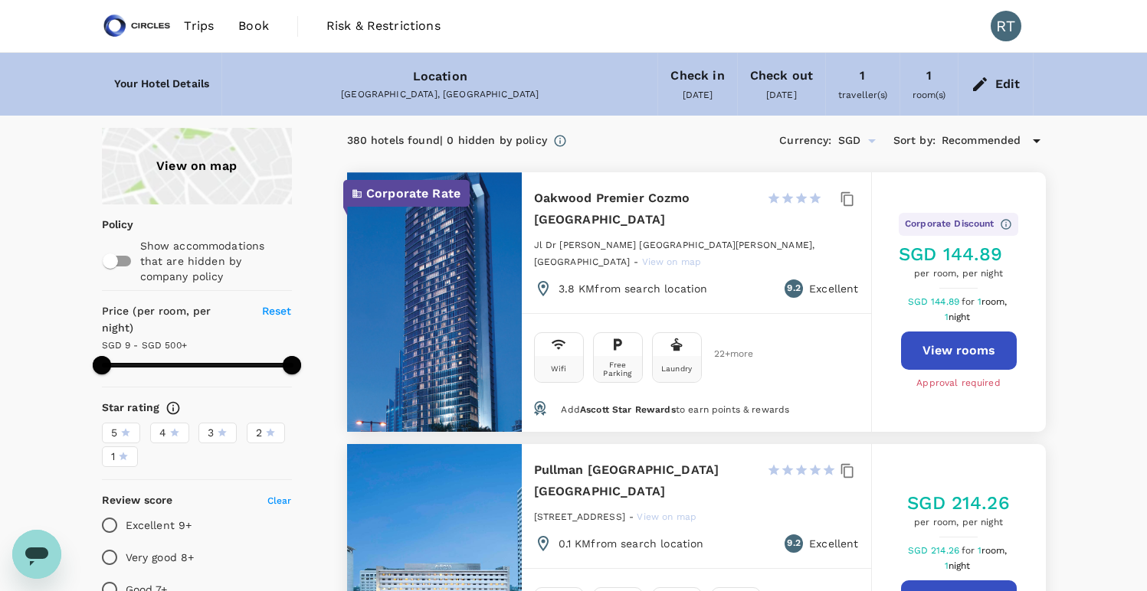
click at [975, 140] on span "Recommended" at bounding box center [981, 141] width 80 height 17
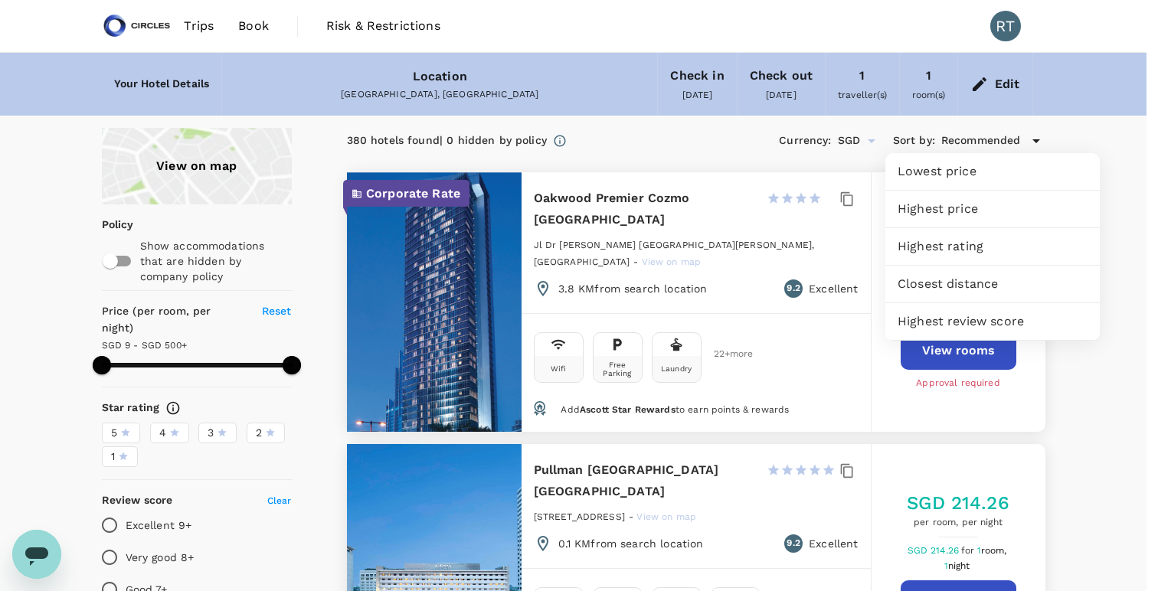
click at [960, 162] on span "Lowest price" at bounding box center [993, 171] width 190 height 18
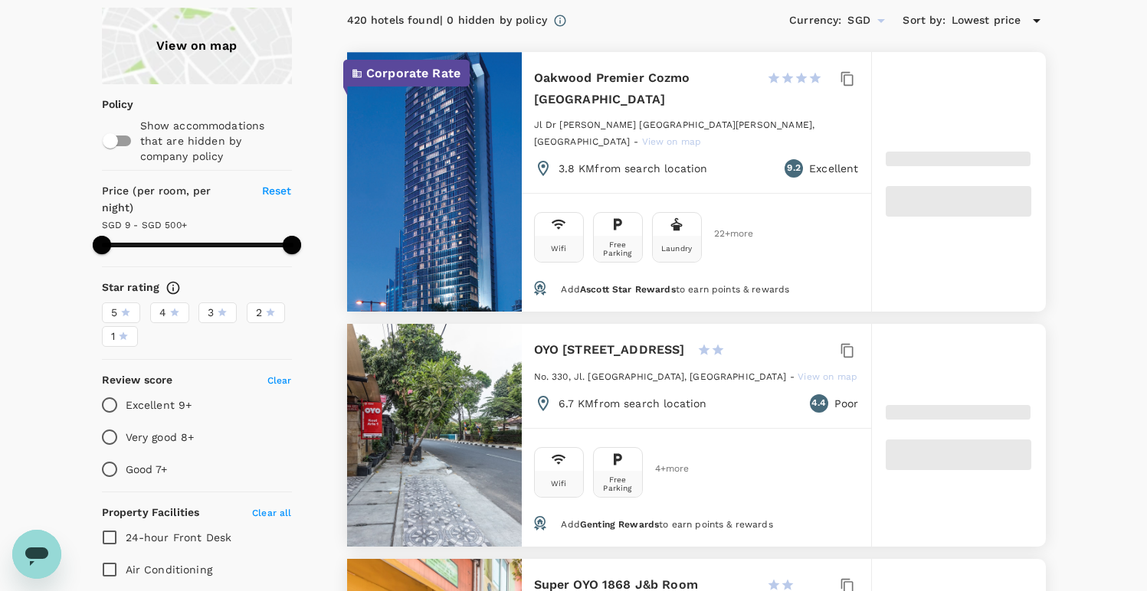
scroll to position [114, 0]
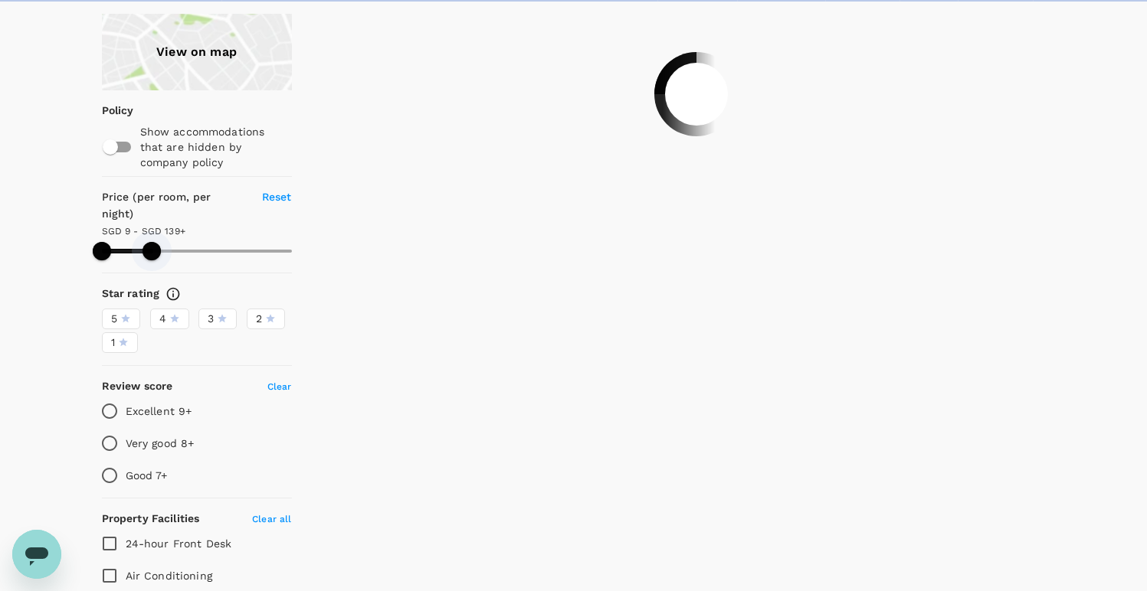
drag, startPoint x: 296, startPoint y: 231, endPoint x: 152, endPoint y: 230, distance: 144.0
click at [152, 242] on span at bounding box center [151, 251] width 18 height 18
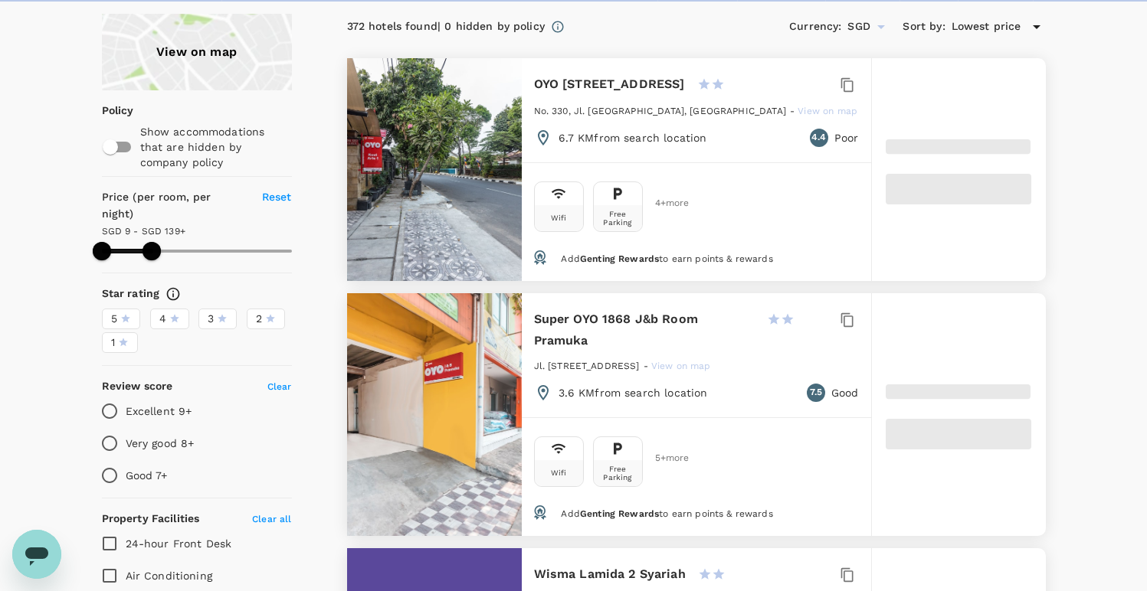
click at [998, 19] on span "Lowest price" at bounding box center [986, 26] width 70 height 17
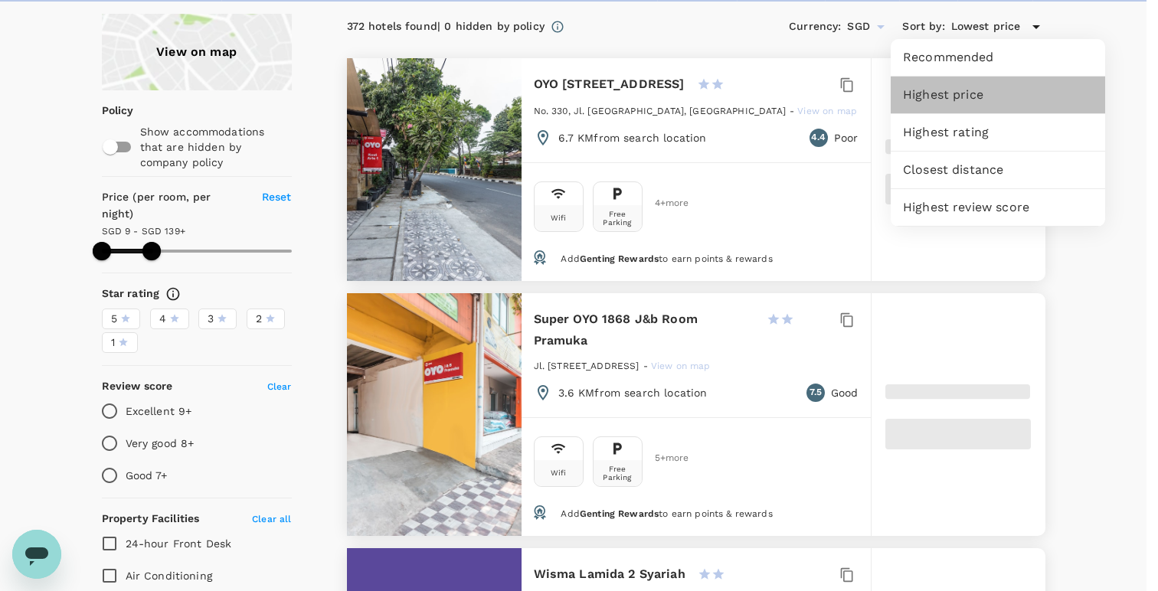
click at [964, 96] on span "Highest price" at bounding box center [998, 95] width 190 height 18
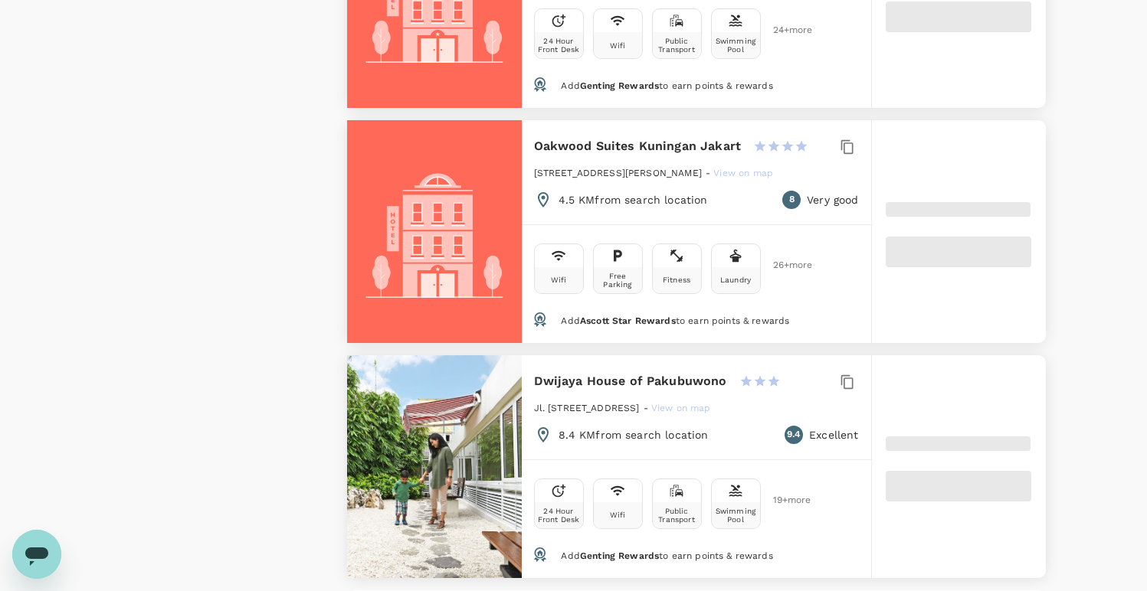
scroll to position [4544, 0]
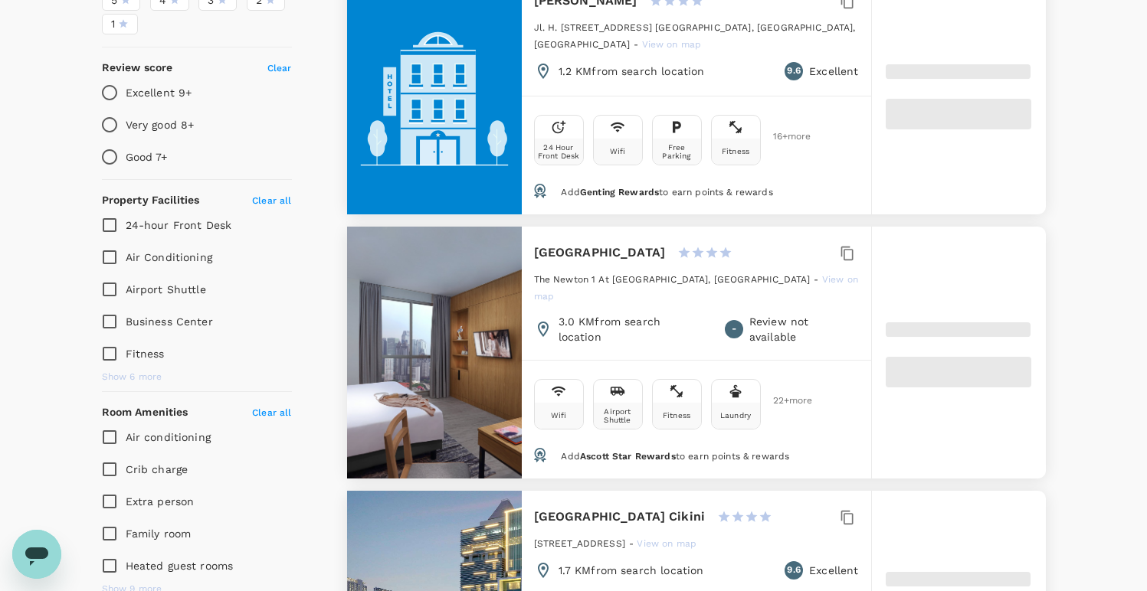
scroll to position [444, 0]
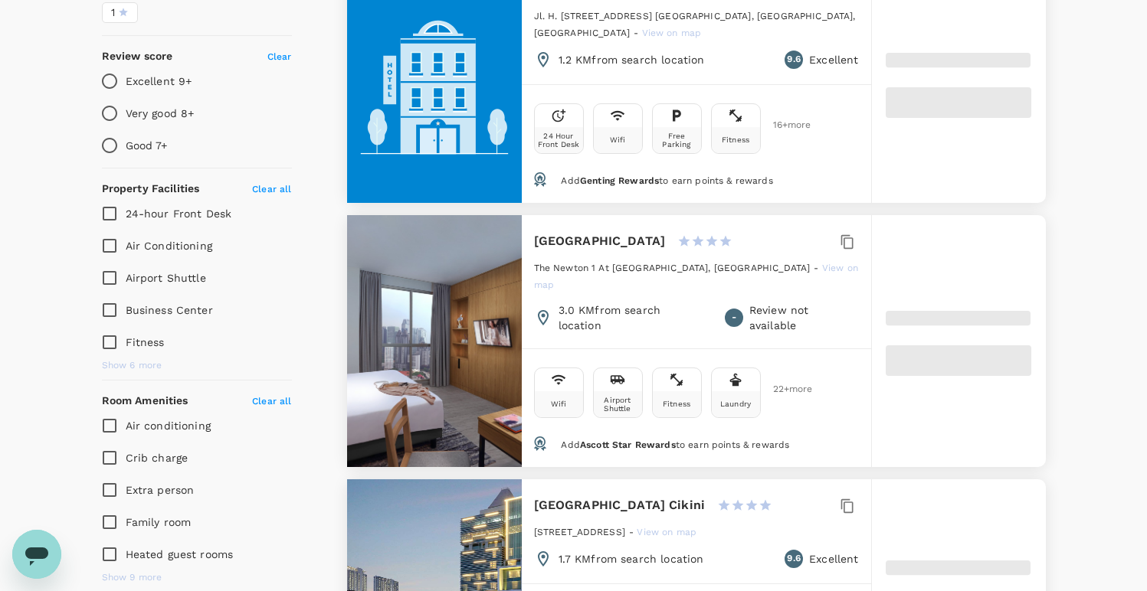
click at [617, 440] on span "Ascott Star Rewards" at bounding box center [628, 445] width 96 height 11
click at [917, 348] on span at bounding box center [957, 360] width 145 height 31
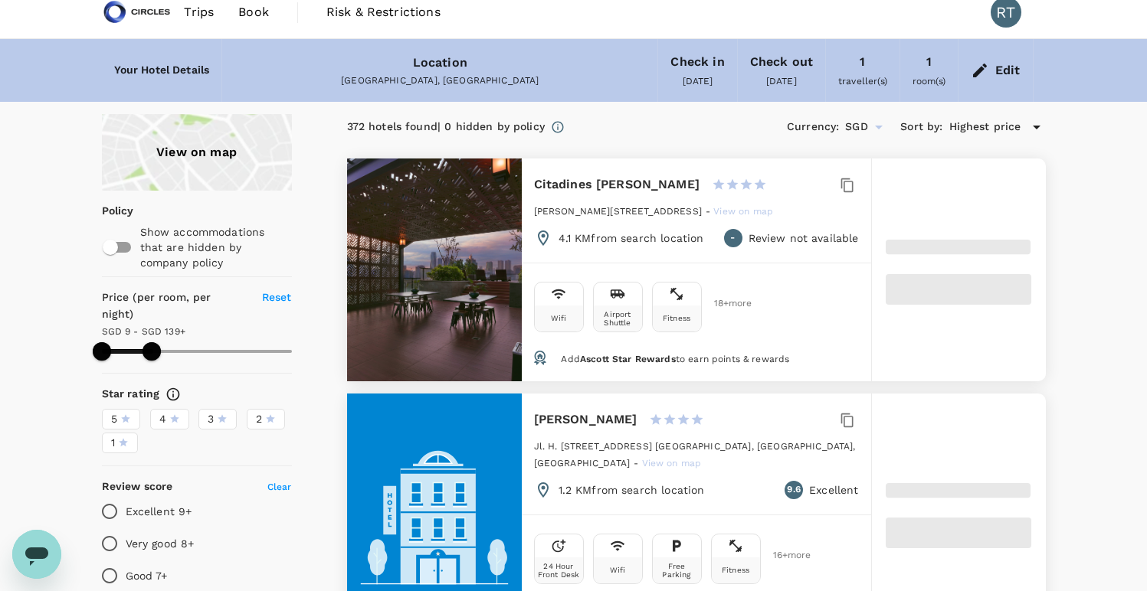
scroll to position [0, 0]
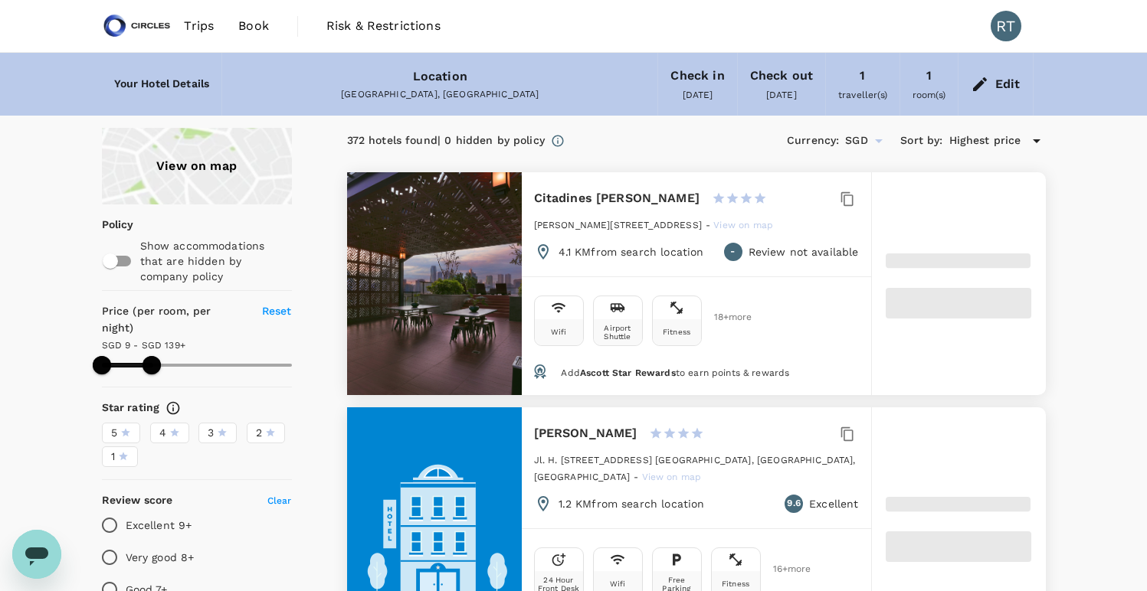
type input "138.64"
